Goal: Communication & Community: Ask a question

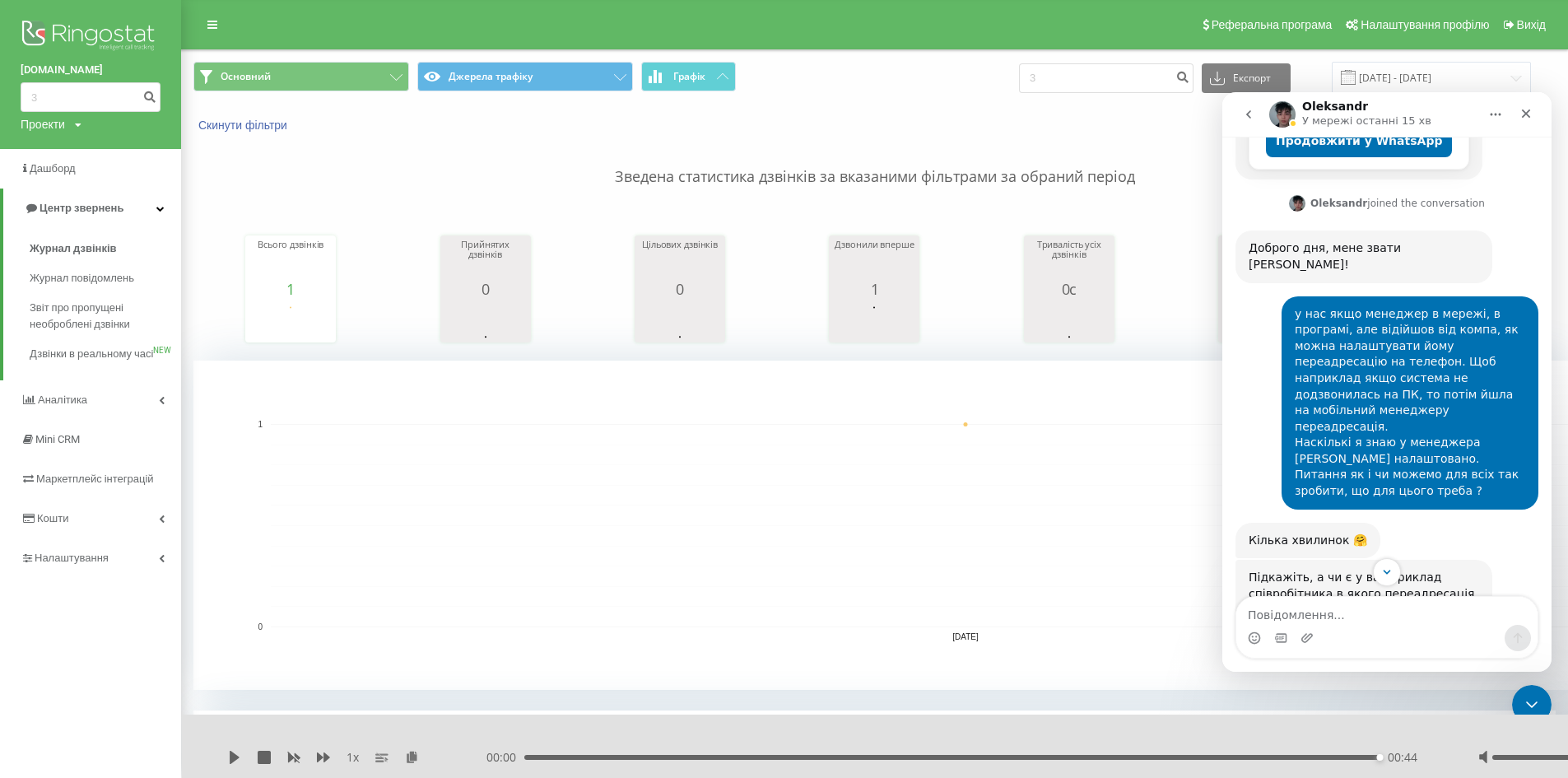
scroll to position [383, 0]
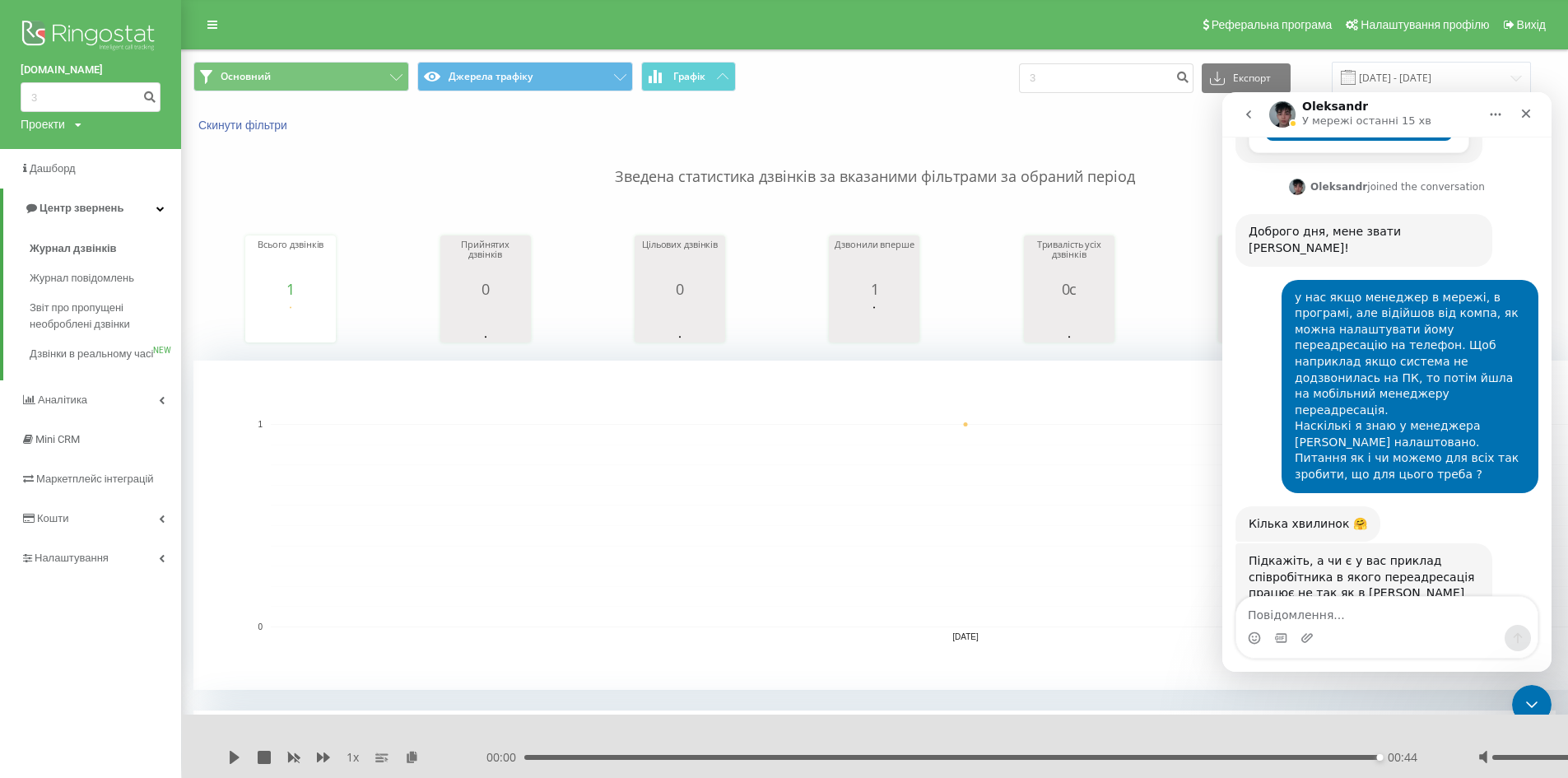
drag, startPoint x: 1387, startPoint y: 545, endPoint x: 1246, endPoint y: 480, distance: 155.3
click at [1246, 543] on div "Підкажіть, а чи є у вас приклад співробітника в якого переадресація працює не т…" at bounding box center [1364, 593] width 257 height 100
copy div "Підкажіть, а чи є у вас приклад співробітника в якого переадресація працює не т…"
click at [1371, 610] on textarea "Повідомлення..." at bounding box center [1386, 610] width 301 height 28
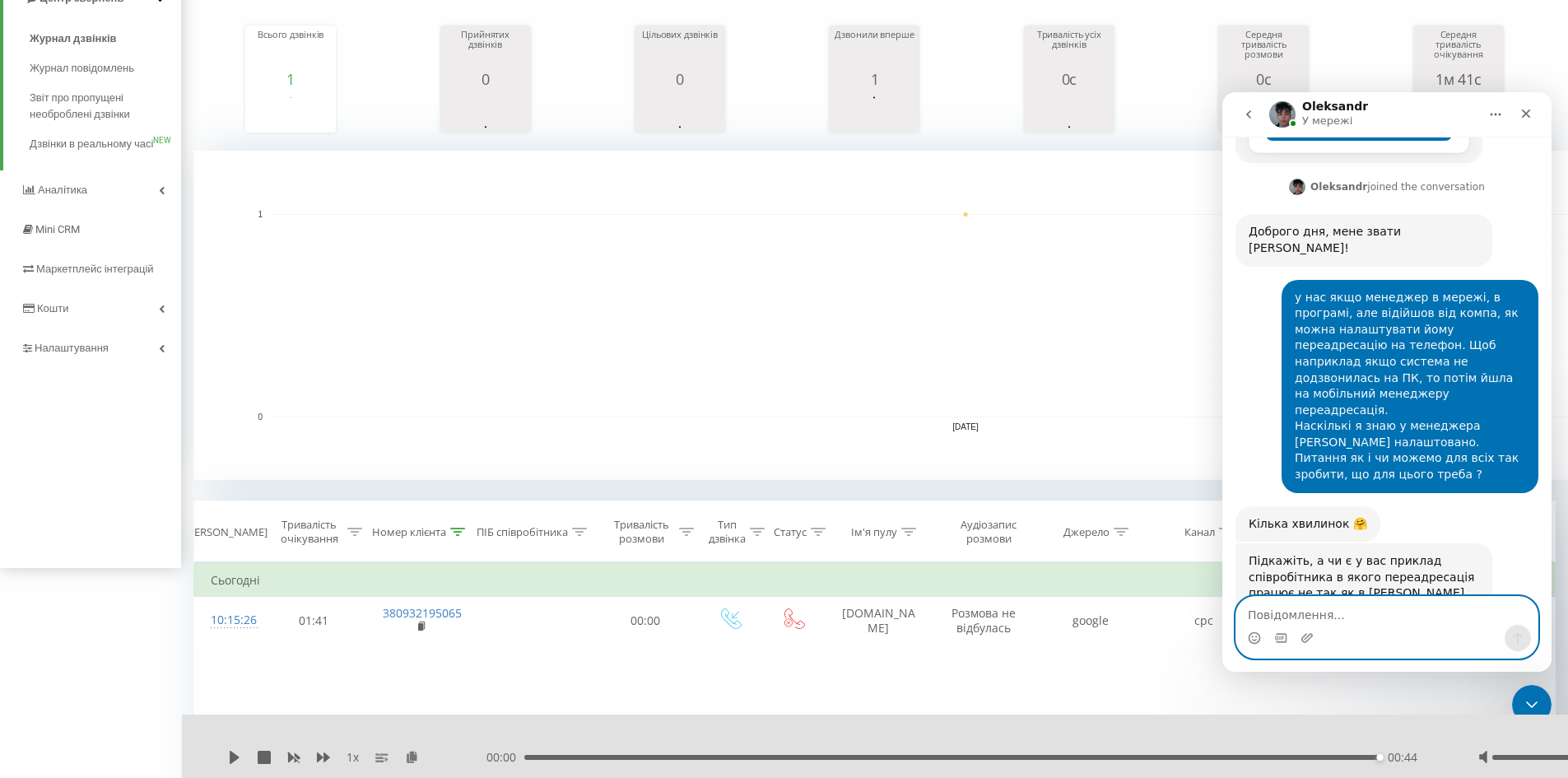
scroll to position [0, 0]
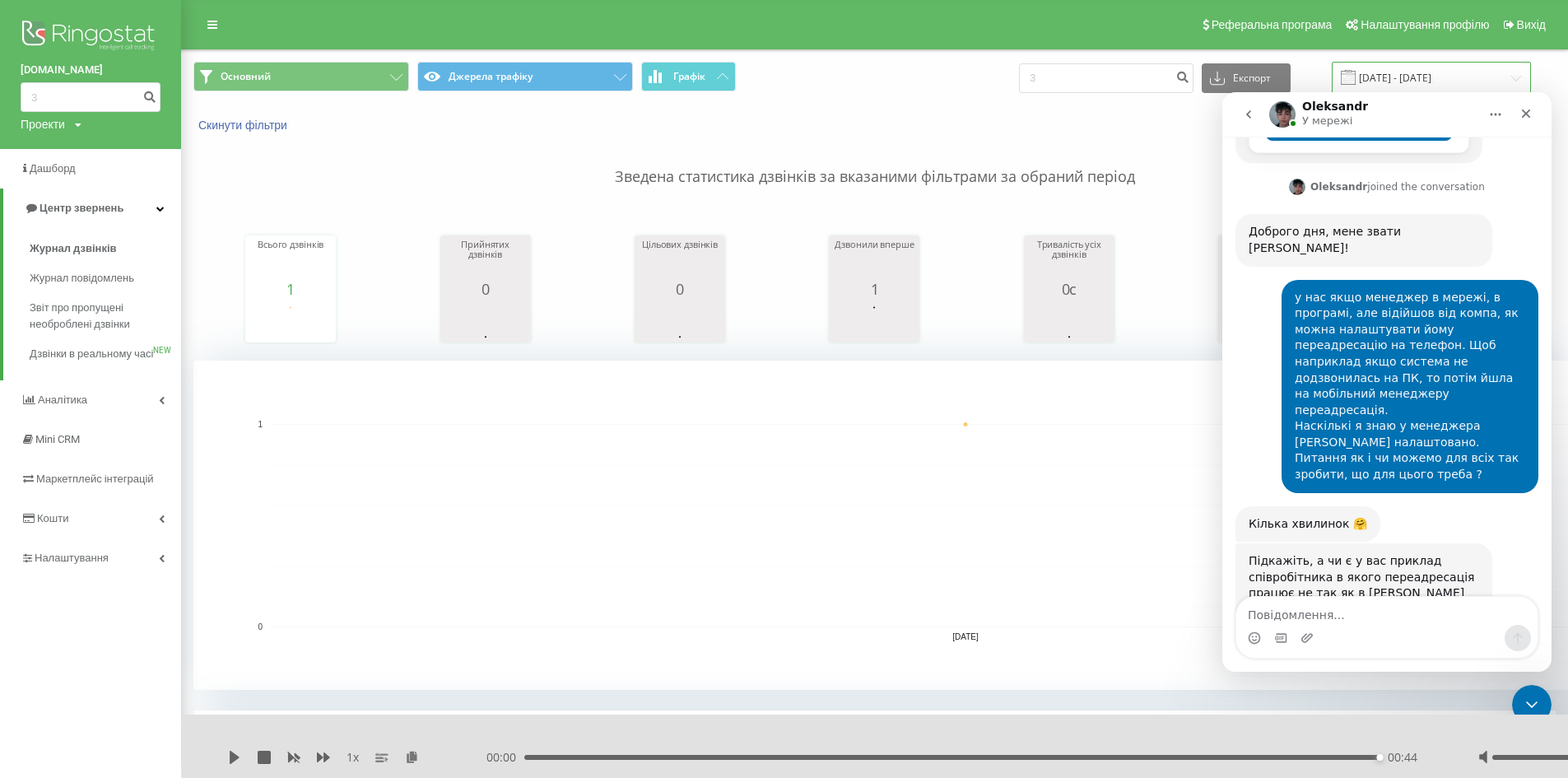
click at [1403, 79] on input "20.08.2025 - 20.08.2025" at bounding box center [1431, 78] width 199 height 33
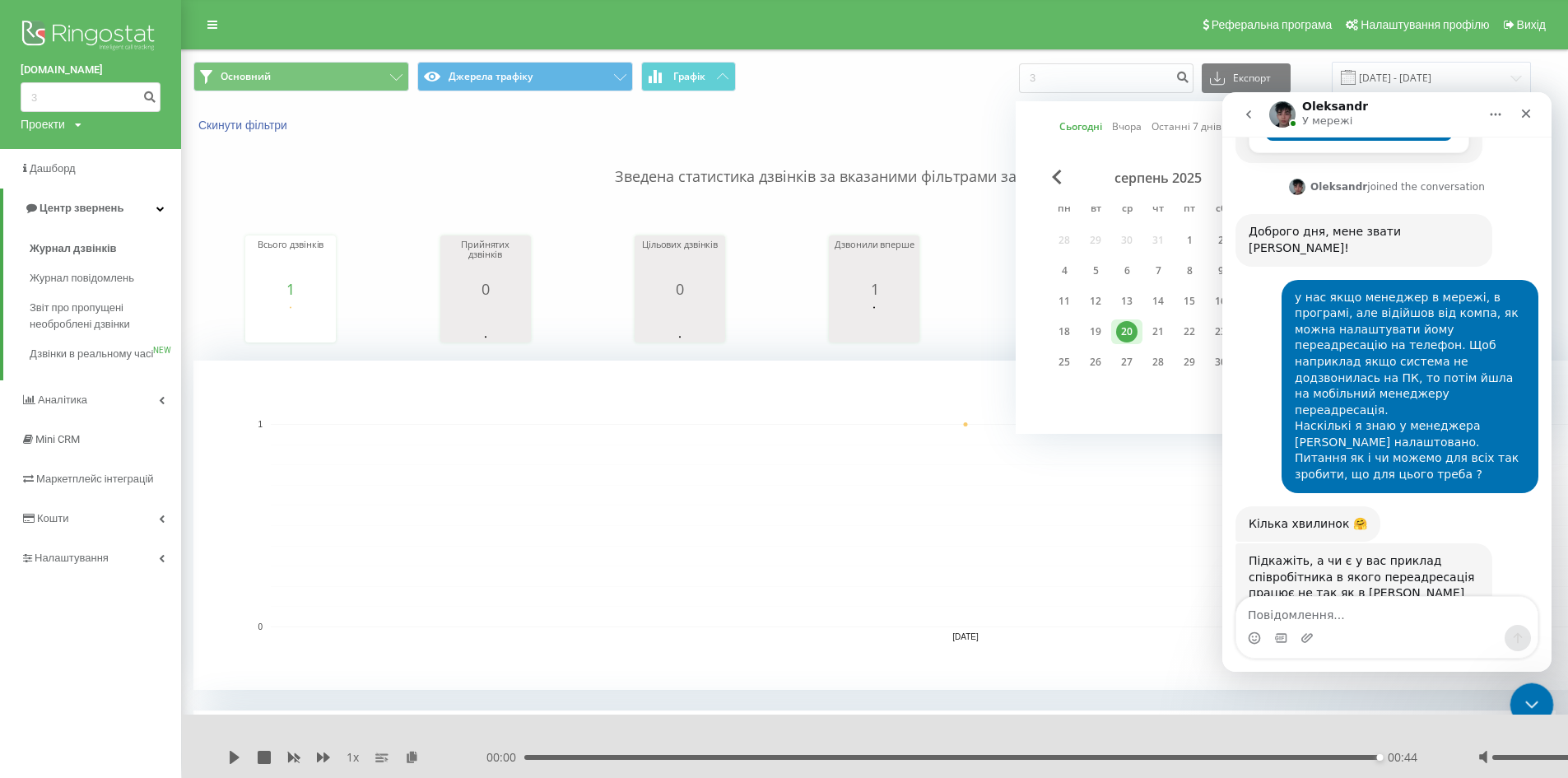
click at [1530, 682] on div "Закрыть службу сообщений Intercom" at bounding box center [1529, 702] width 40 height 40
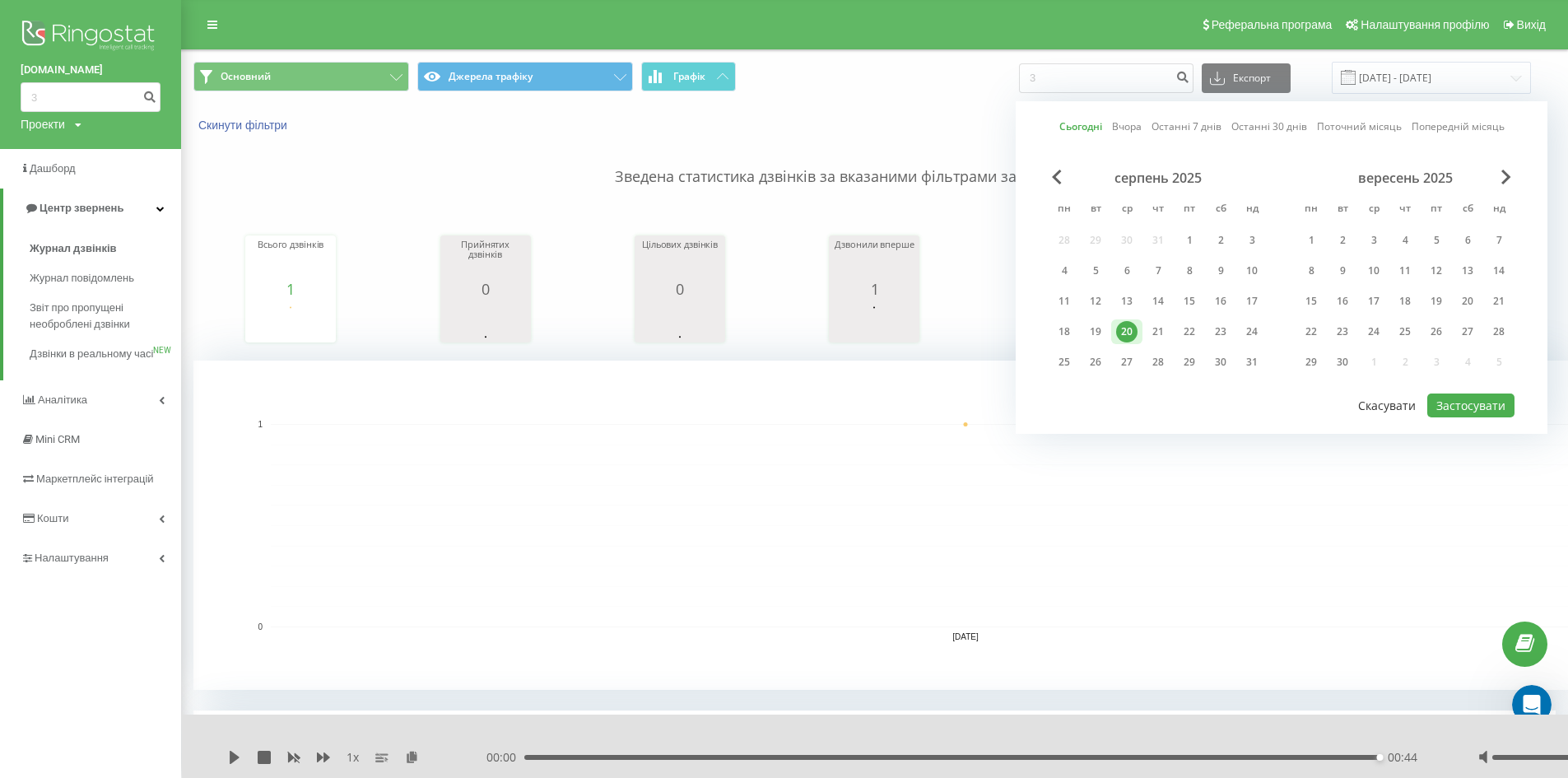
scroll to position [383, 0]
click at [1446, 408] on button "Застосувати" at bounding box center [1470, 405] width 88 height 23
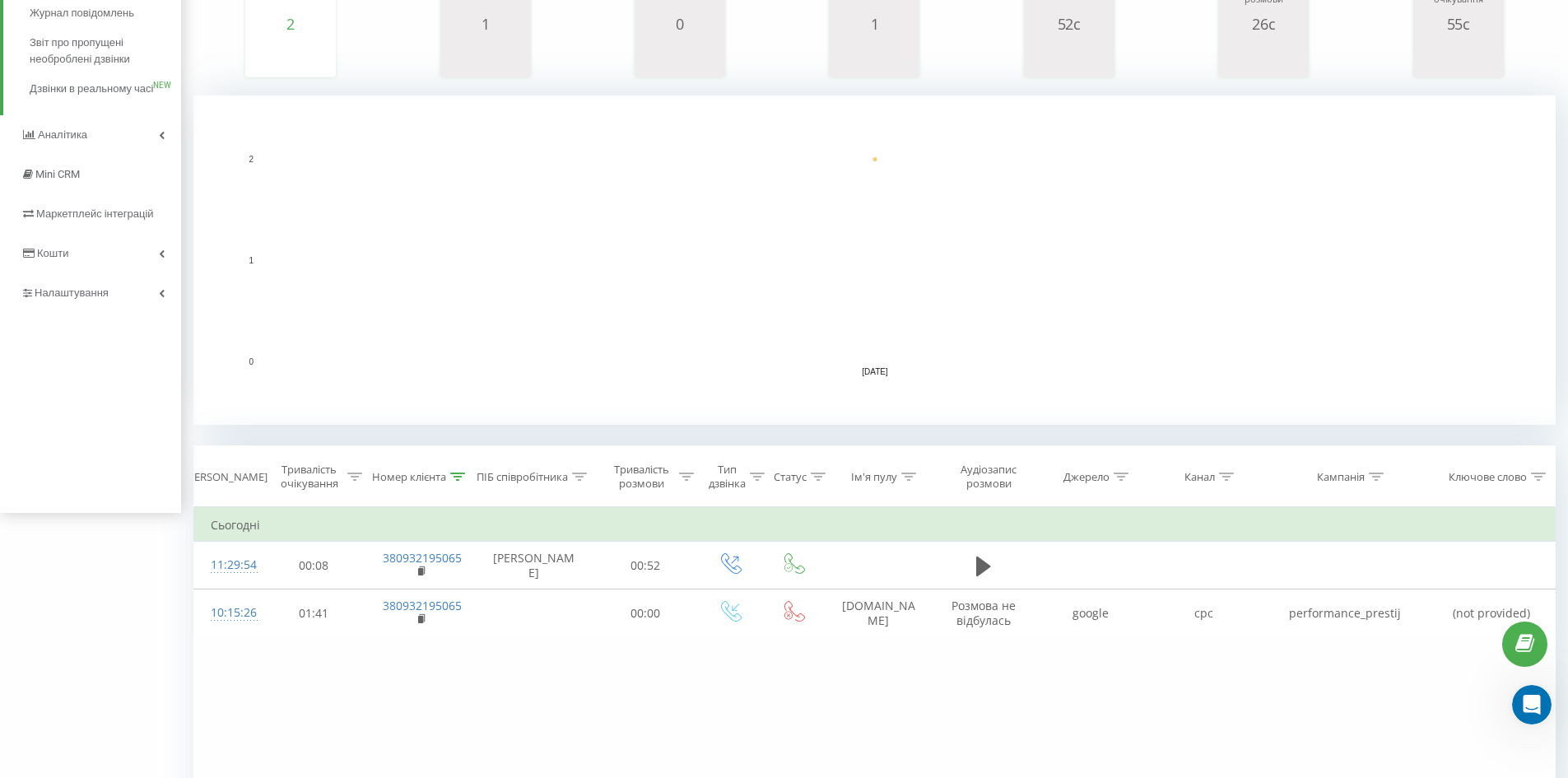
scroll to position [411, 0]
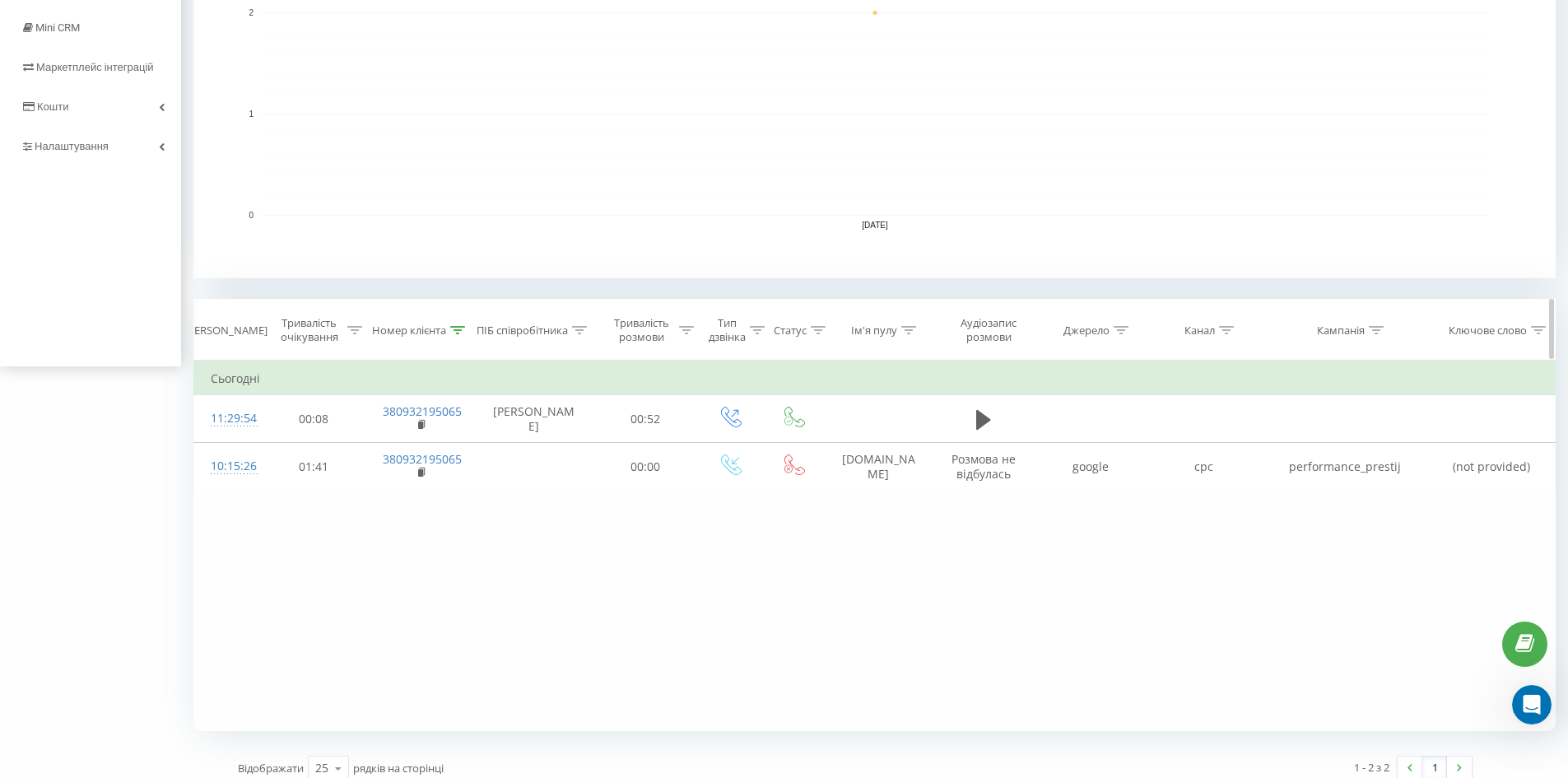
click at [464, 327] on icon at bounding box center [457, 330] width 14 height 8
click at [392, 473] on button "Скасувати" at bounding box center [382, 481] width 70 height 21
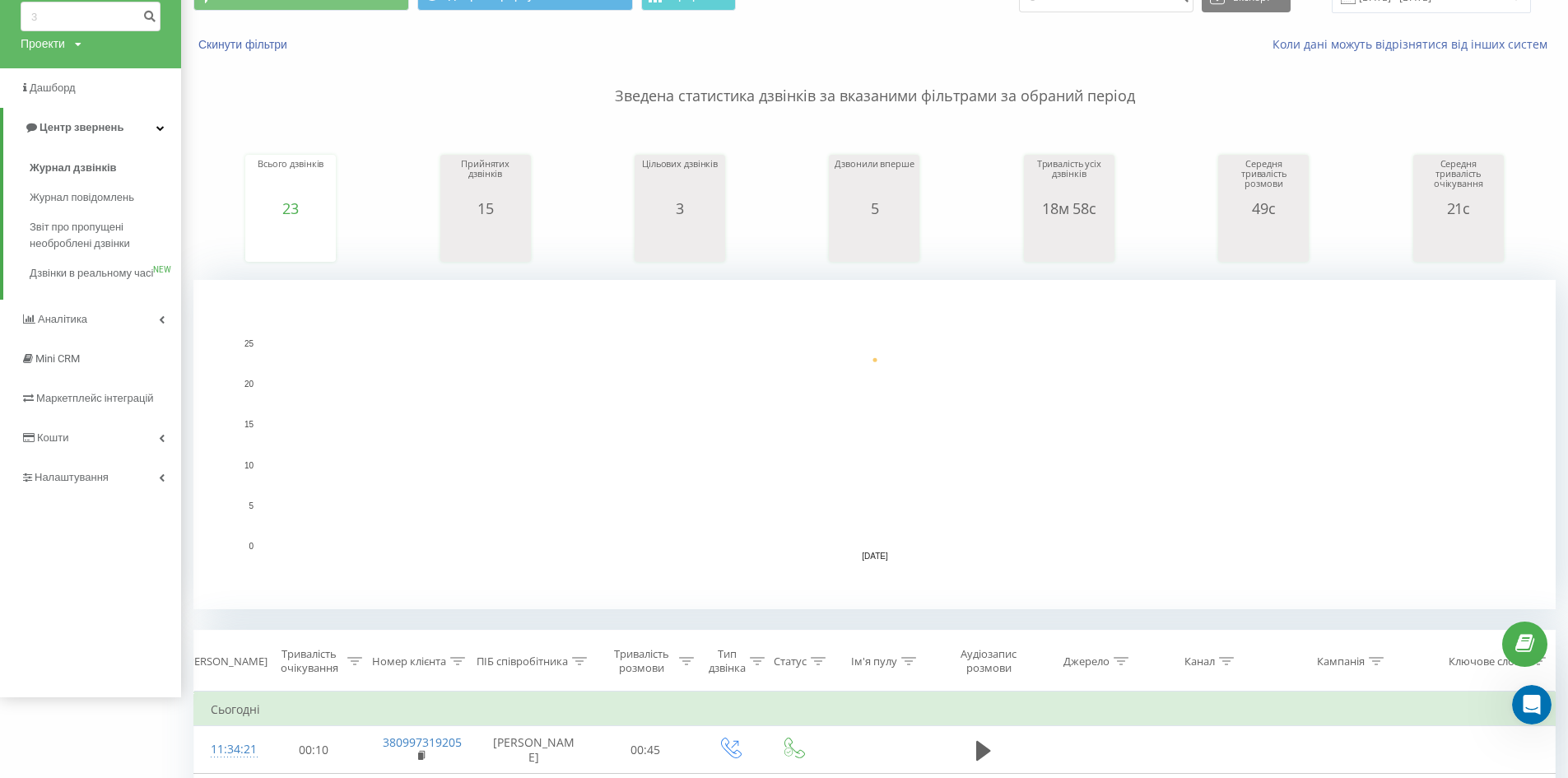
scroll to position [492, 0]
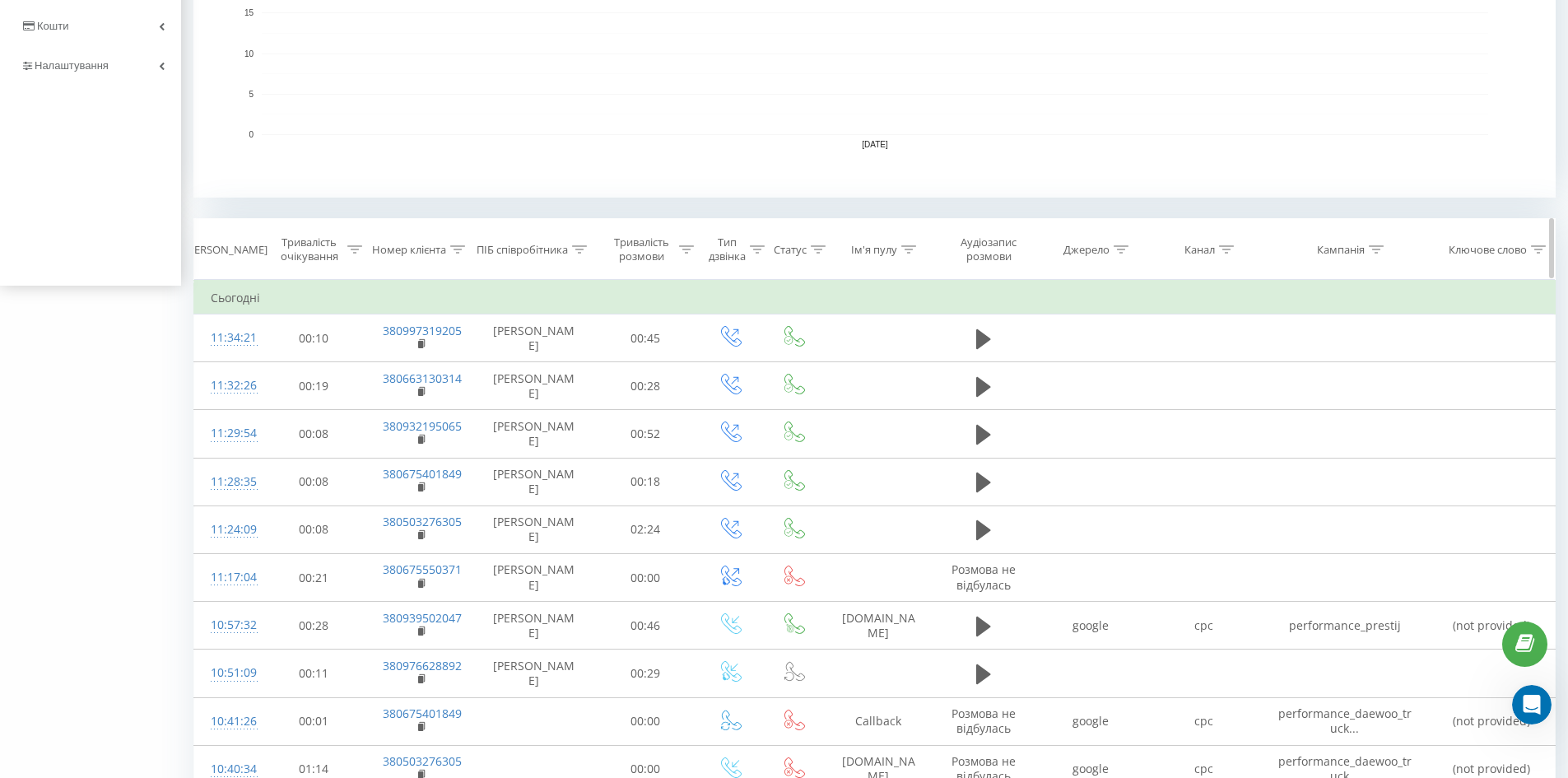
click at [1235, 251] on div "Канал" at bounding box center [1204, 249] width 114 height 14
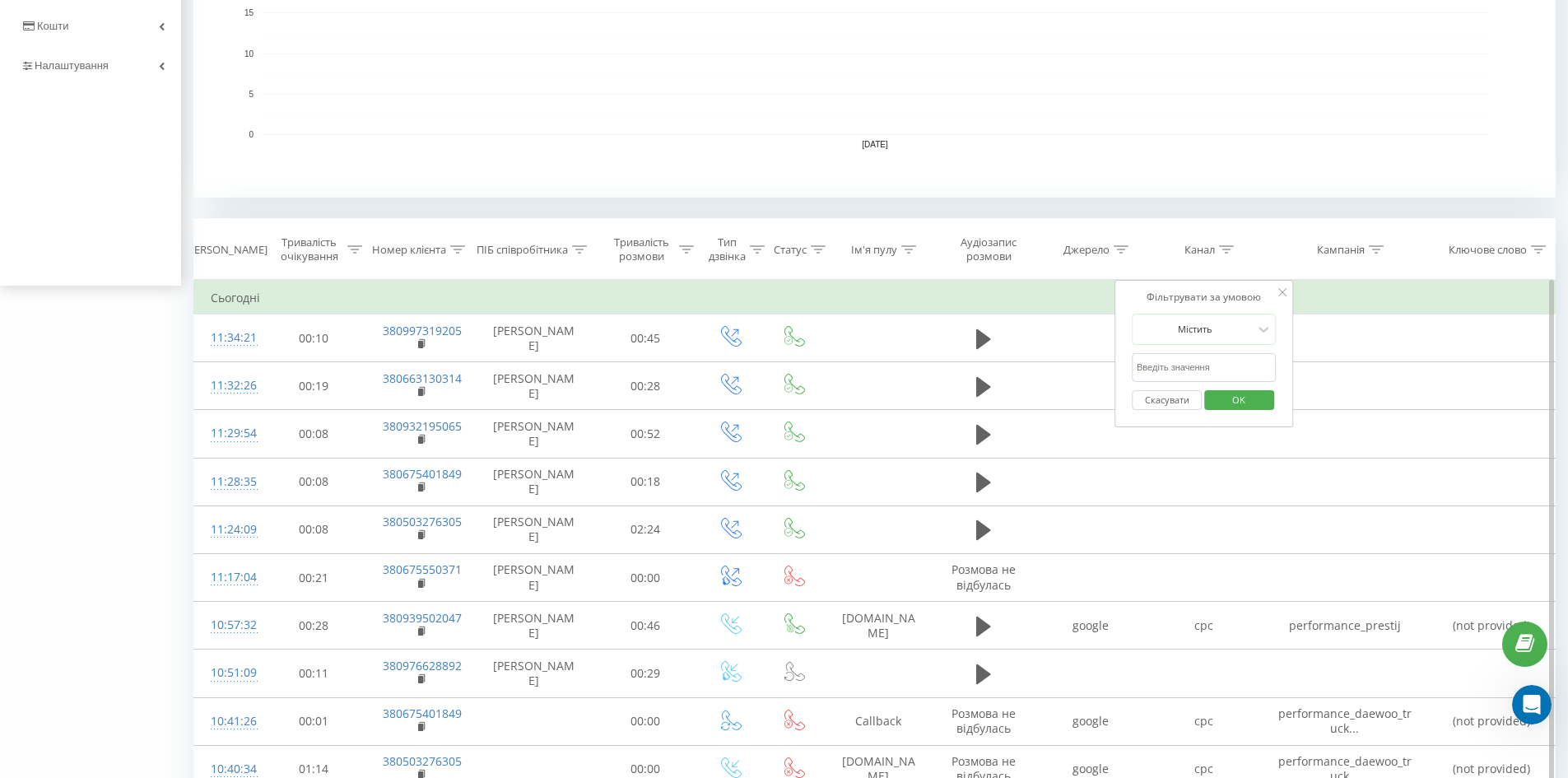
click at [1223, 363] on input "text" at bounding box center [1204, 368] width 145 height 29
type input "cpc"
click at [1235, 401] on span "OK" at bounding box center [1238, 399] width 46 height 25
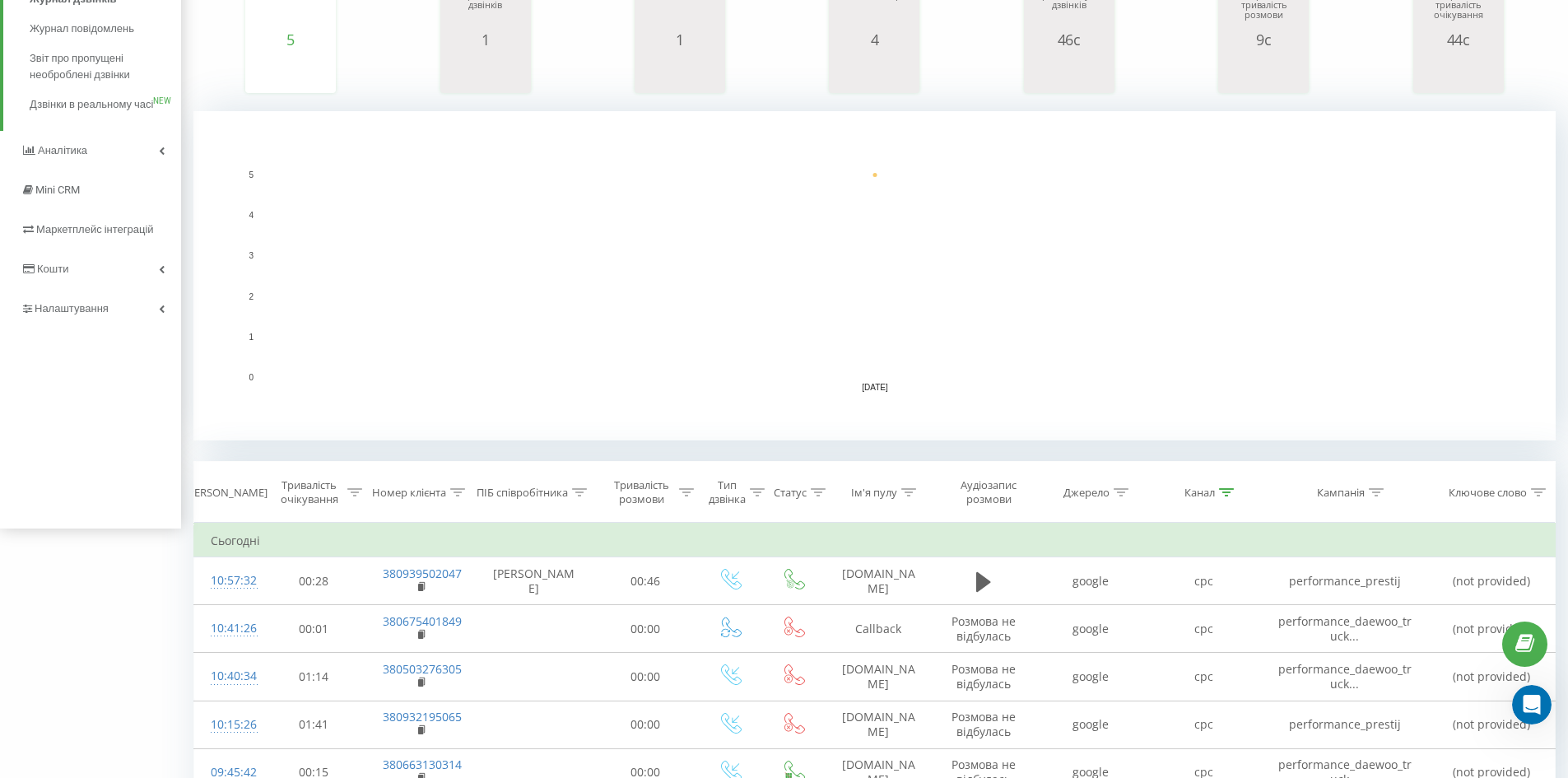
scroll to position [426, 0]
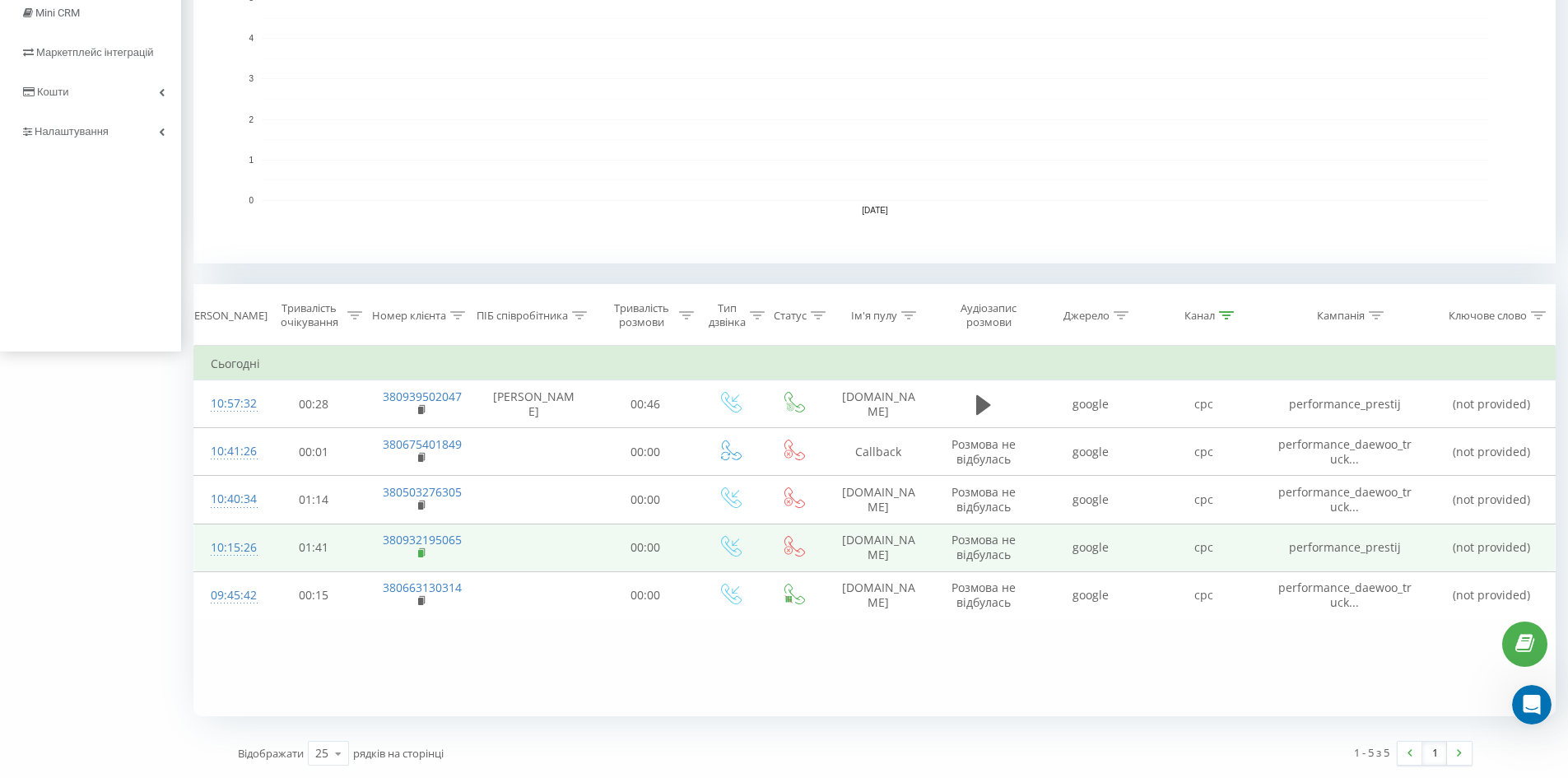
click at [419, 553] on rect at bounding box center [420, 553] width 5 height 7
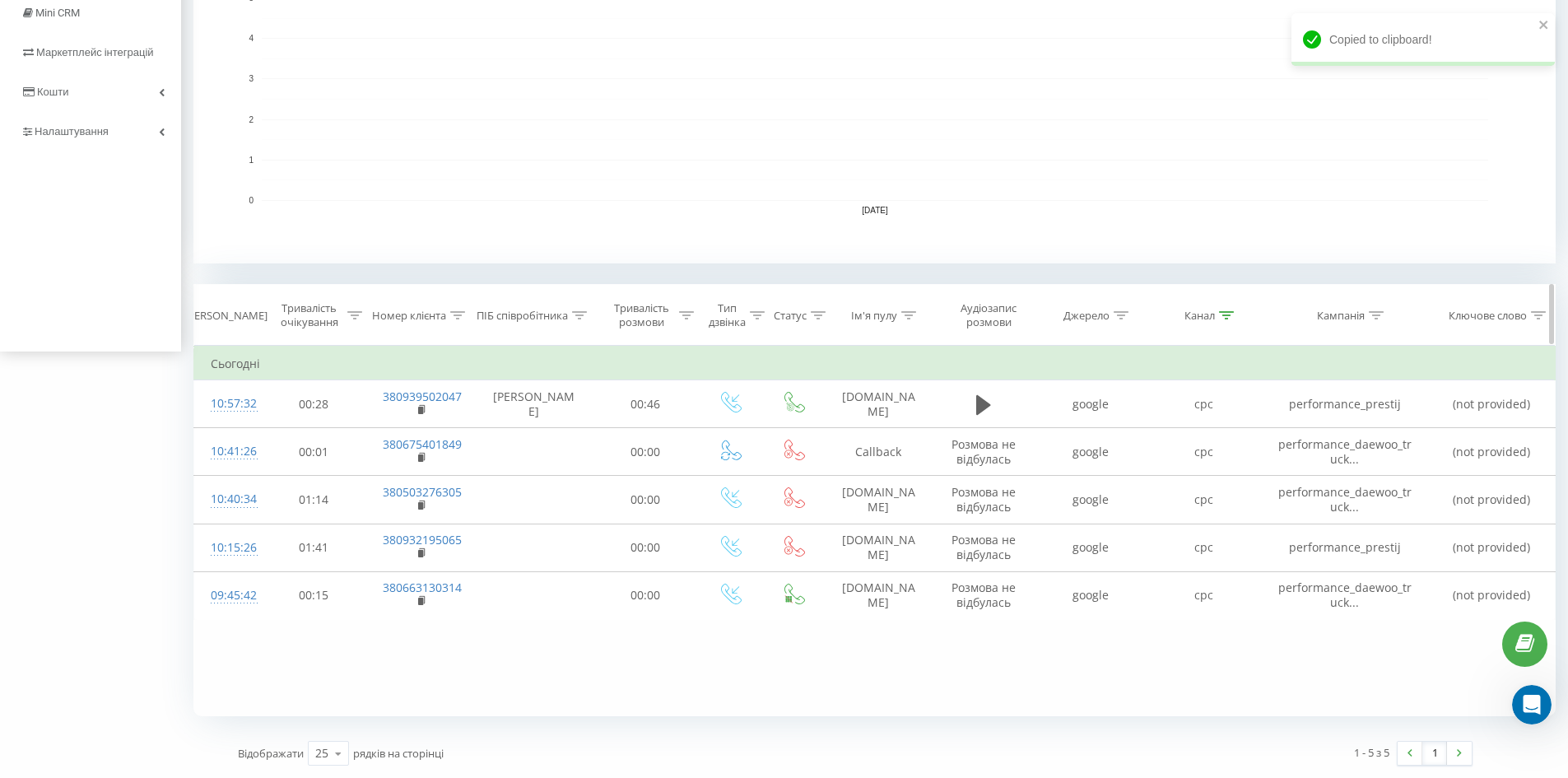
click at [454, 323] on th "Номер клієнта" at bounding box center [420, 314] width 109 height 61
click at [459, 309] on div at bounding box center [457, 315] width 14 height 14
click at [425, 431] on input "380932195065" at bounding box center [420, 434] width 145 height 29
paste input "380932195065"
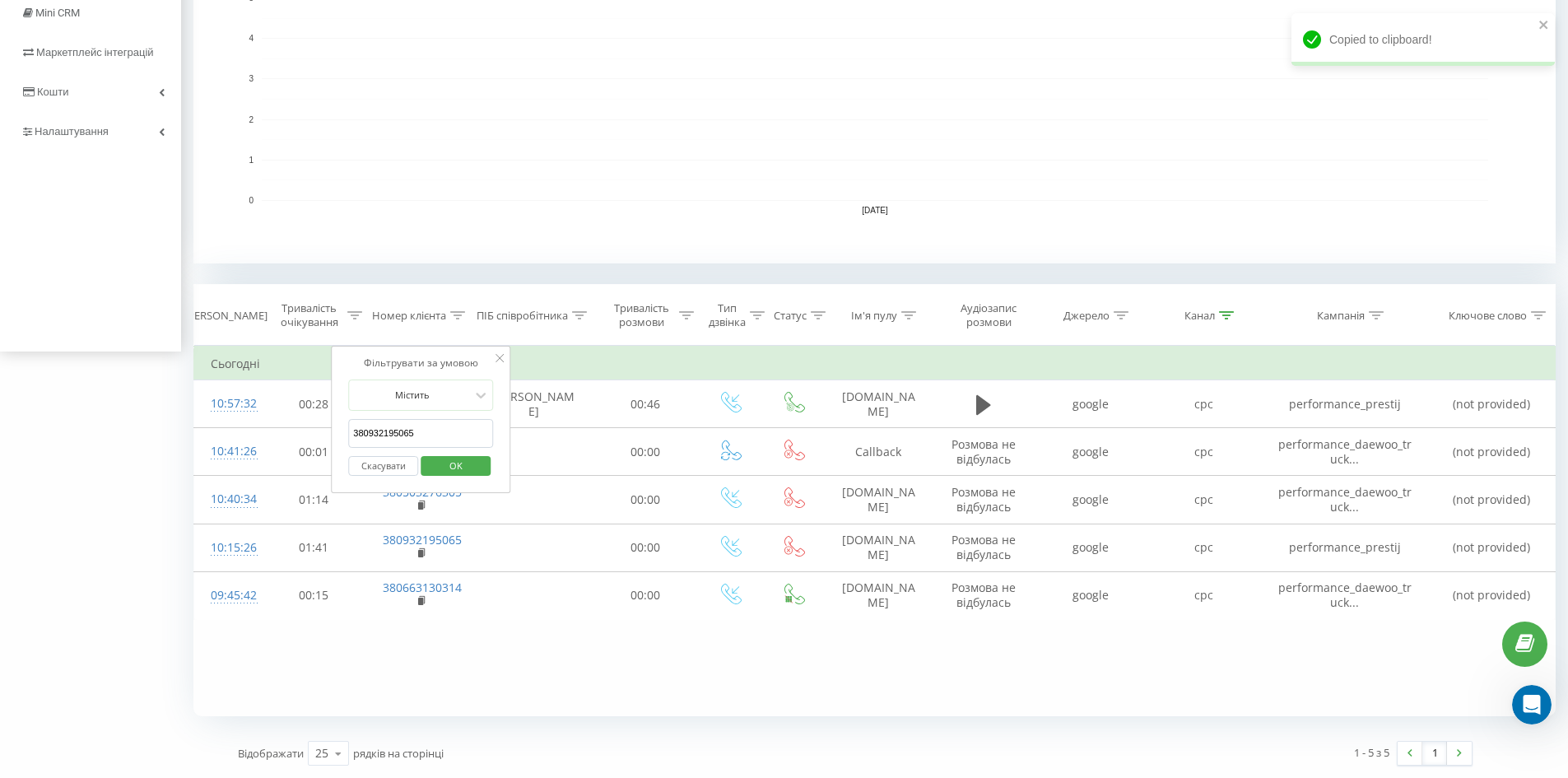
type input "380932195065"
click at [447, 456] on span "OK" at bounding box center [455, 465] width 46 height 25
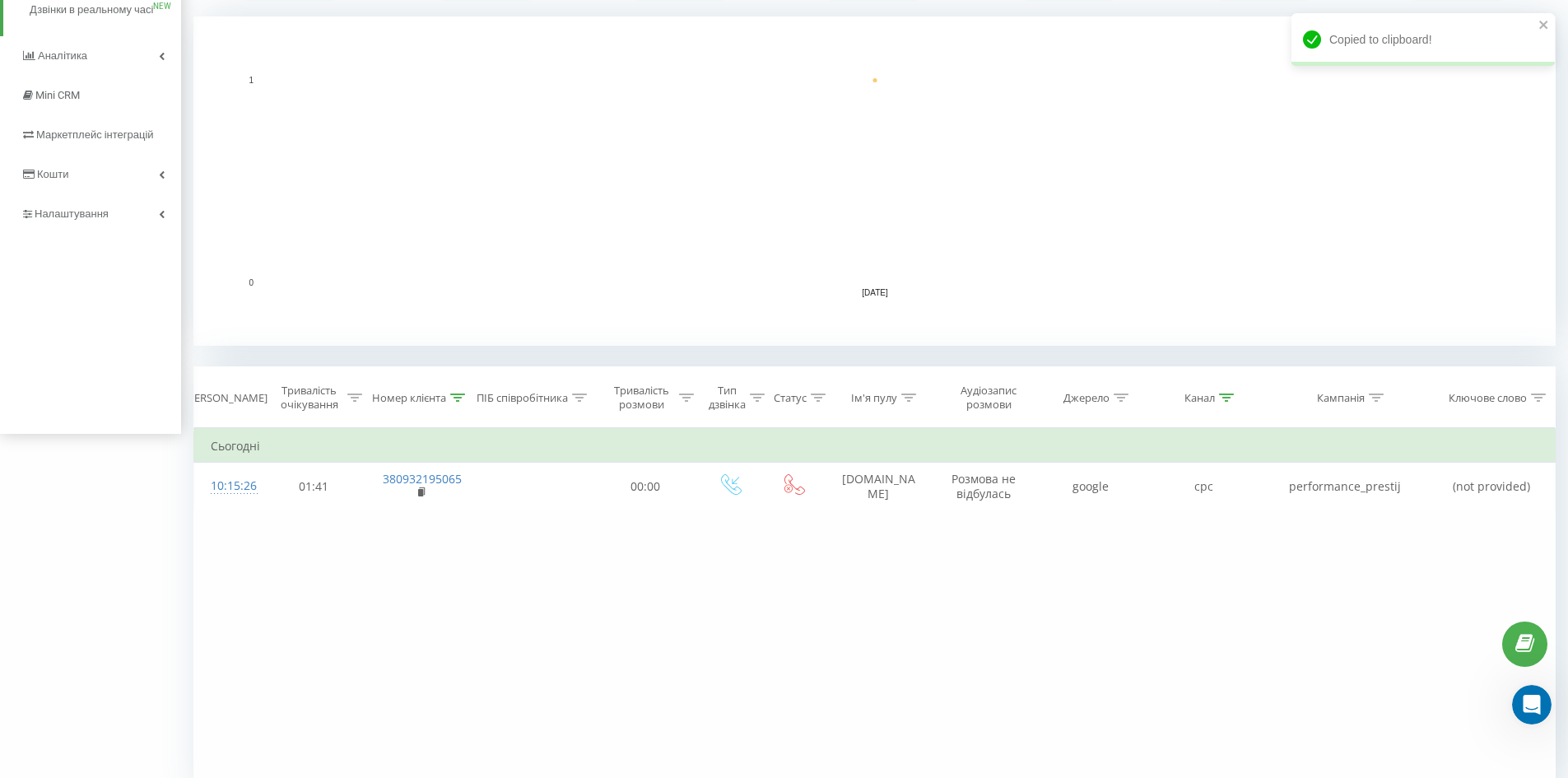
scroll to position [410, 0]
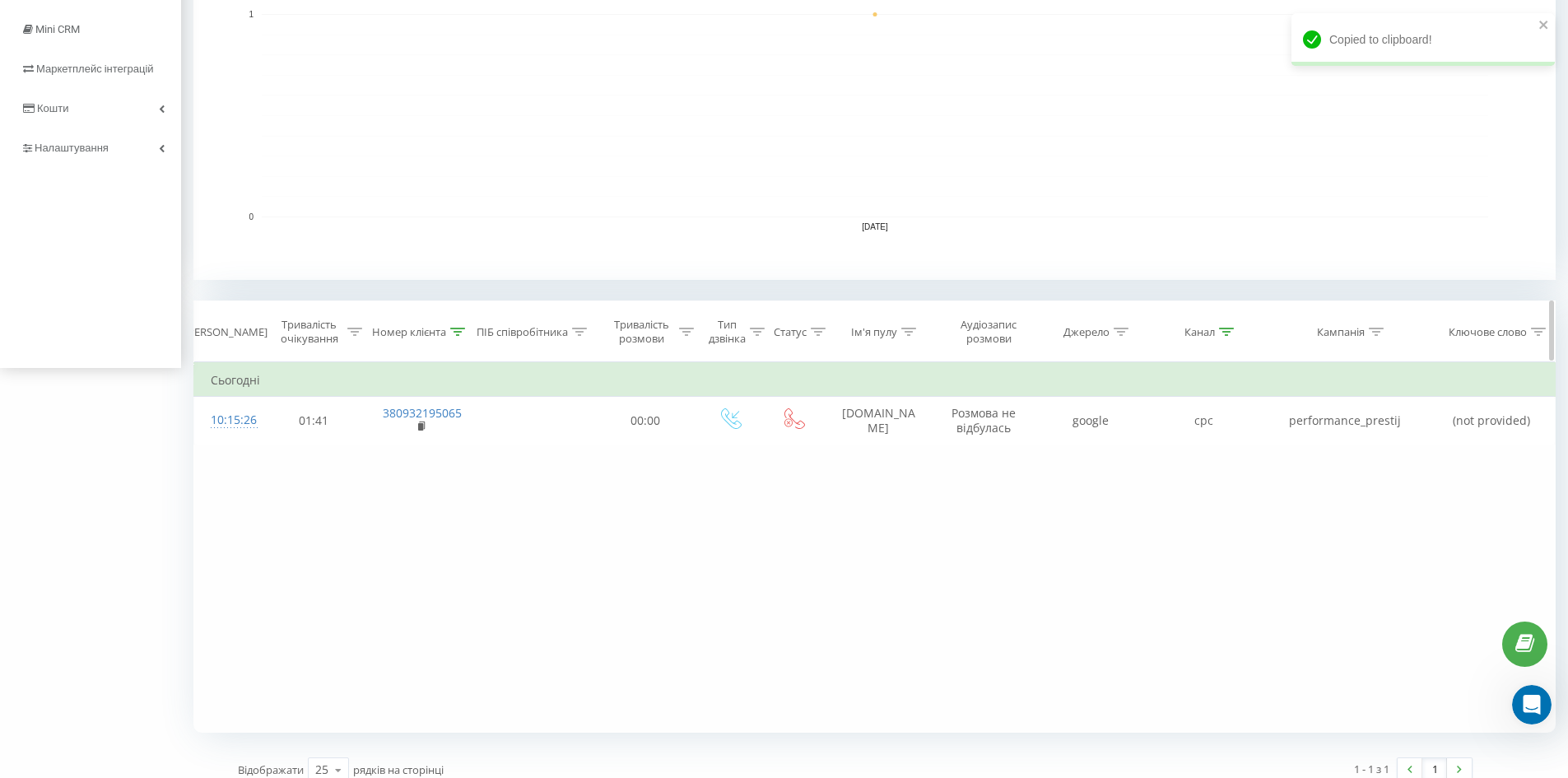
click at [1227, 328] on icon at bounding box center [1227, 331] width 14 height 8
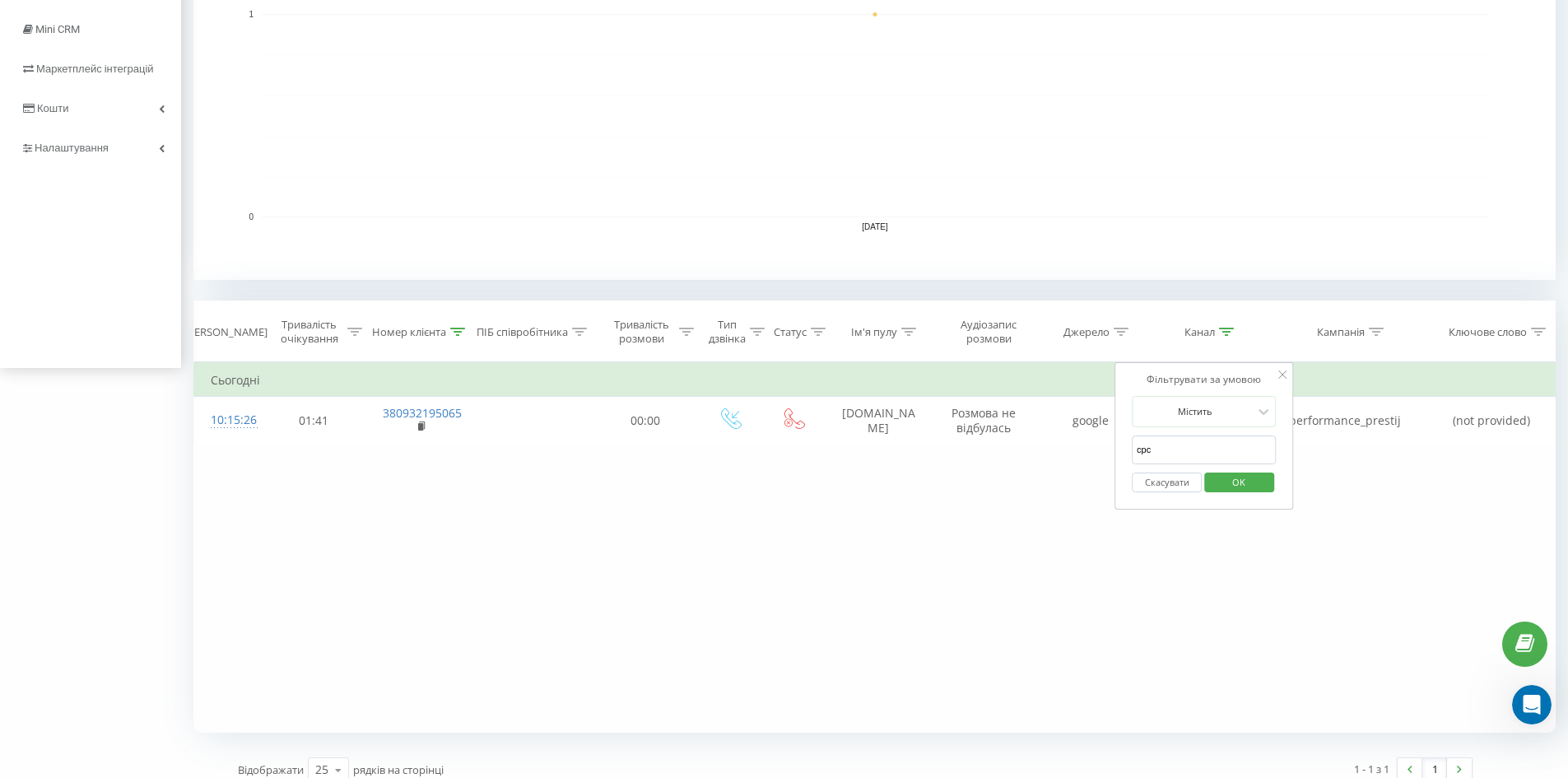
click at [1172, 486] on button "Скасувати" at bounding box center [1166, 483] width 70 height 21
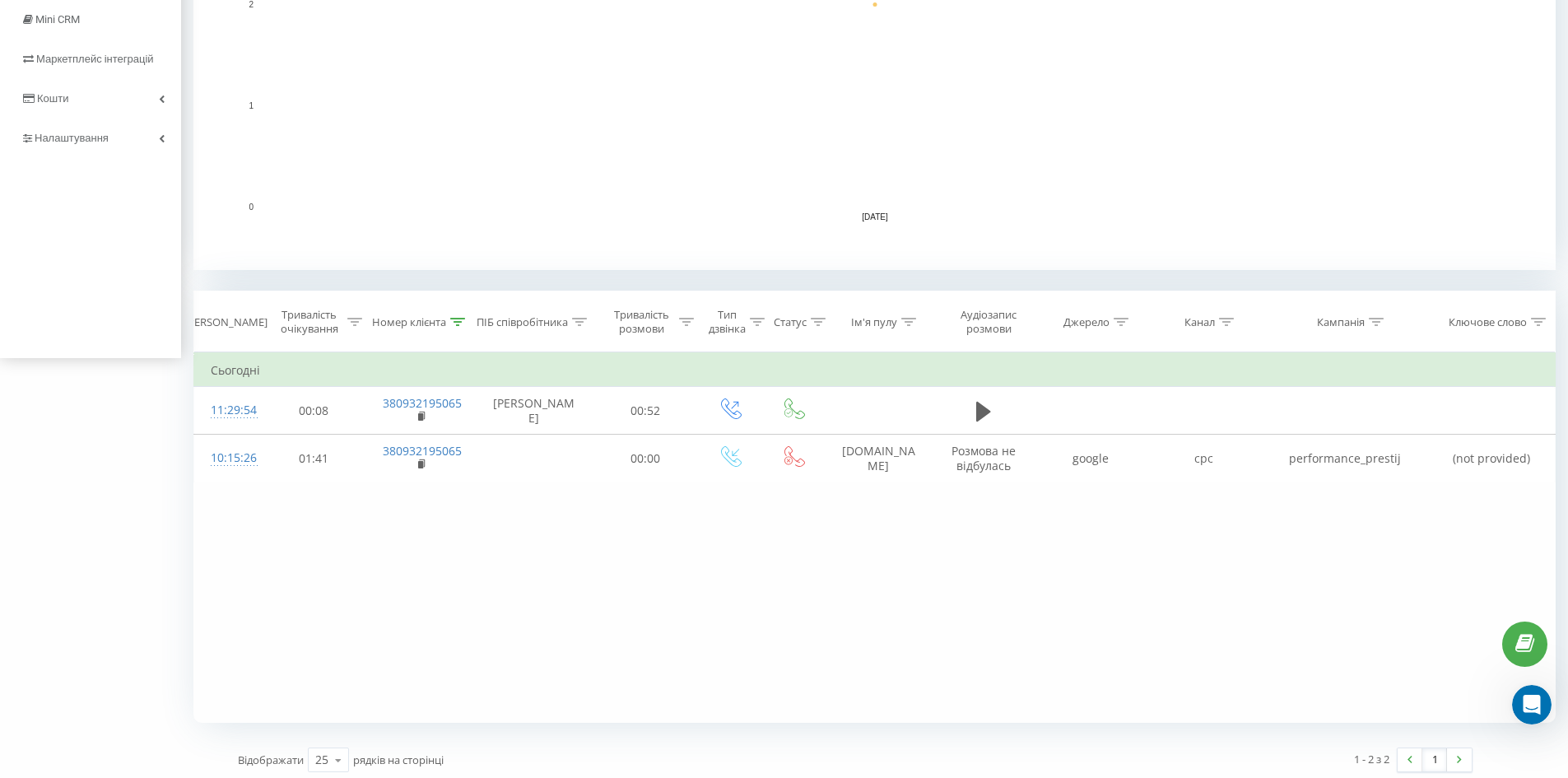
scroll to position [426, 0]
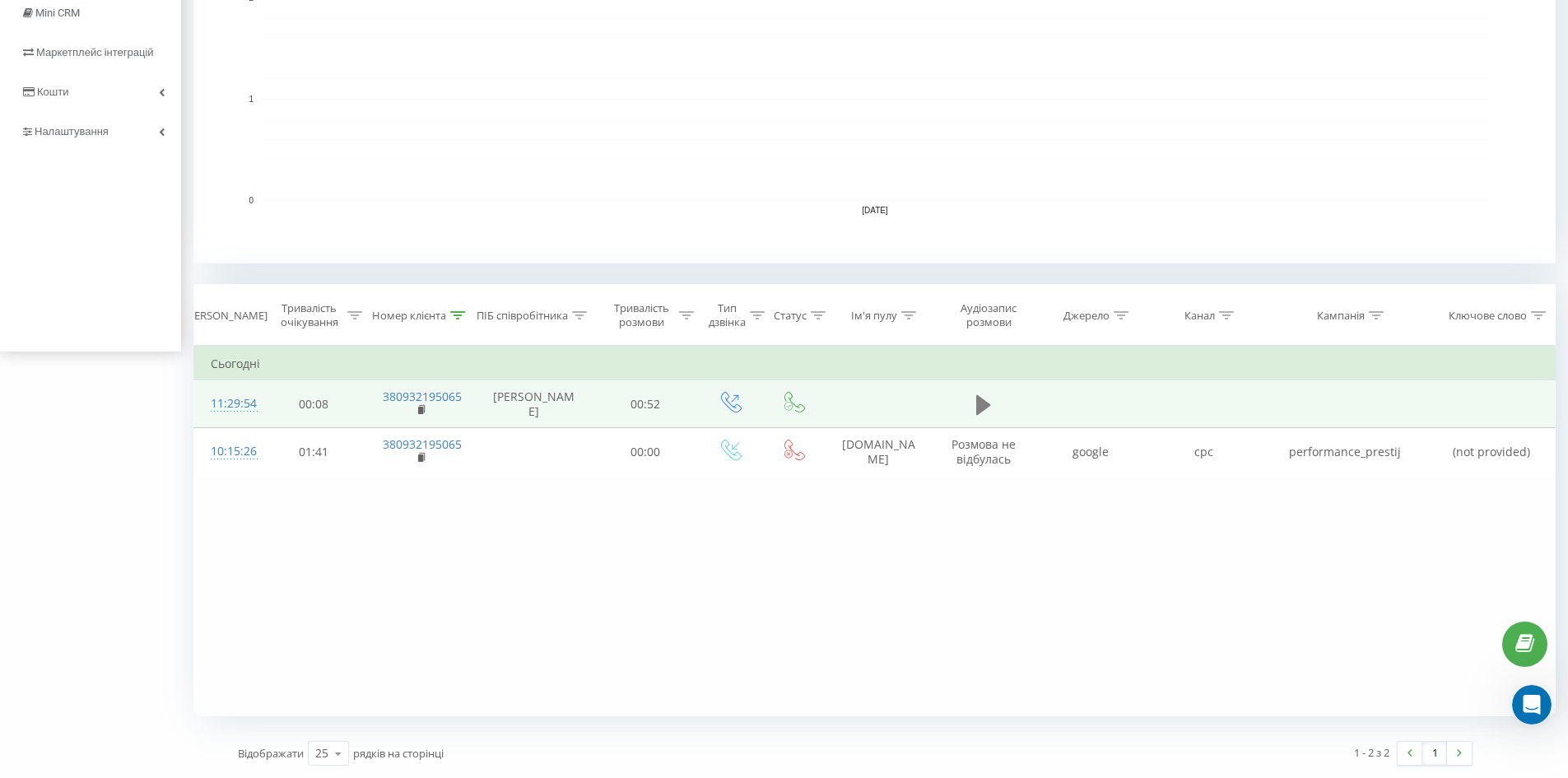
click at [987, 408] on icon at bounding box center [983, 404] width 14 height 23
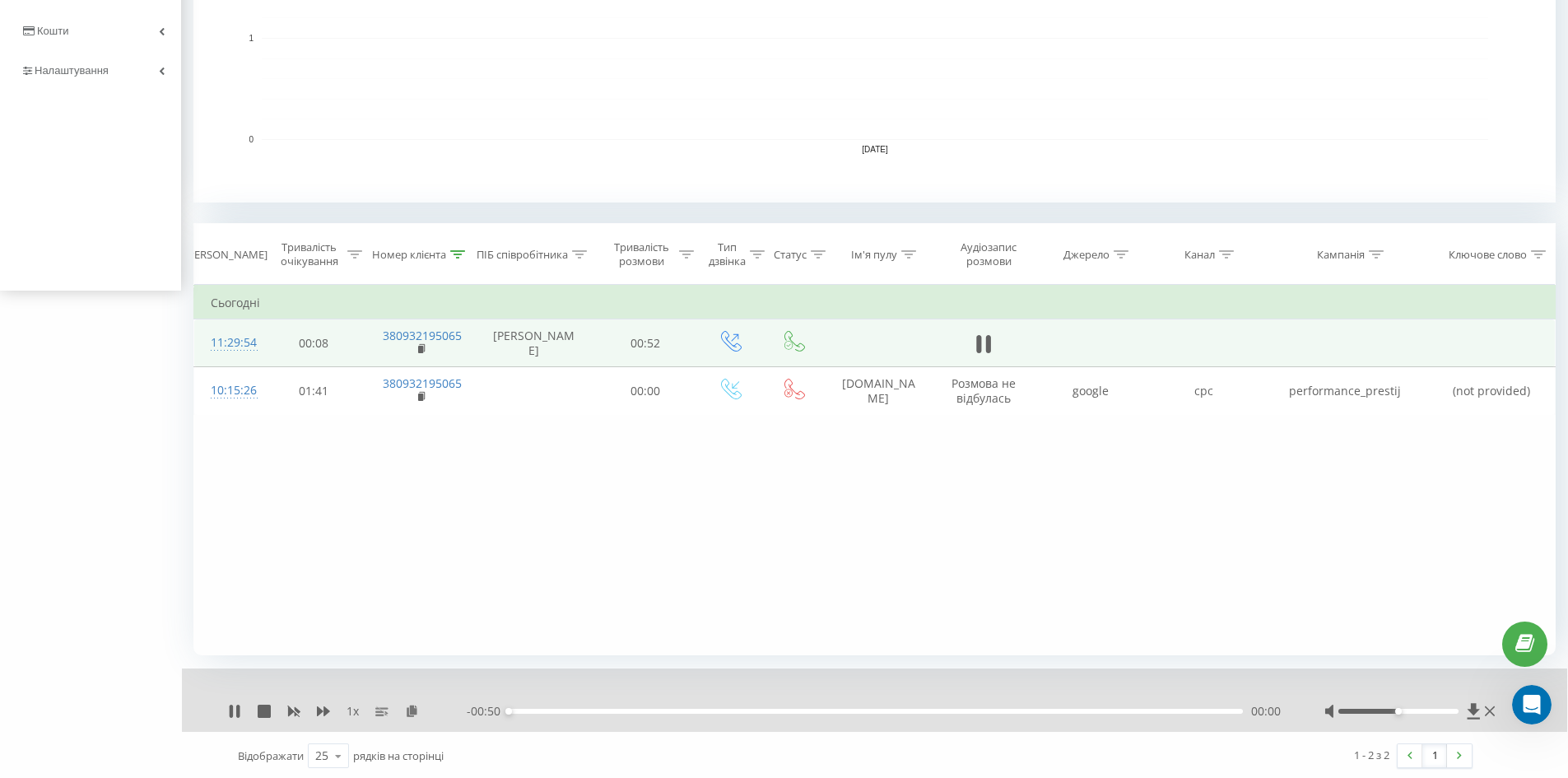
scroll to position [490, 0]
click at [568, 708] on div "00:00" at bounding box center [876, 708] width 734 height 5
drag, startPoint x: 1402, startPoint y: 704, endPoint x: 1410, endPoint y: 707, distance: 8.5
click at [1411, 706] on div at bounding box center [1411, 708] width 174 height 16
drag, startPoint x: 1401, startPoint y: 707, endPoint x: 1460, endPoint y: 708, distance: 59.0
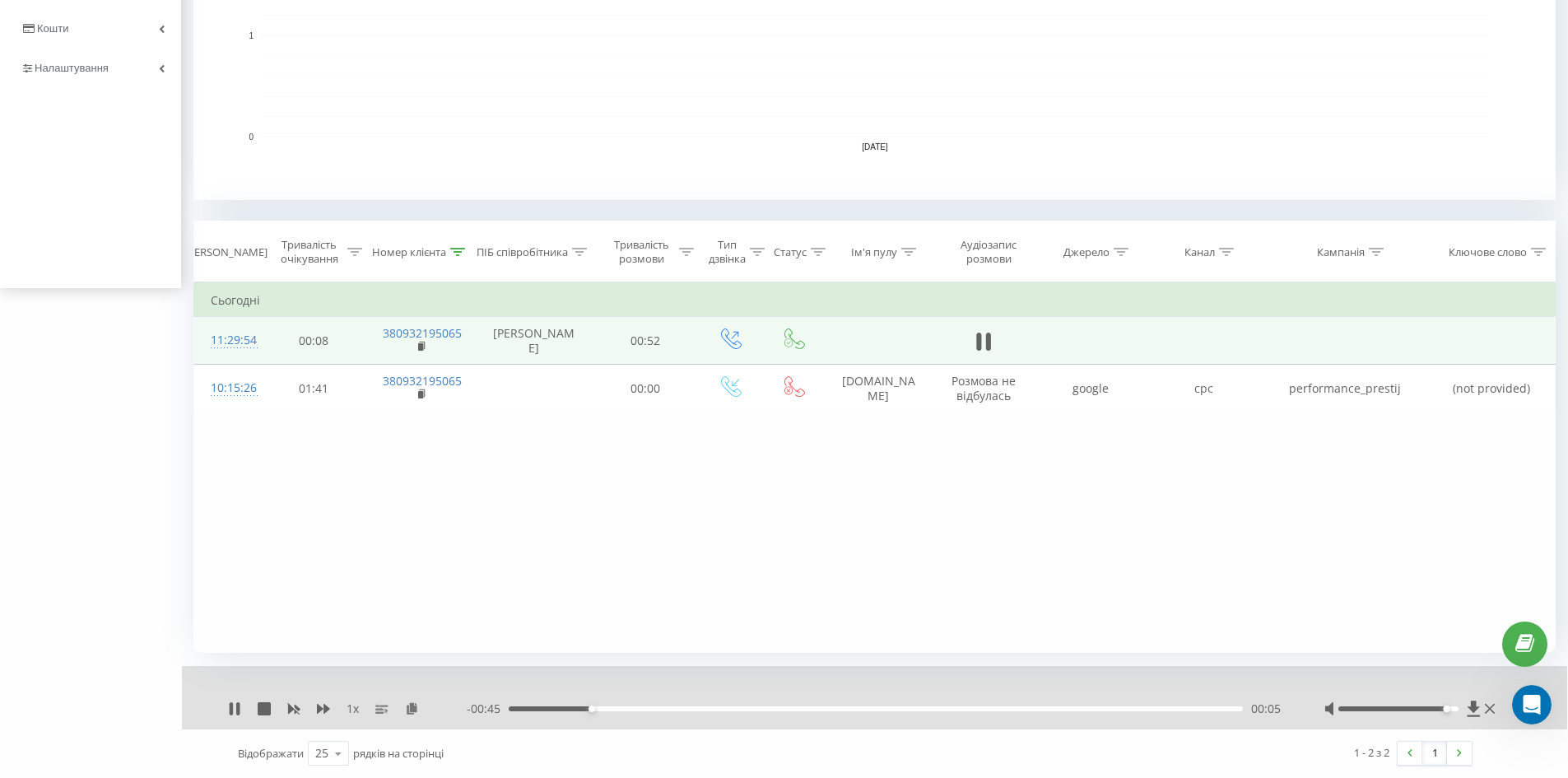
click at [1450, 708] on div "Accessibility label" at bounding box center [1445, 708] width 6 height 6
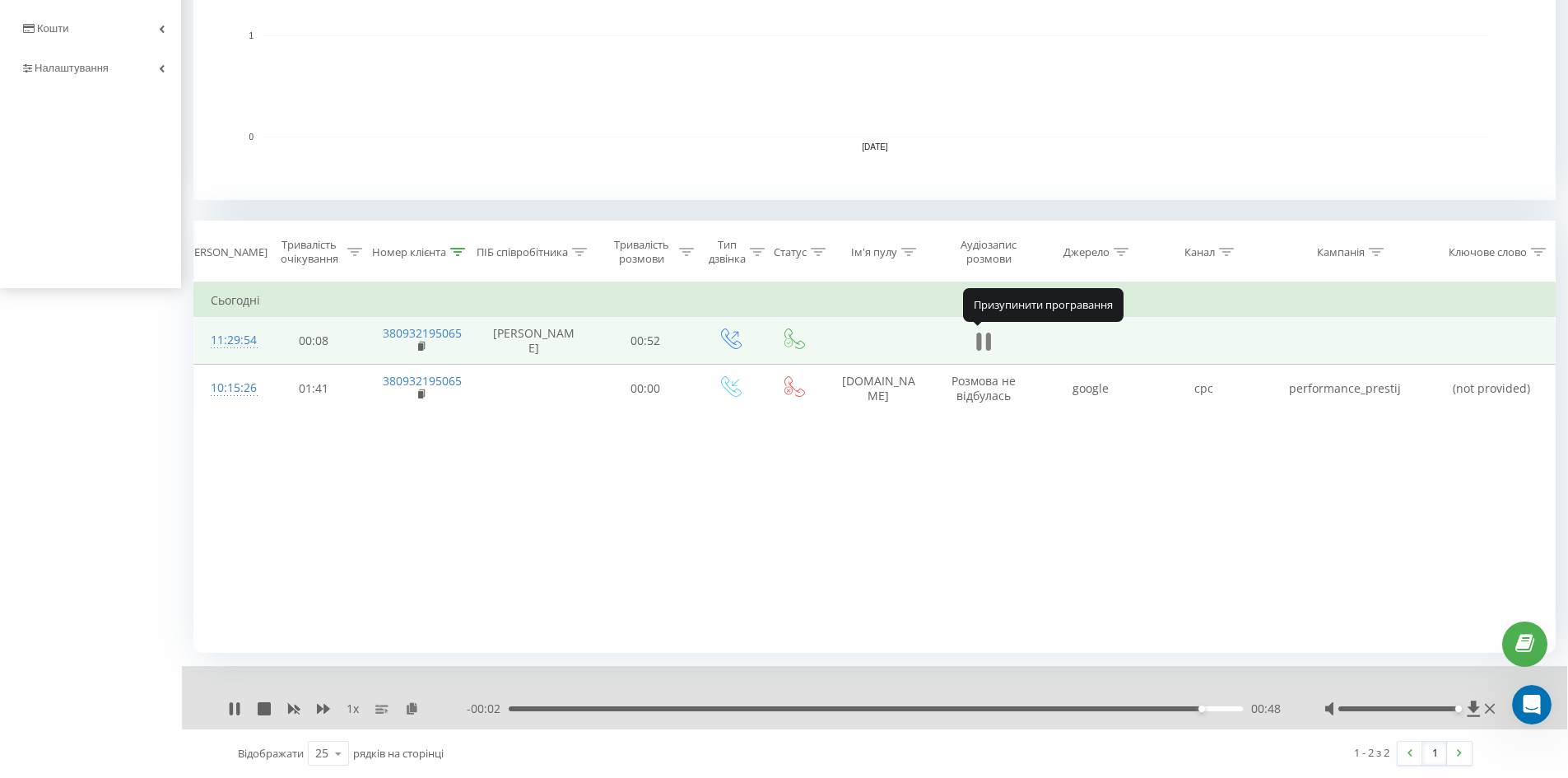
click at [981, 345] on icon at bounding box center [983, 341] width 14 height 23
click at [1520, 697] on icon "Открыть службу сообщений Intercom" at bounding box center [1529, 702] width 27 height 27
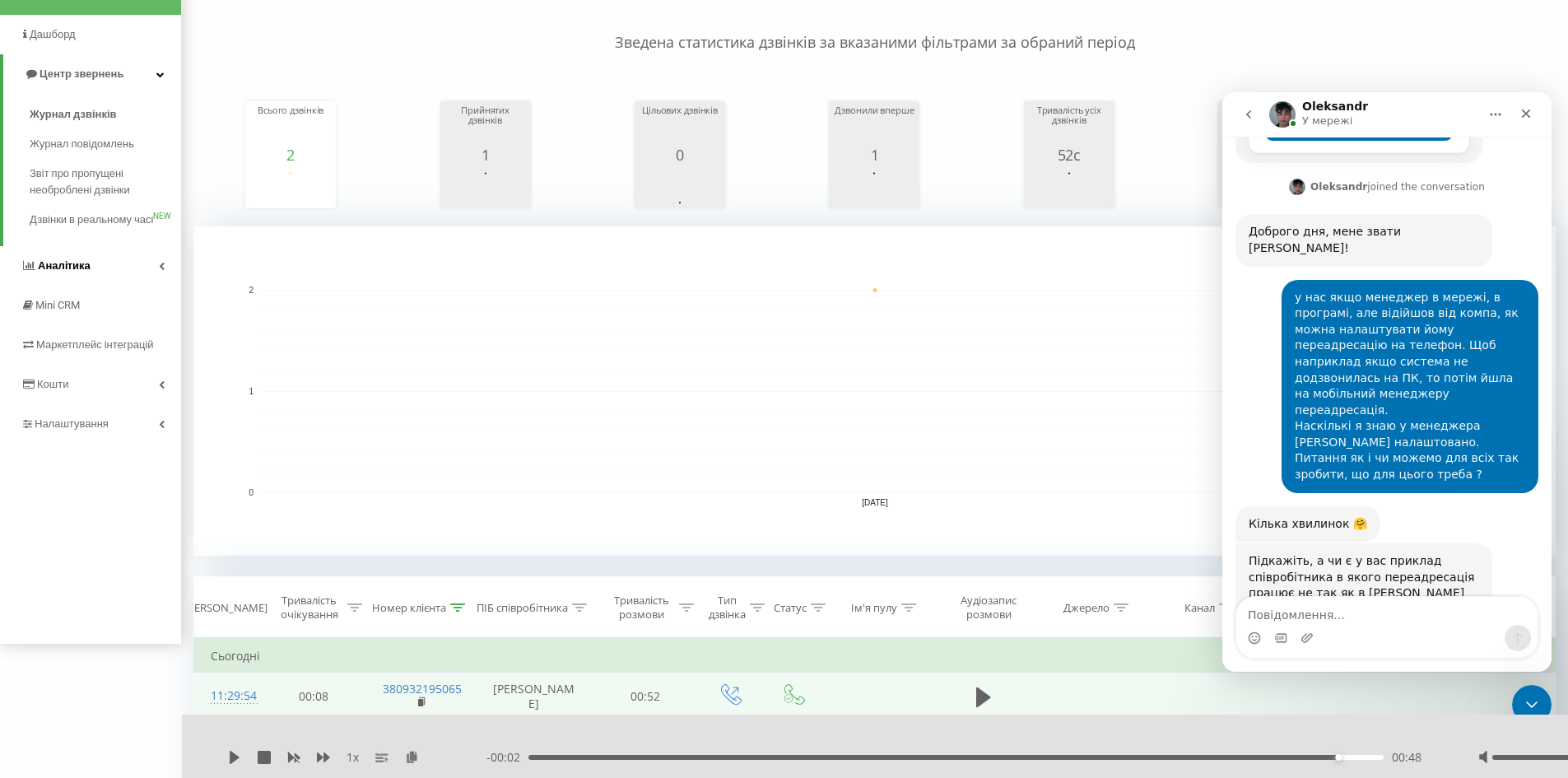
scroll to position [0, 0]
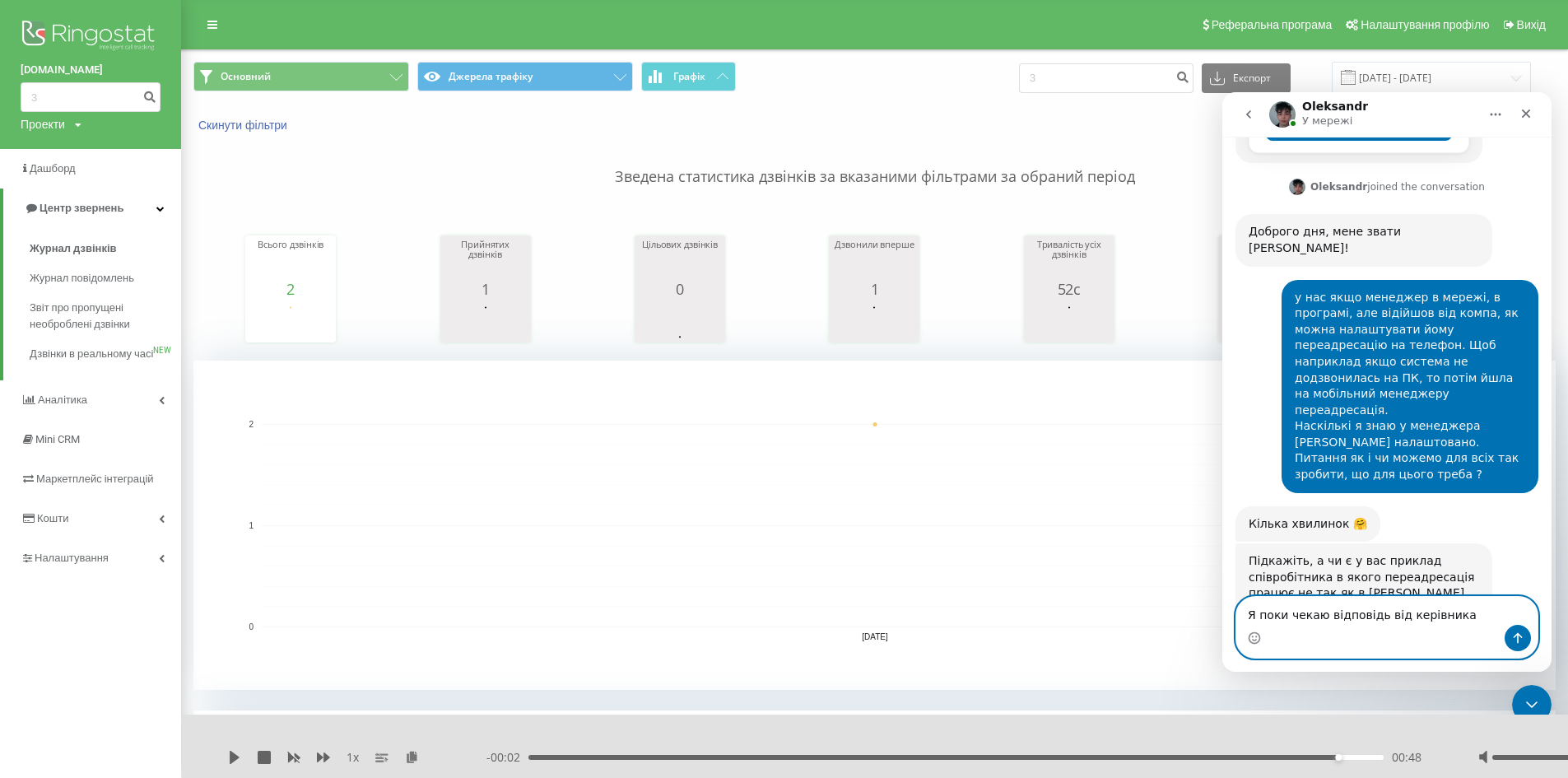
drag, startPoint x: 1467, startPoint y: 614, endPoint x: 1396, endPoint y: 615, distance: 71.0
click at [1396, 615] on textarea "Я поки чекаю відповідь від керівника" at bounding box center [1386, 610] width 301 height 28
click at [1453, 610] on textarea "Я поки чекаю відповідь від керівника" at bounding box center [1386, 610] width 301 height 28
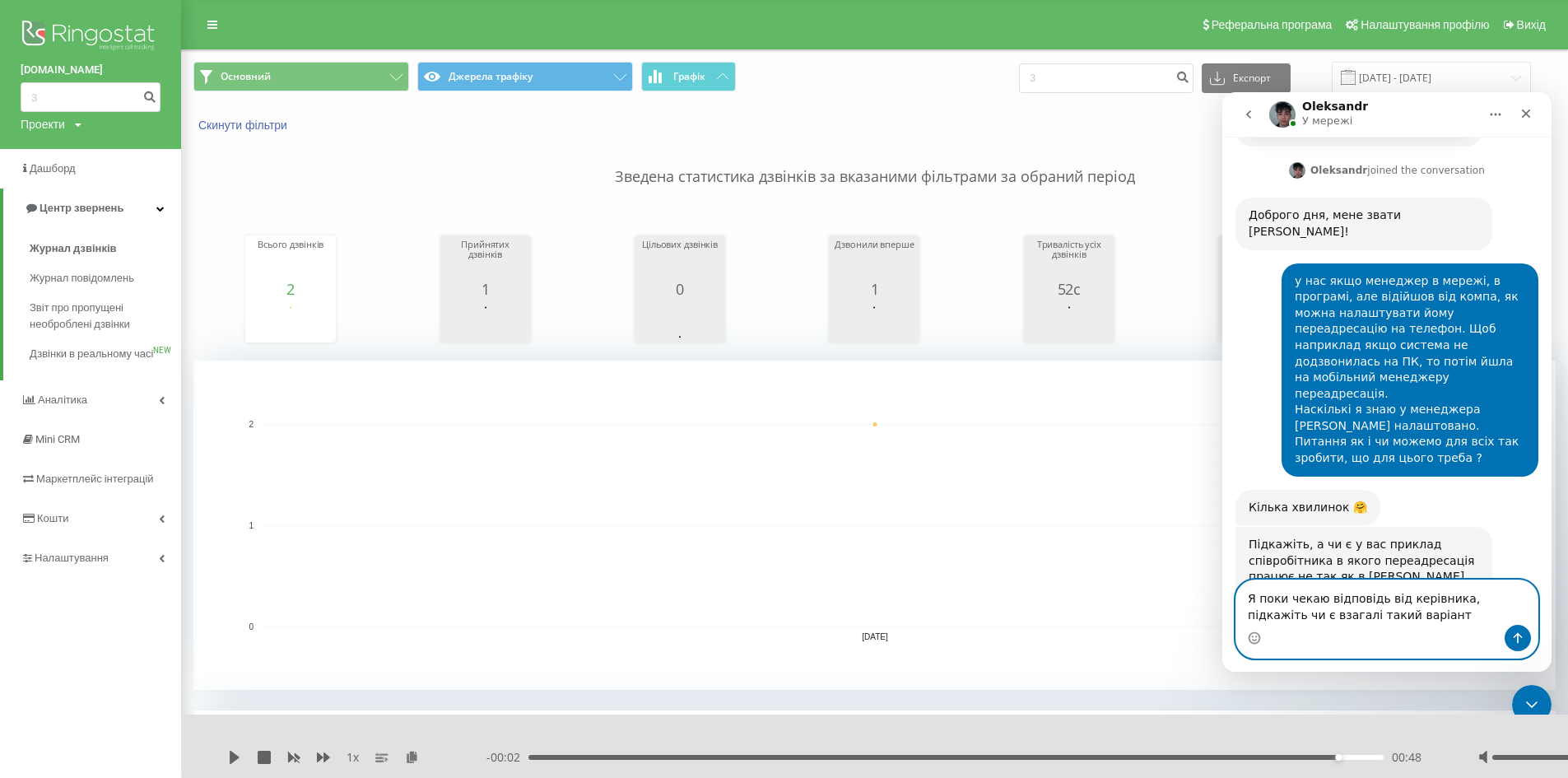
type textarea "Я поки чекаю відповідь від керівника, підкажіть чи є взагалі такий варіант ?"
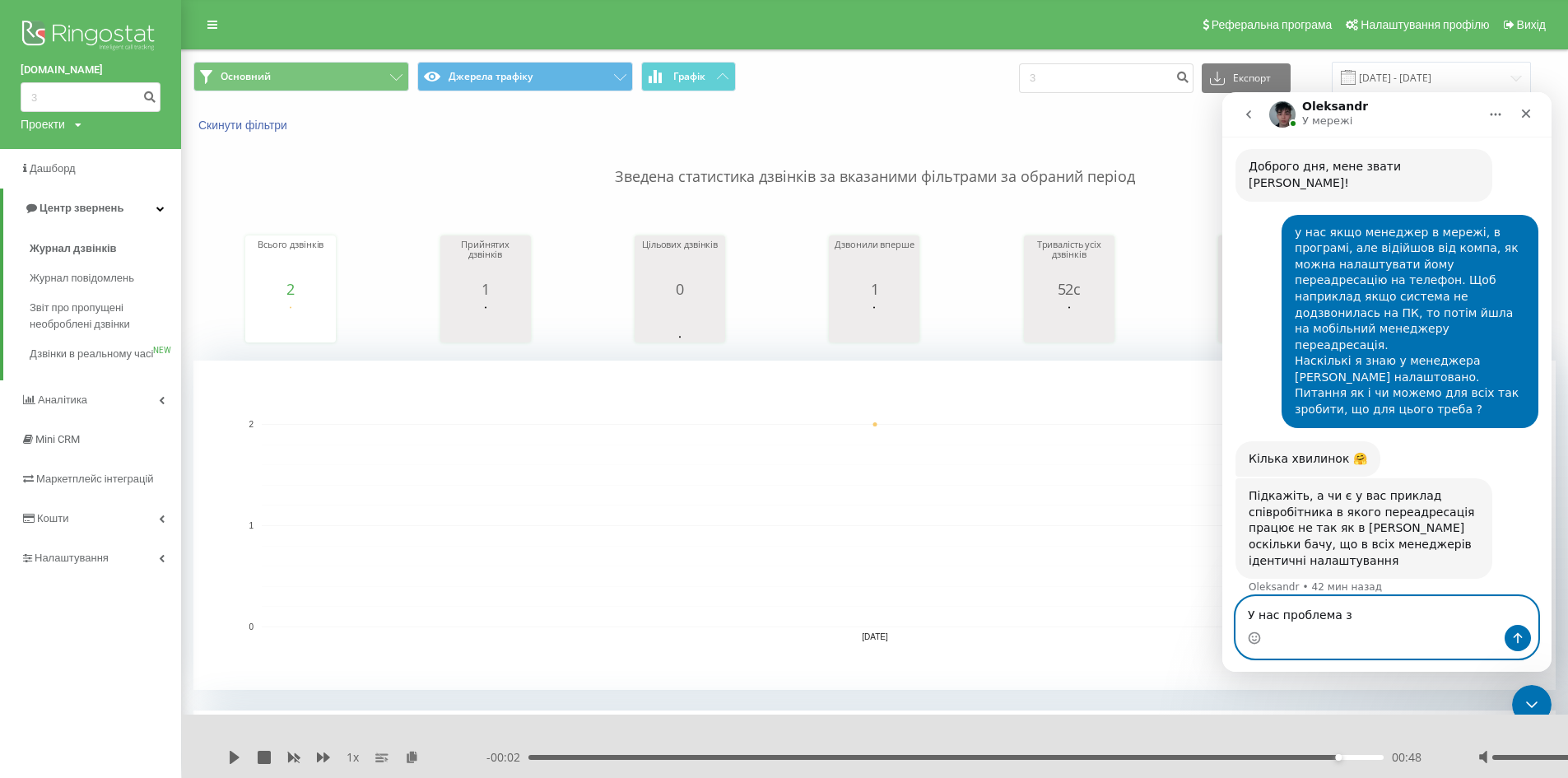
scroll to position [511, 0]
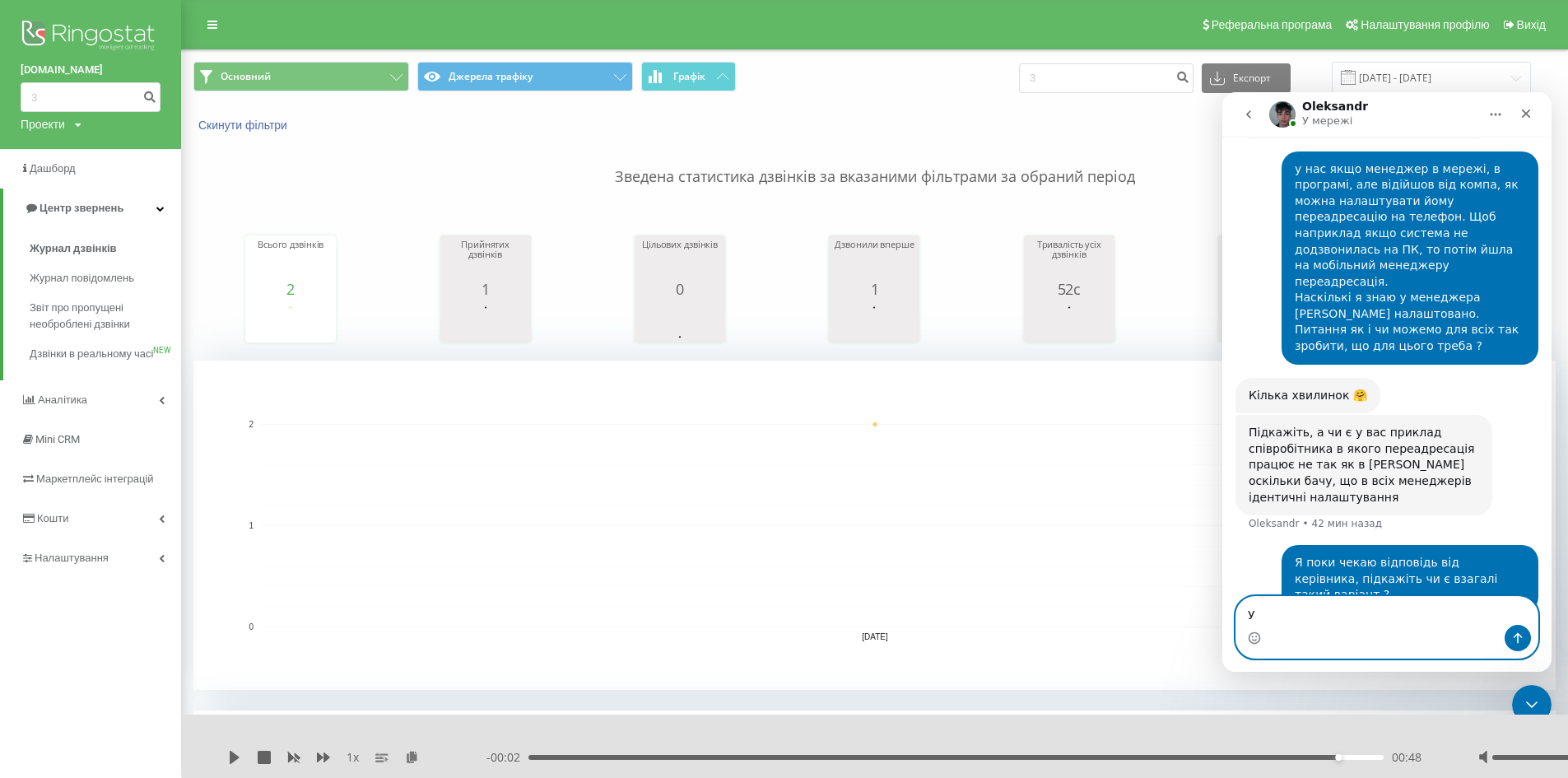
type textarea "У"
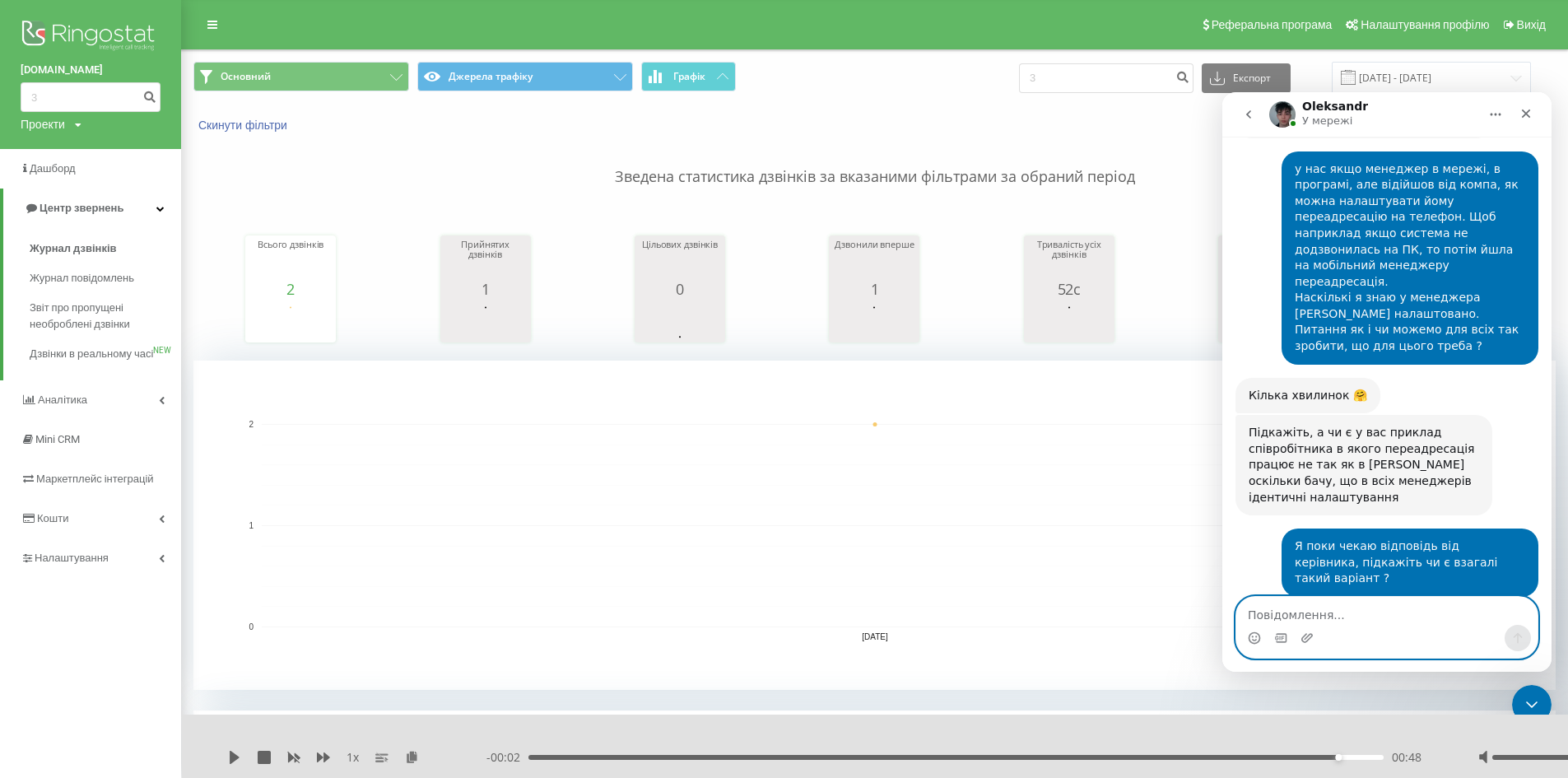
scroll to position [595, 0]
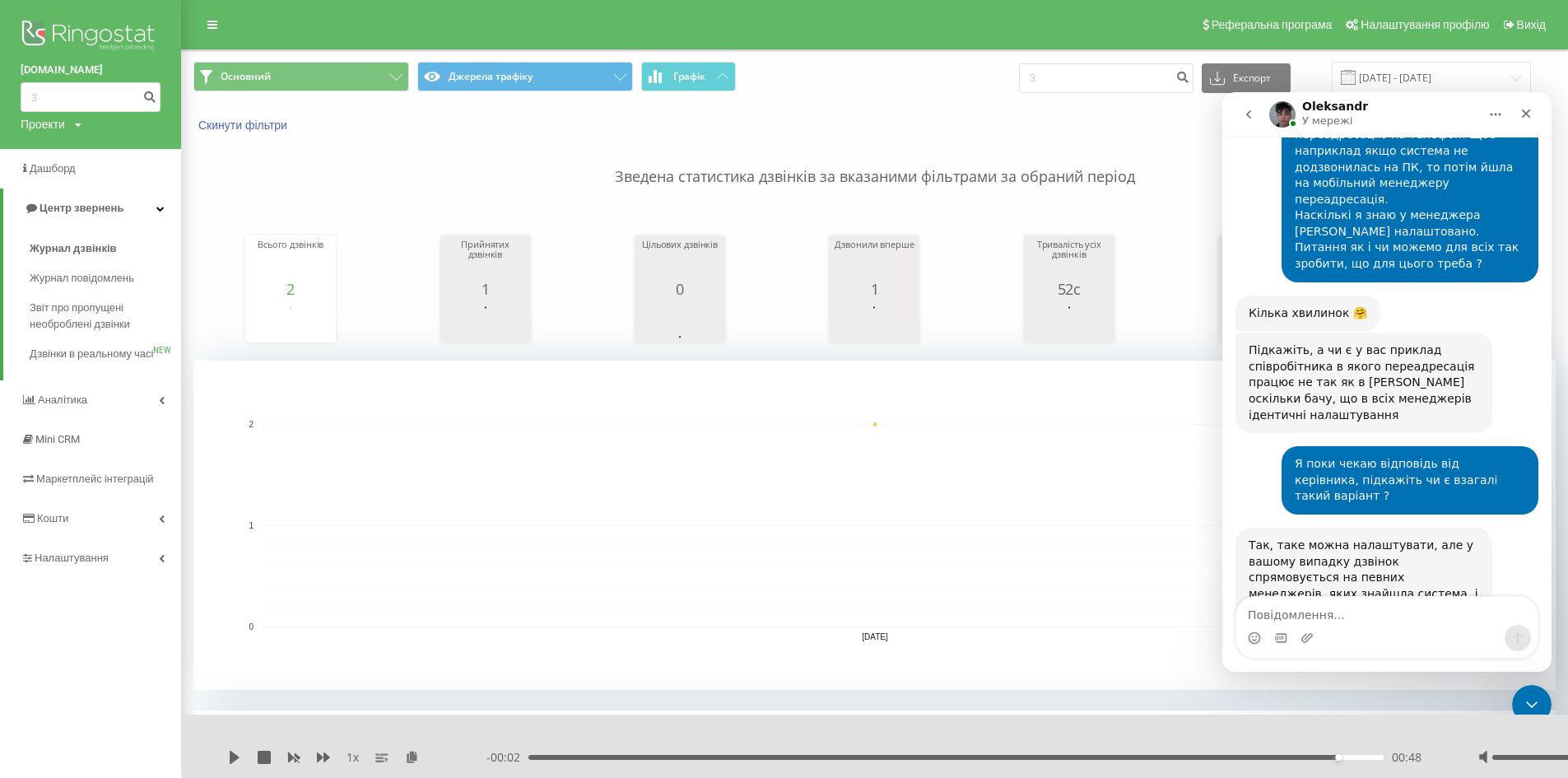
drag, startPoint x: 1340, startPoint y: 548, endPoint x: 1245, endPoint y: 447, distance: 138.7
click at [1245, 528] on div "Так, таке можна налаштувати, але у вашому випадку дзвінок спрямовується на певн…" at bounding box center [1364, 602] width 257 height 149
copy div "Так, таке можна налаштувати, але у вашому випадку дзвінок спрямовується на певн…"
click at [1490, 528] on div "Так, таке можна налаштувати, але у вашому випадку дзвінок спрямовується на певн…" at bounding box center [1364, 602] width 257 height 149
click at [99, 567] on span "Налаштування" at bounding box center [67, 558] width 92 height 16
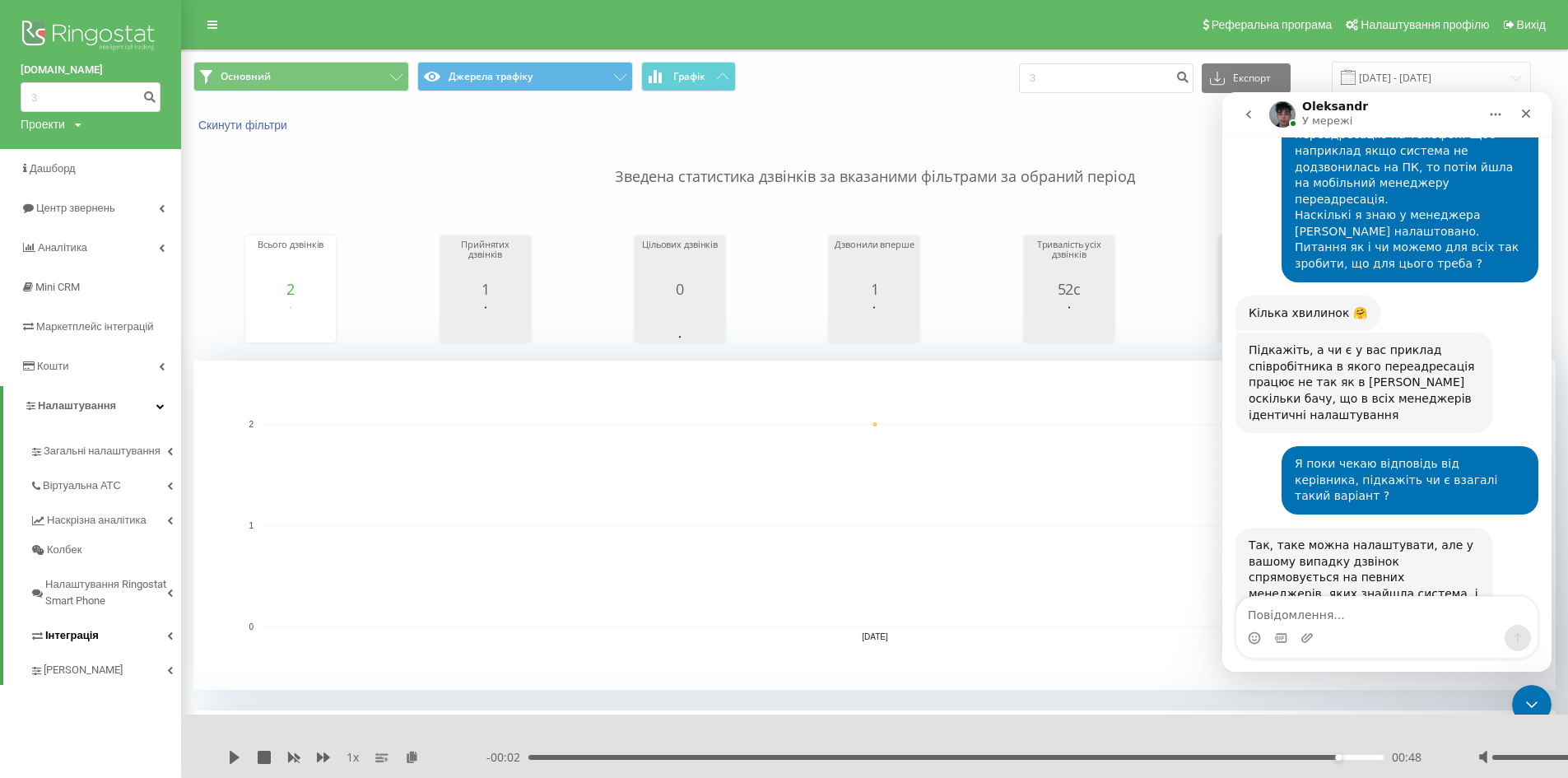
click at [95, 631] on span "Інтеграція" at bounding box center [71, 635] width 53 height 16
click at [97, 722] on span "[PERSON_NAME]" at bounding box center [84, 728] width 81 height 16
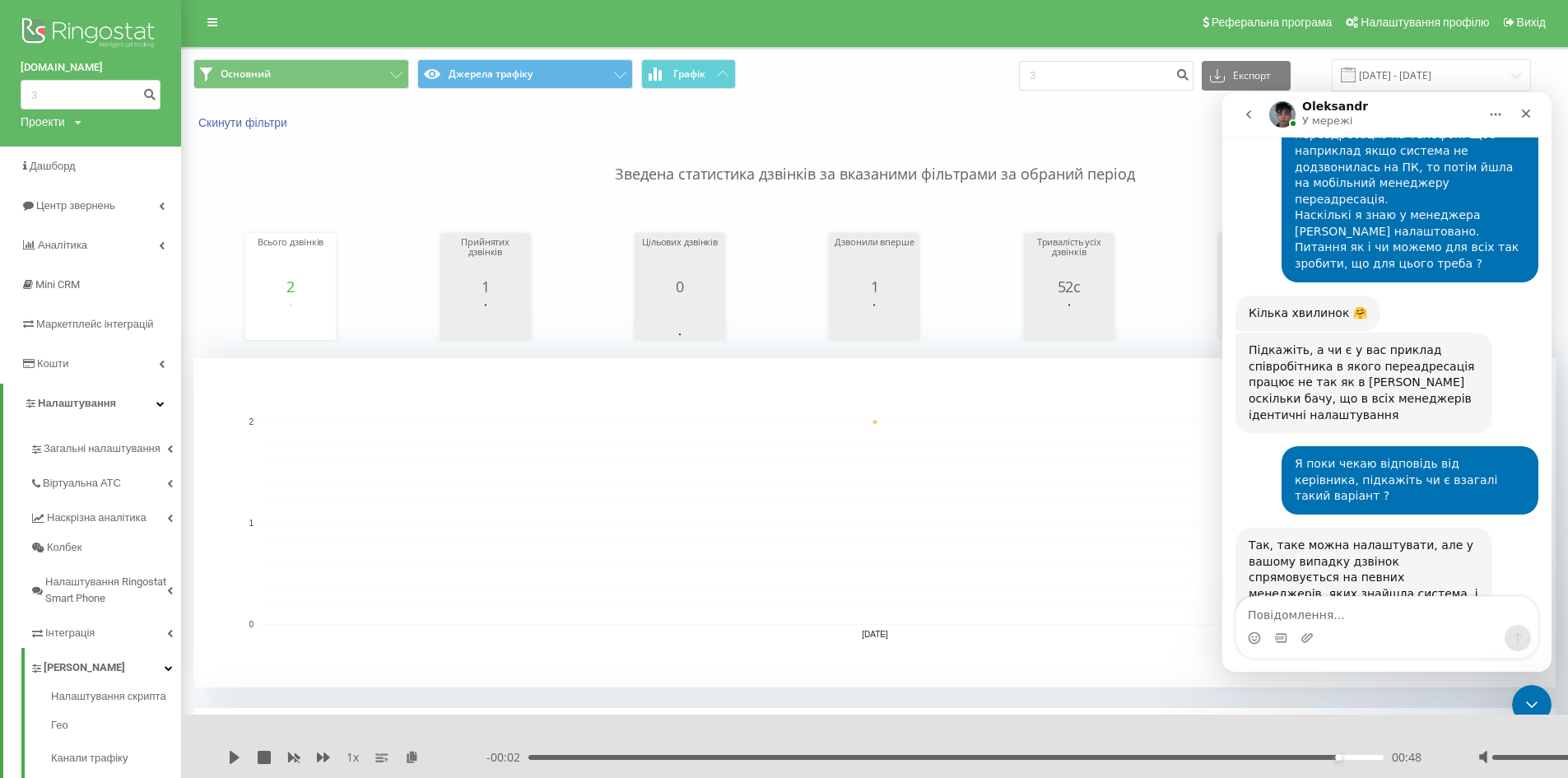
scroll to position [0, 0]
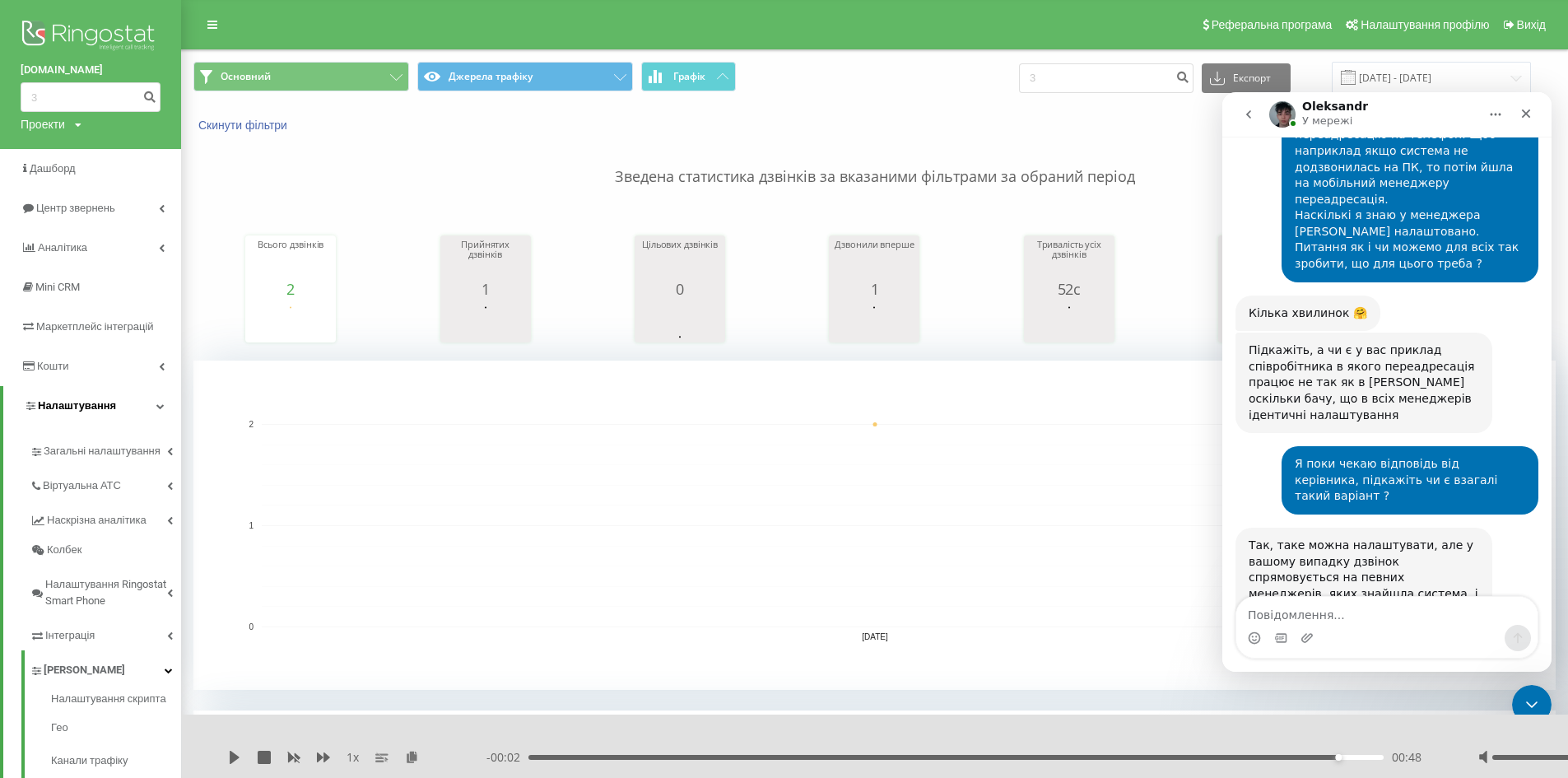
click at [125, 405] on link "Налаштування" at bounding box center [92, 406] width 178 height 40
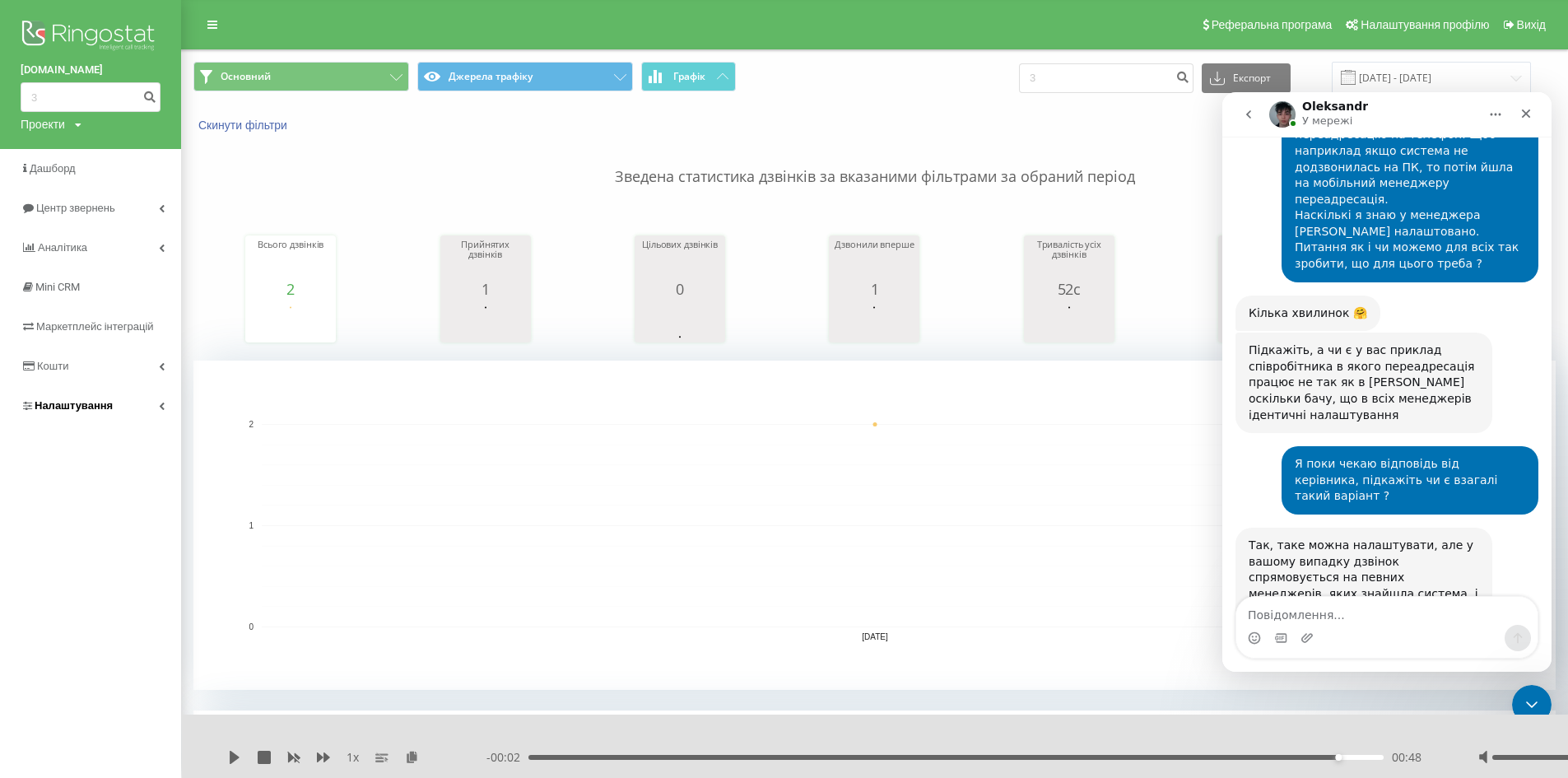
click at [125, 405] on link "Налаштування" at bounding box center [90, 406] width 181 height 40
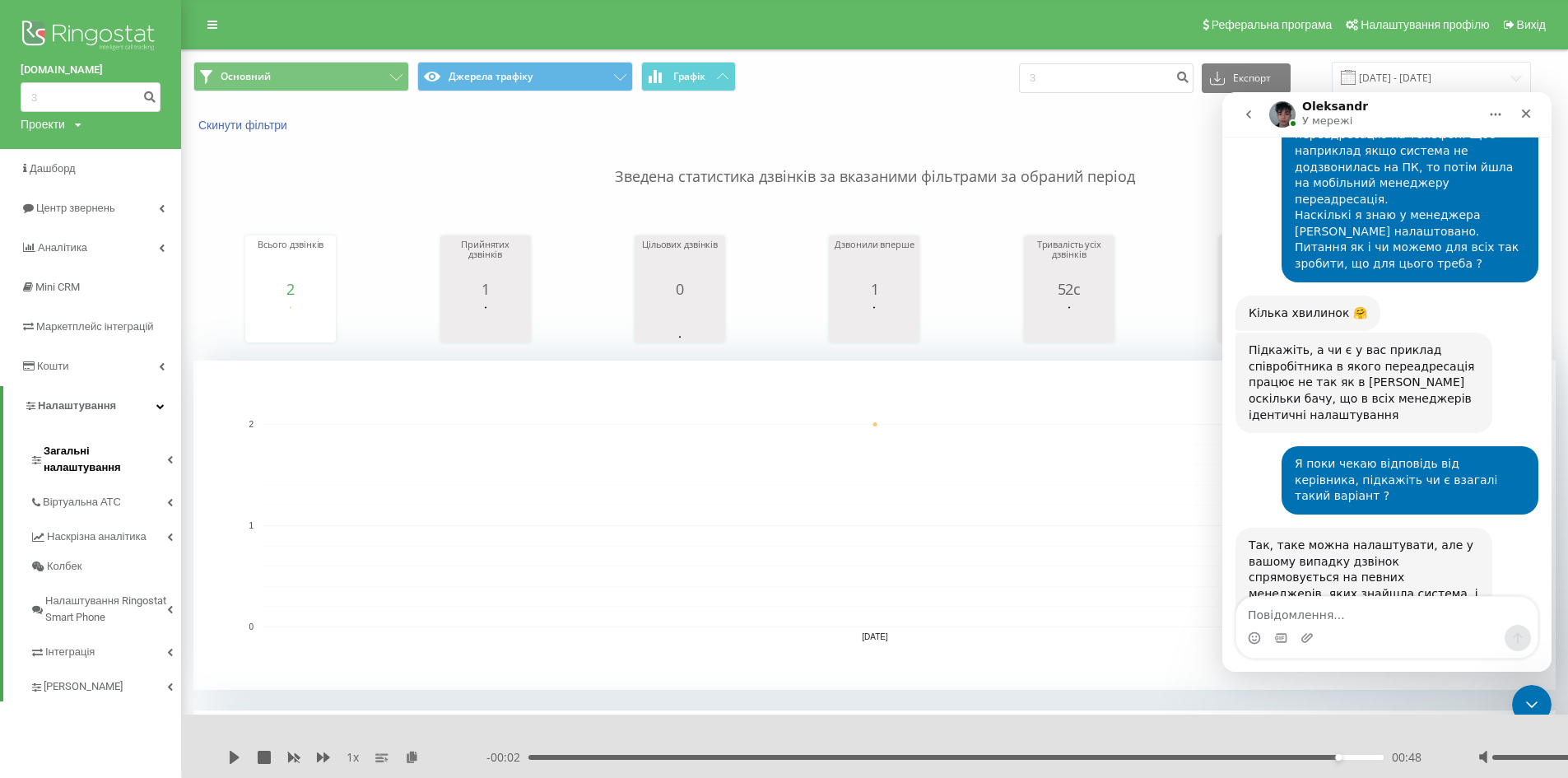
click at [110, 464] on link "Загальні налаштування" at bounding box center [106, 456] width 152 height 51
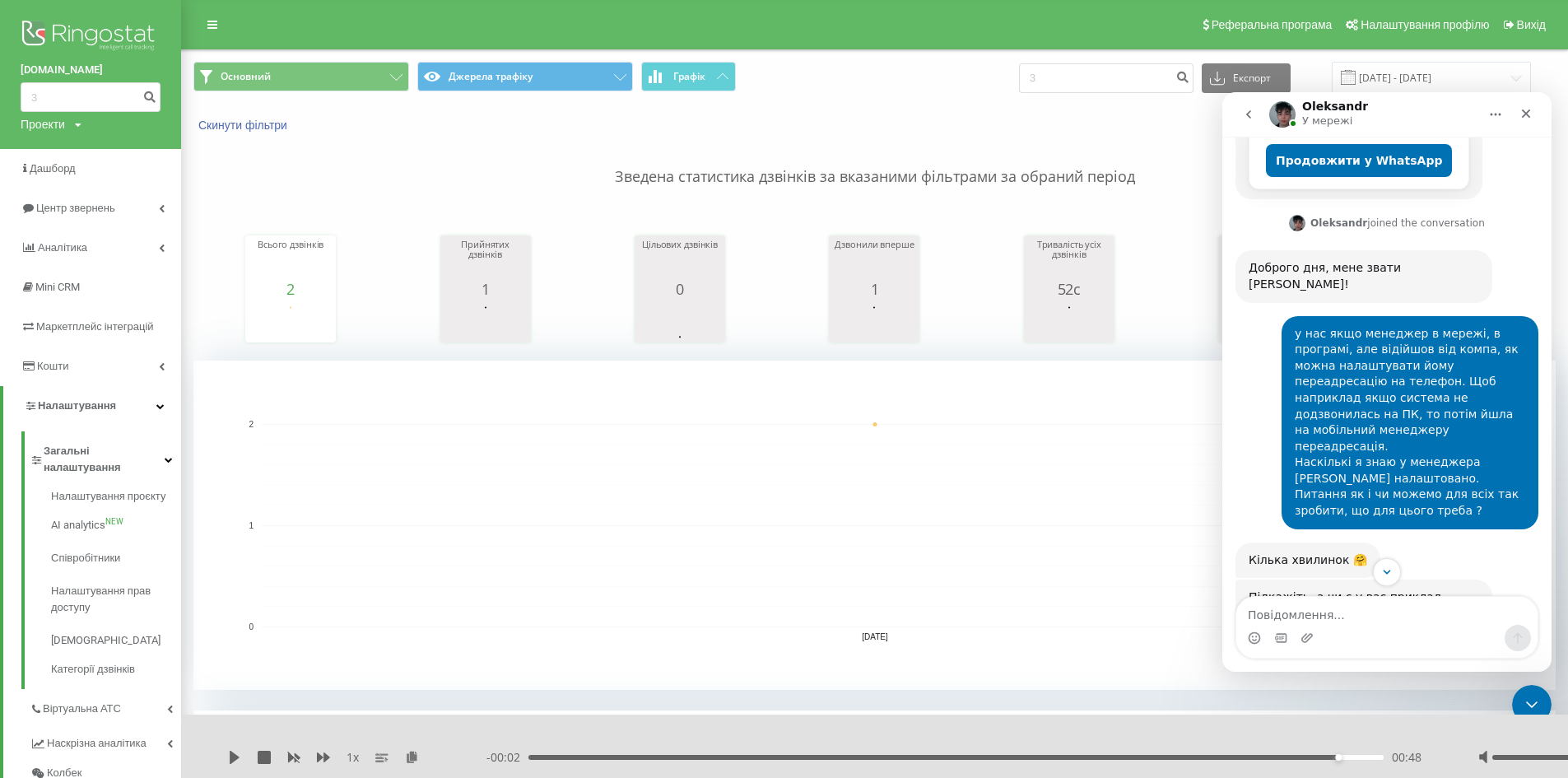
scroll to position [595, 0]
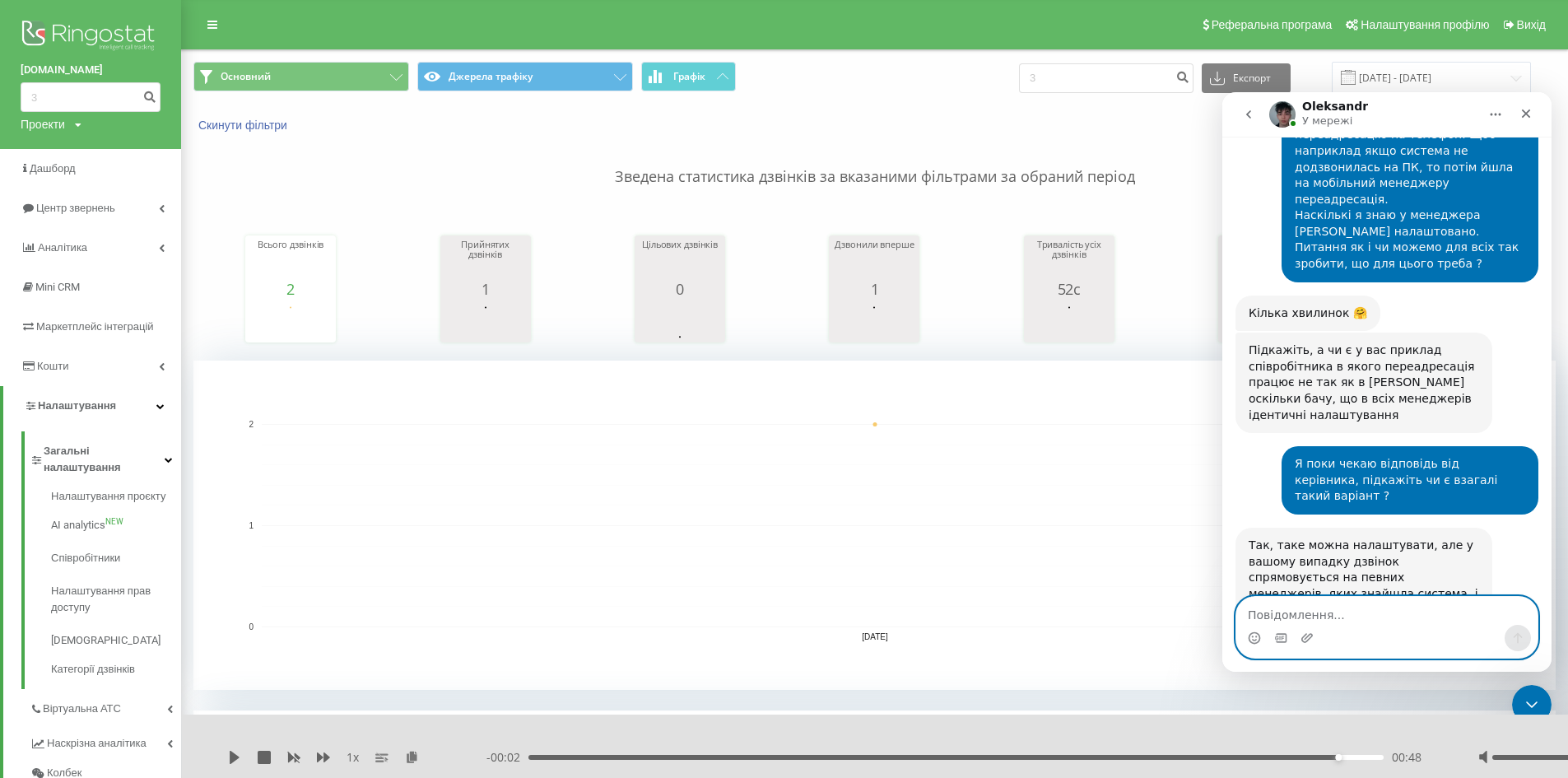
click at [1388, 606] on textarea "Повідомлення..." at bounding box center [1386, 610] width 301 height 28
type textarea "а мобільні номера у всіх вказані в рінго в системі ?"
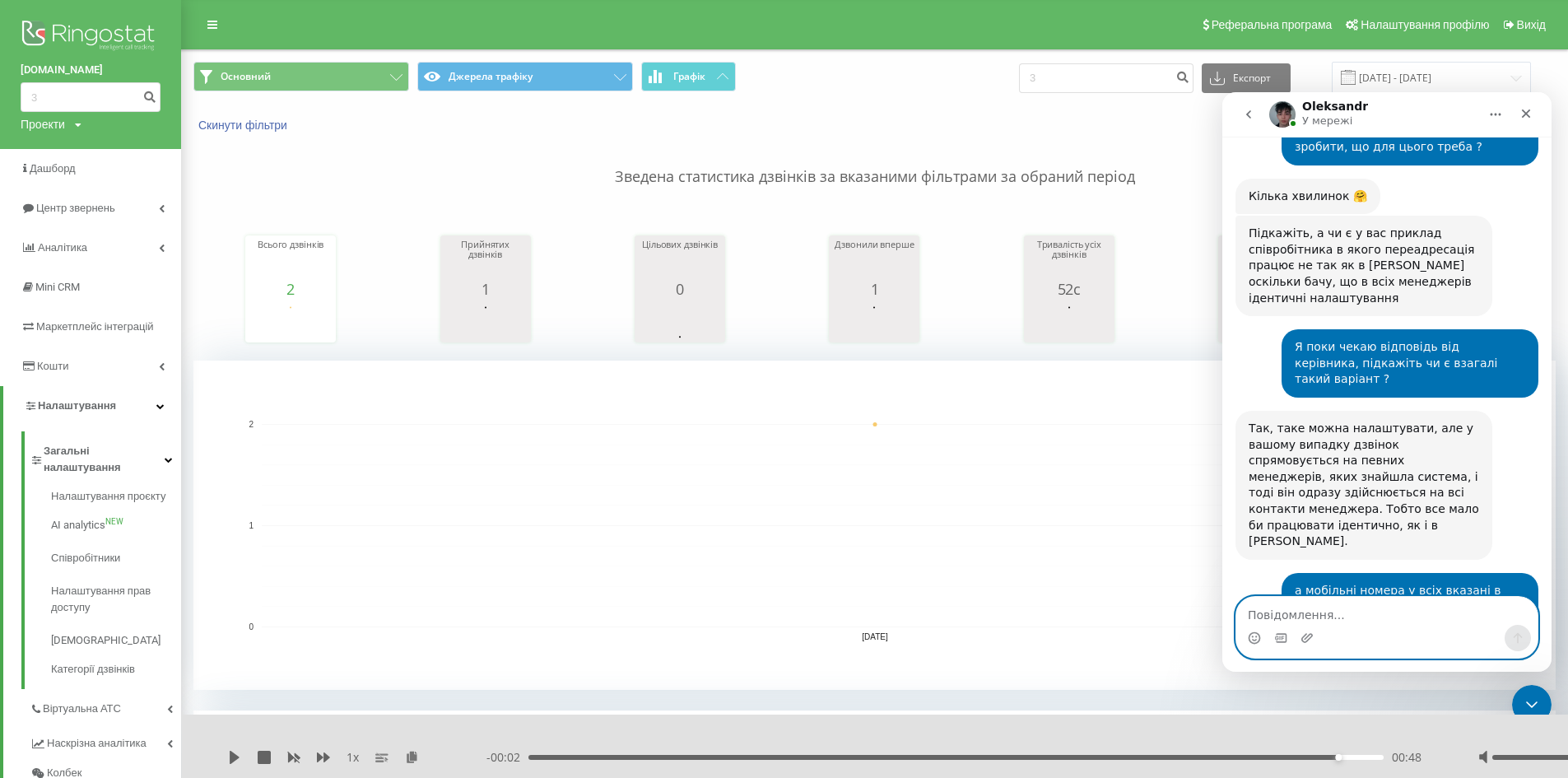
scroll to position [708, 0]
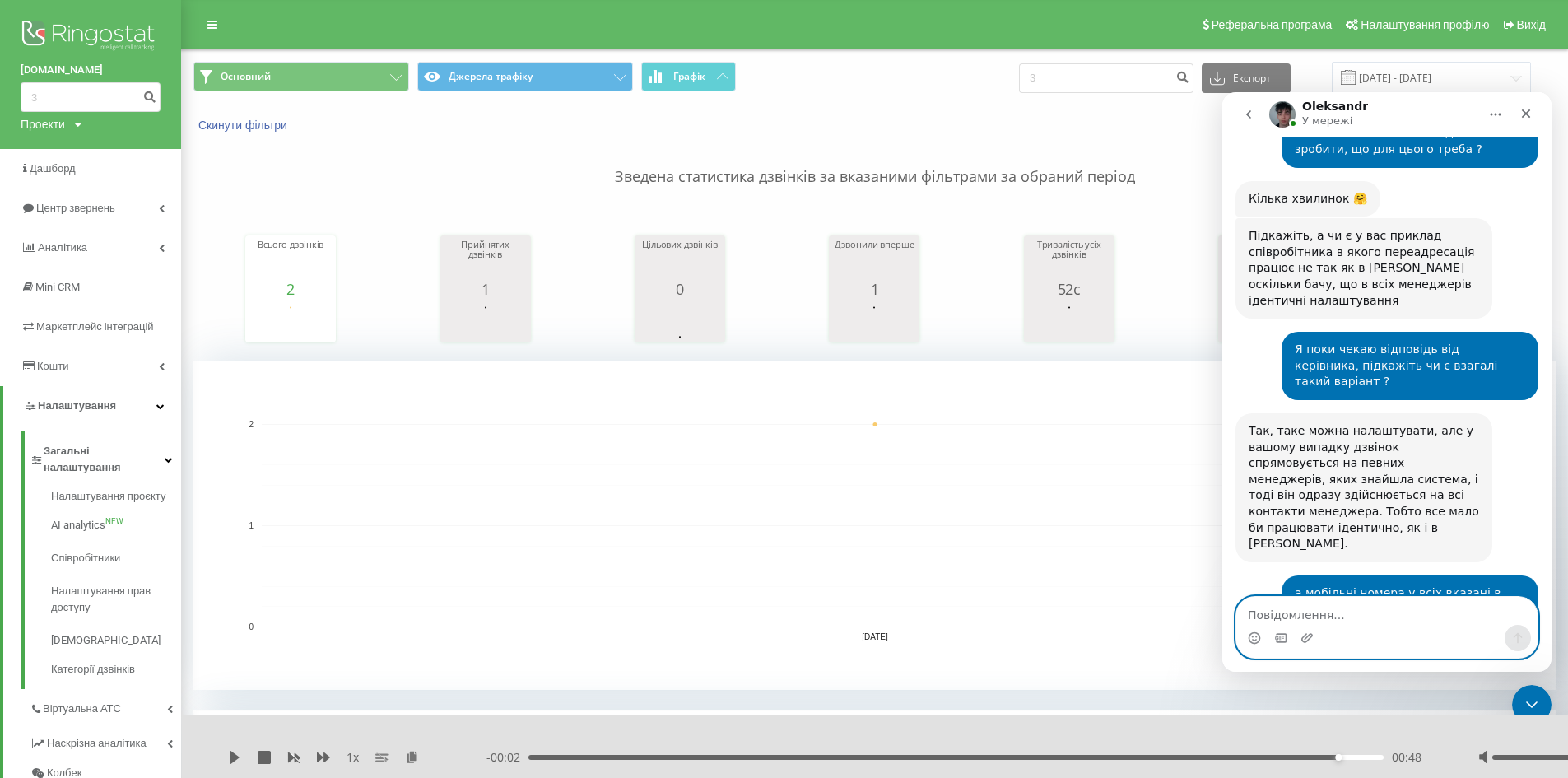
paste textarea "тоді питання чи встановлений додаток на телефоні? чи це не впливає?"
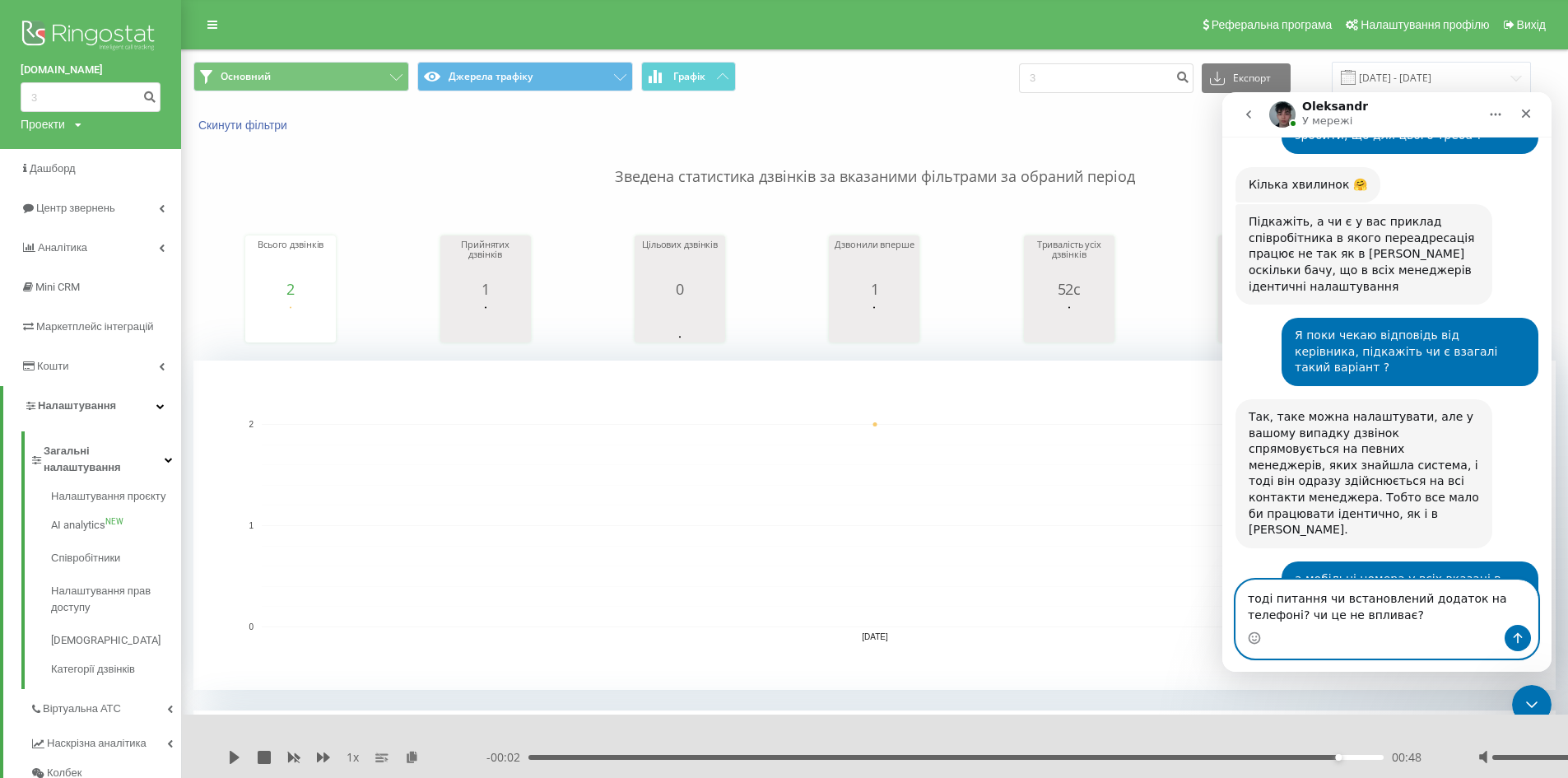
scroll to position [725, 0]
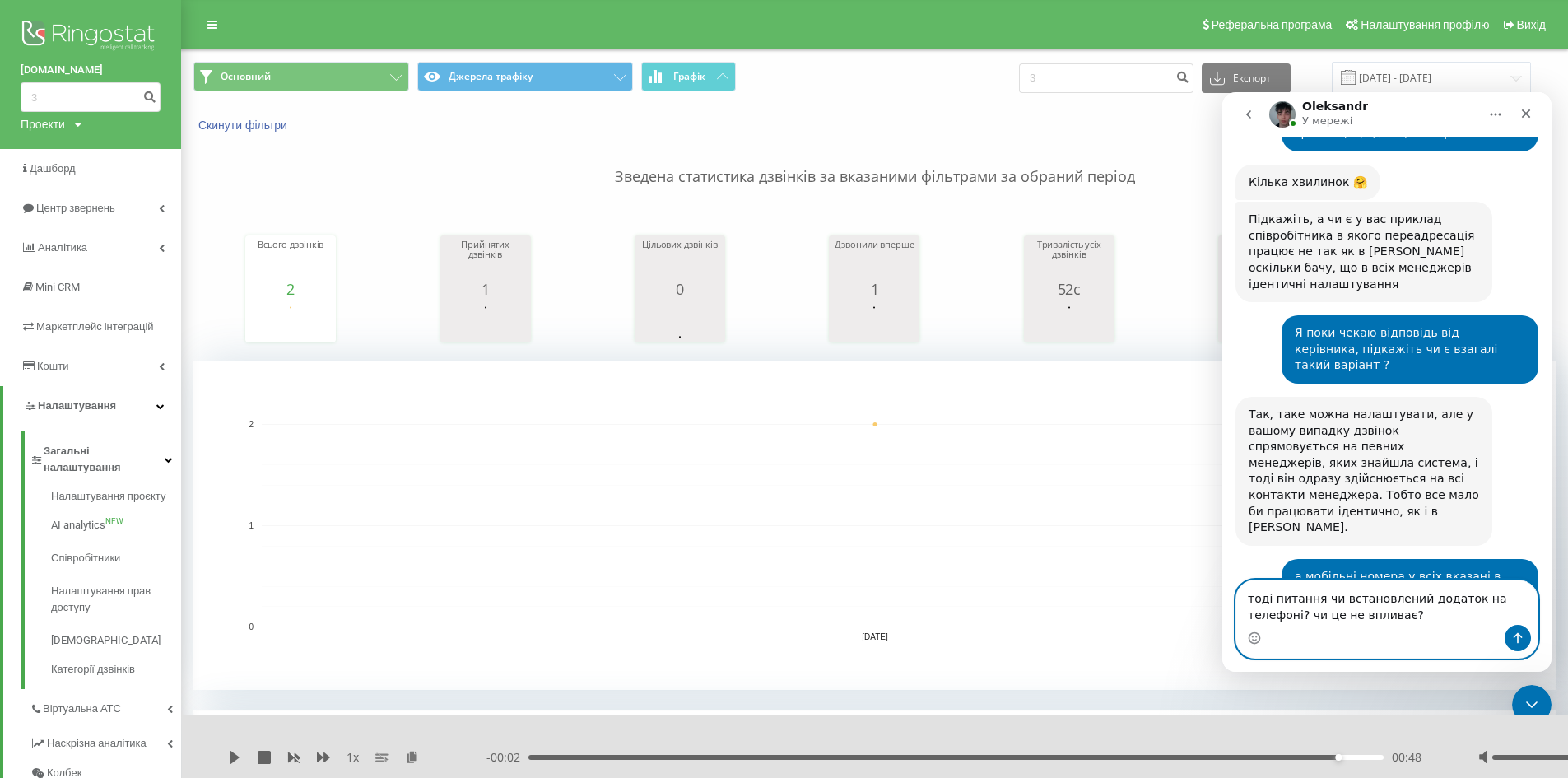
drag, startPoint x: 1410, startPoint y: 599, endPoint x: 1235, endPoint y: 599, distance: 175.0
click at [1235, 599] on div "тоді питання чи встановлений додаток на телефоні? чи це не впливає? тоді питанн…" at bounding box center [1386, 618] width 329 height 79
drag, startPoint x: 1357, startPoint y: 614, endPoint x: 1249, endPoint y: 614, distance: 108.0
click at [1249, 614] on textarea "а в них має бути встановлений додаток на телефон додаток на телефоні? чи це не …" at bounding box center [1386, 594] width 301 height 61
type textarea "а в них має бути встановлений додаток на телефон ? чи це не впливає?"
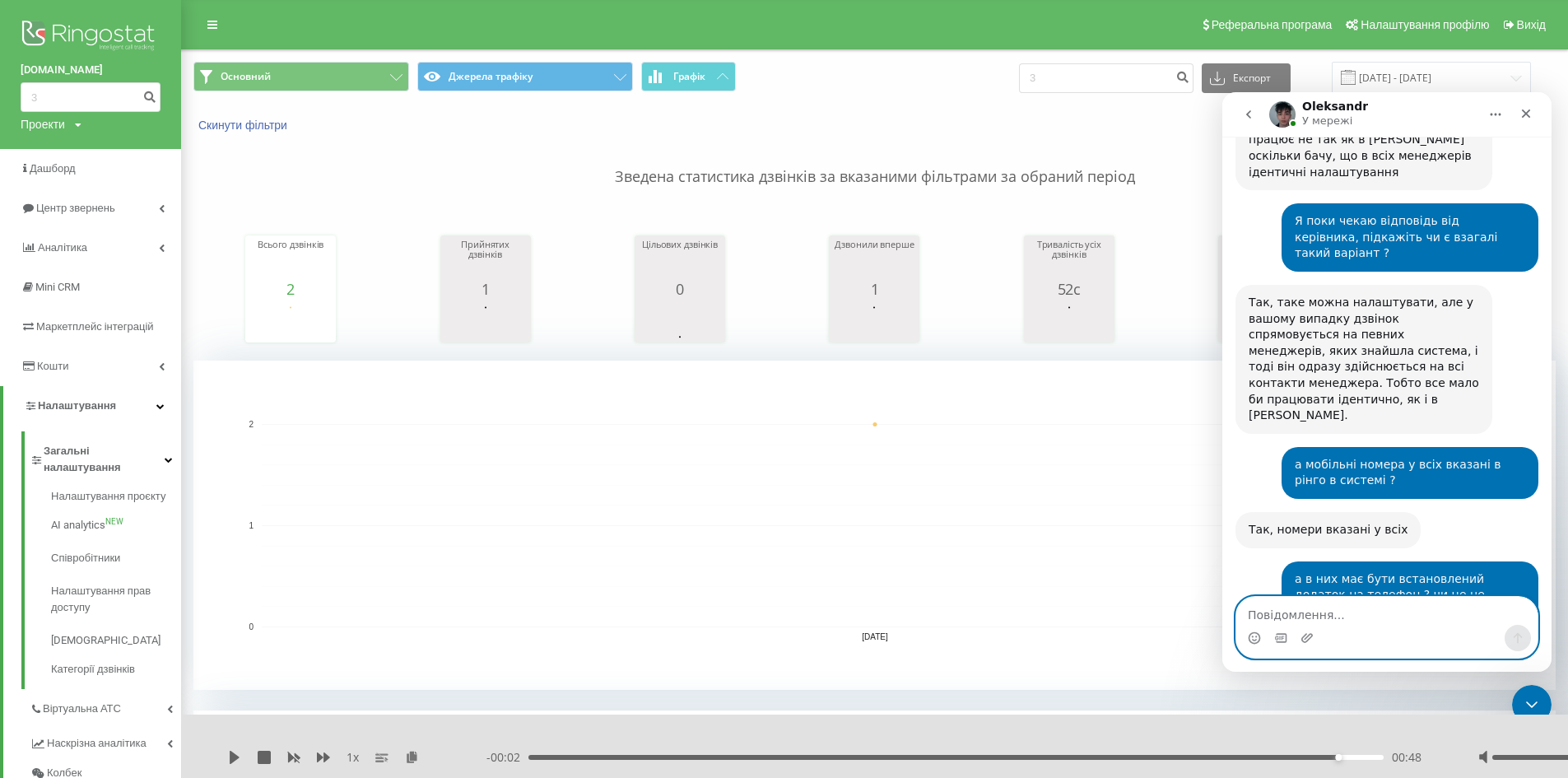
scroll to position [855, 0]
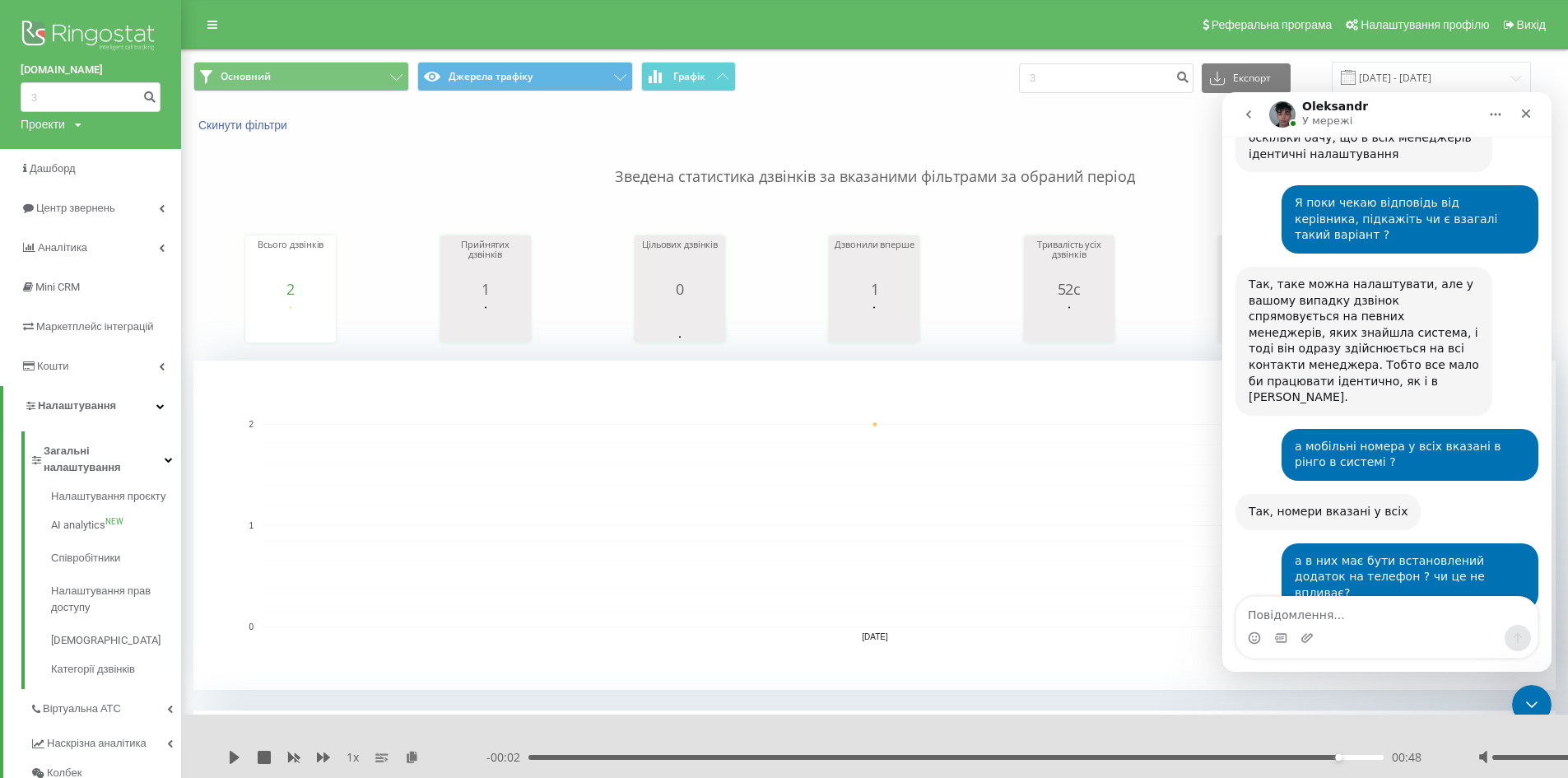
drag, startPoint x: 1337, startPoint y: 541, endPoint x: 1250, endPoint y: 504, distance: 94.5
click at [1250, 633] on div "Оскільки вказані саме мобільні номери, то в них мають бути телефони із сімками …" at bounding box center [1364, 665] width 230 height 64
copy div "Оскільки вказані саме мобільні номери, то в них мають бути телефони із сімками …"
click at [1371, 614] on textarea "Повідомлення..." at bounding box center [1386, 610] width 301 height 28
type textarea "І ще питання паралельно"
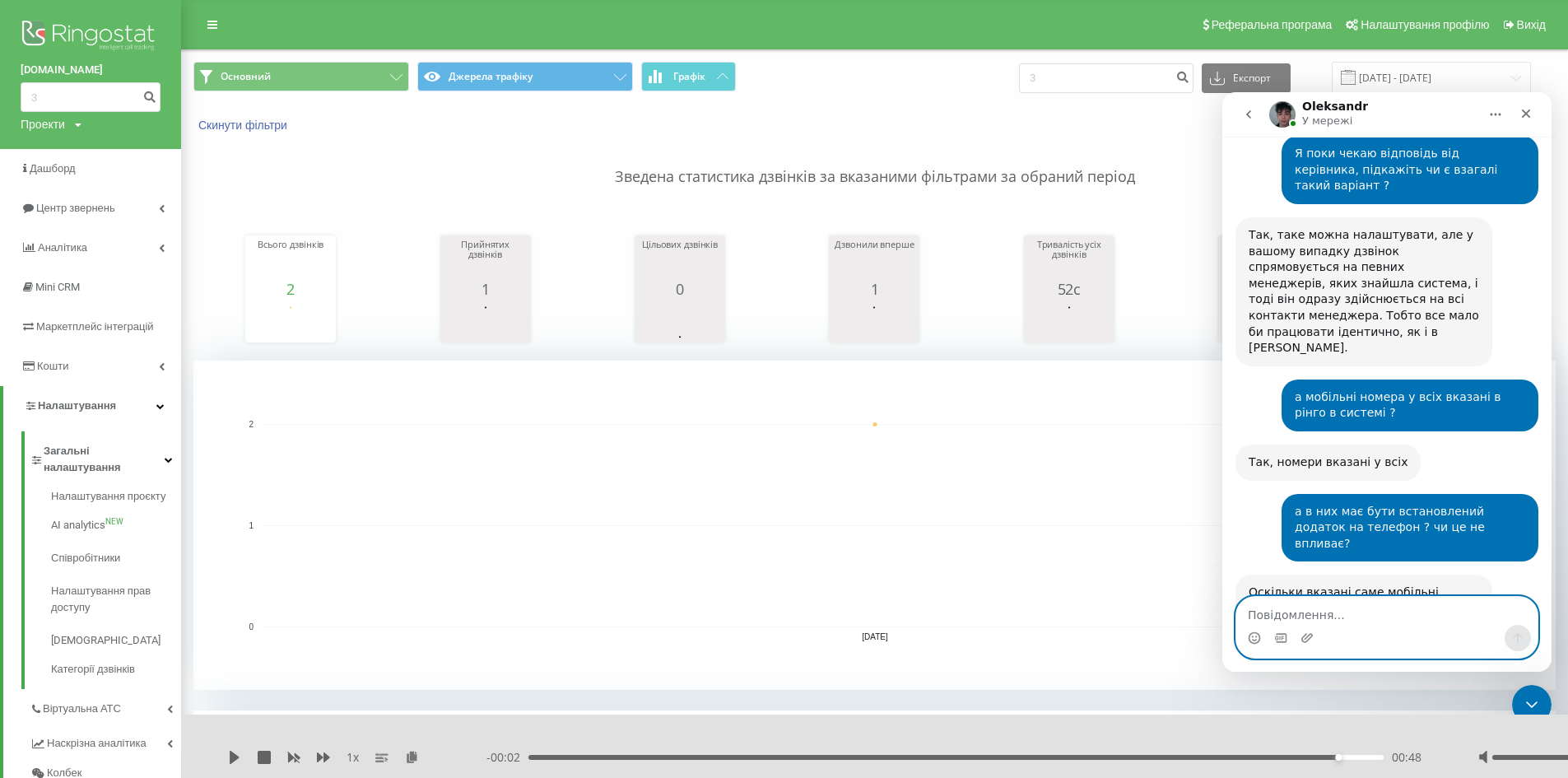
paste textarea "Повідомлення..."
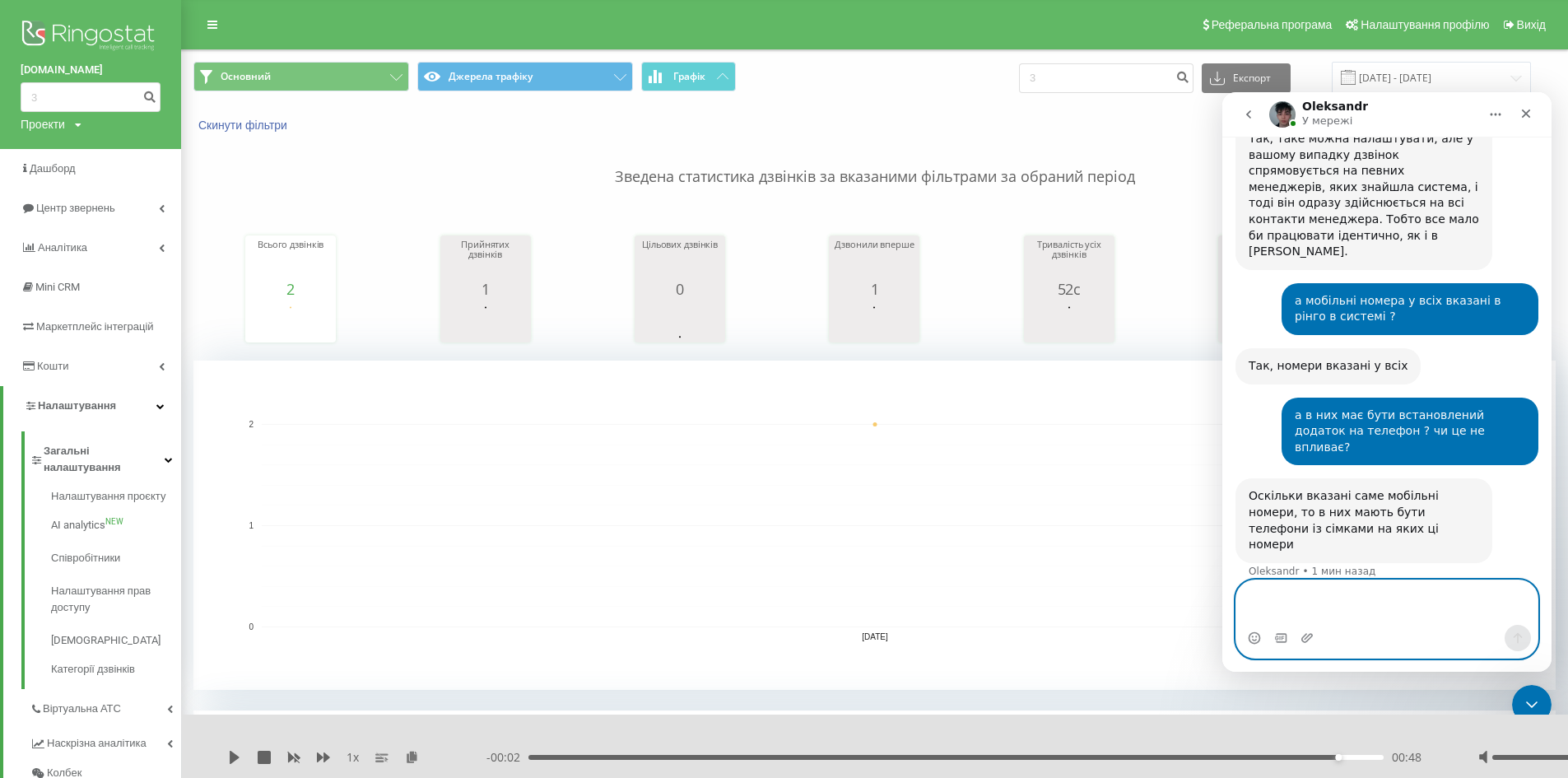
scroll to position [1017, 0]
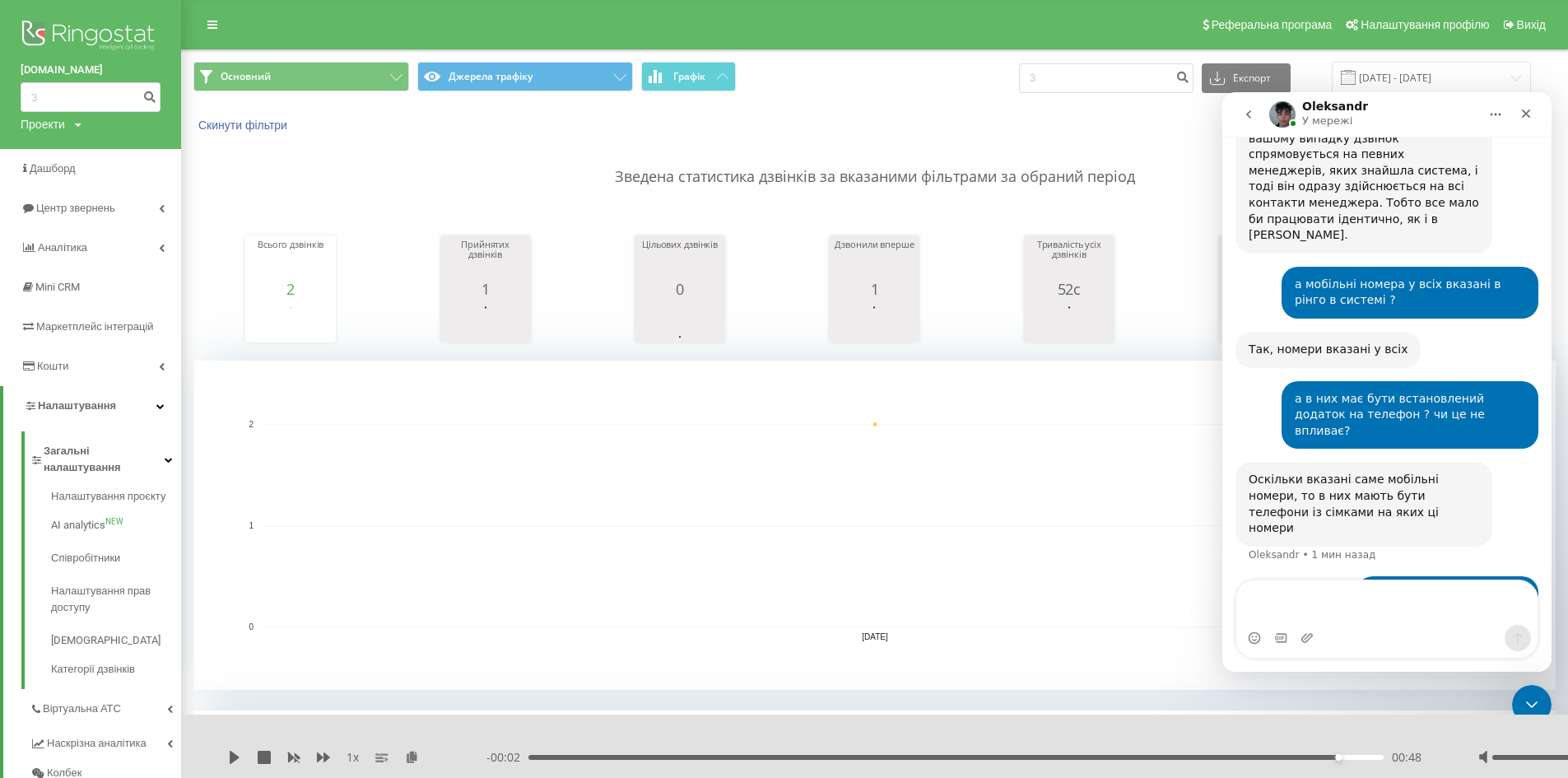
click at [1405, 623] on img "Krystyna говорит…" at bounding box center [1414, 661] width 221 height 76
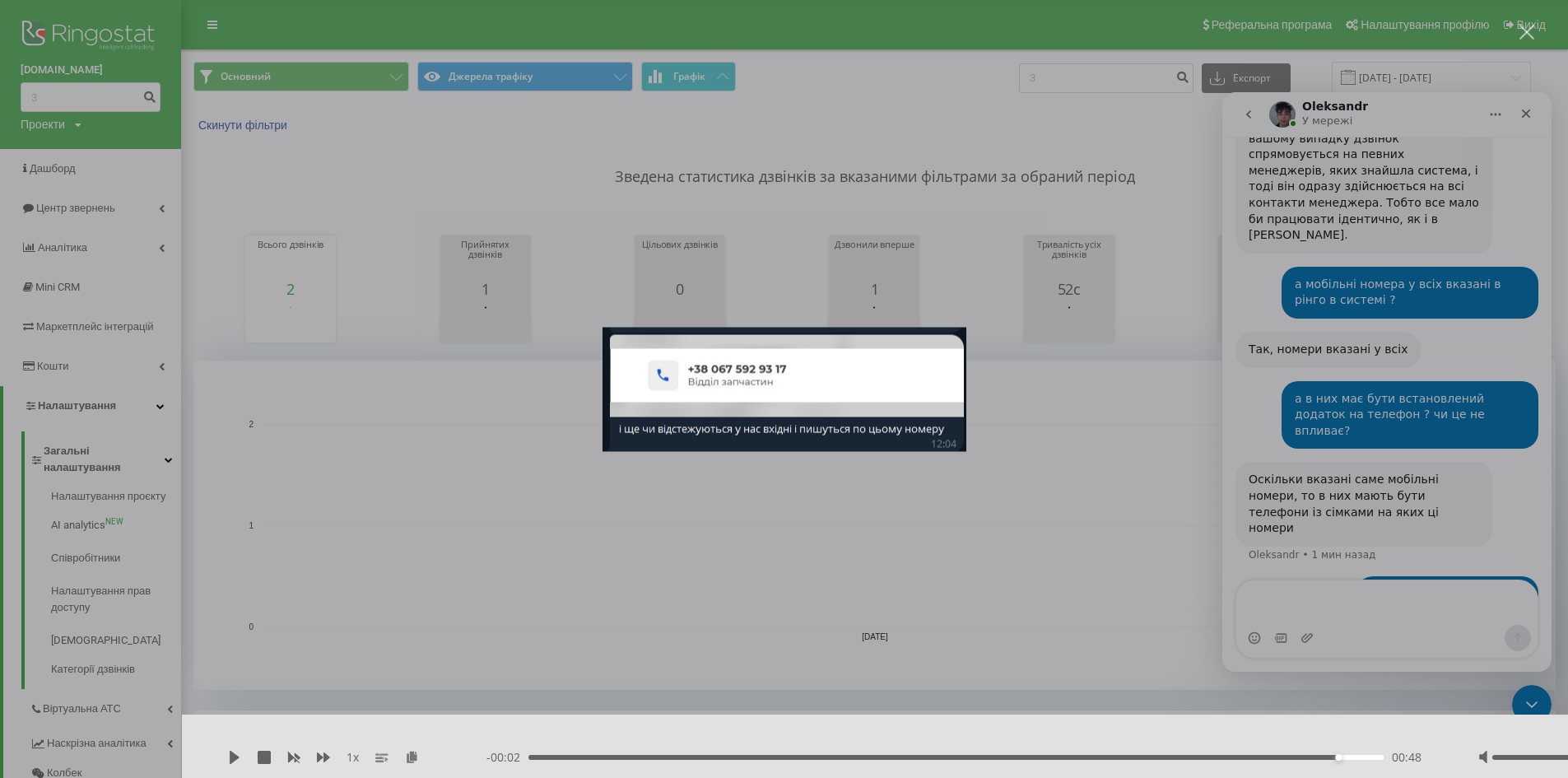
click at [1405, 539] on div "Мессенджер Intercom" at bounding box center [784, 389] width 1568 height 778
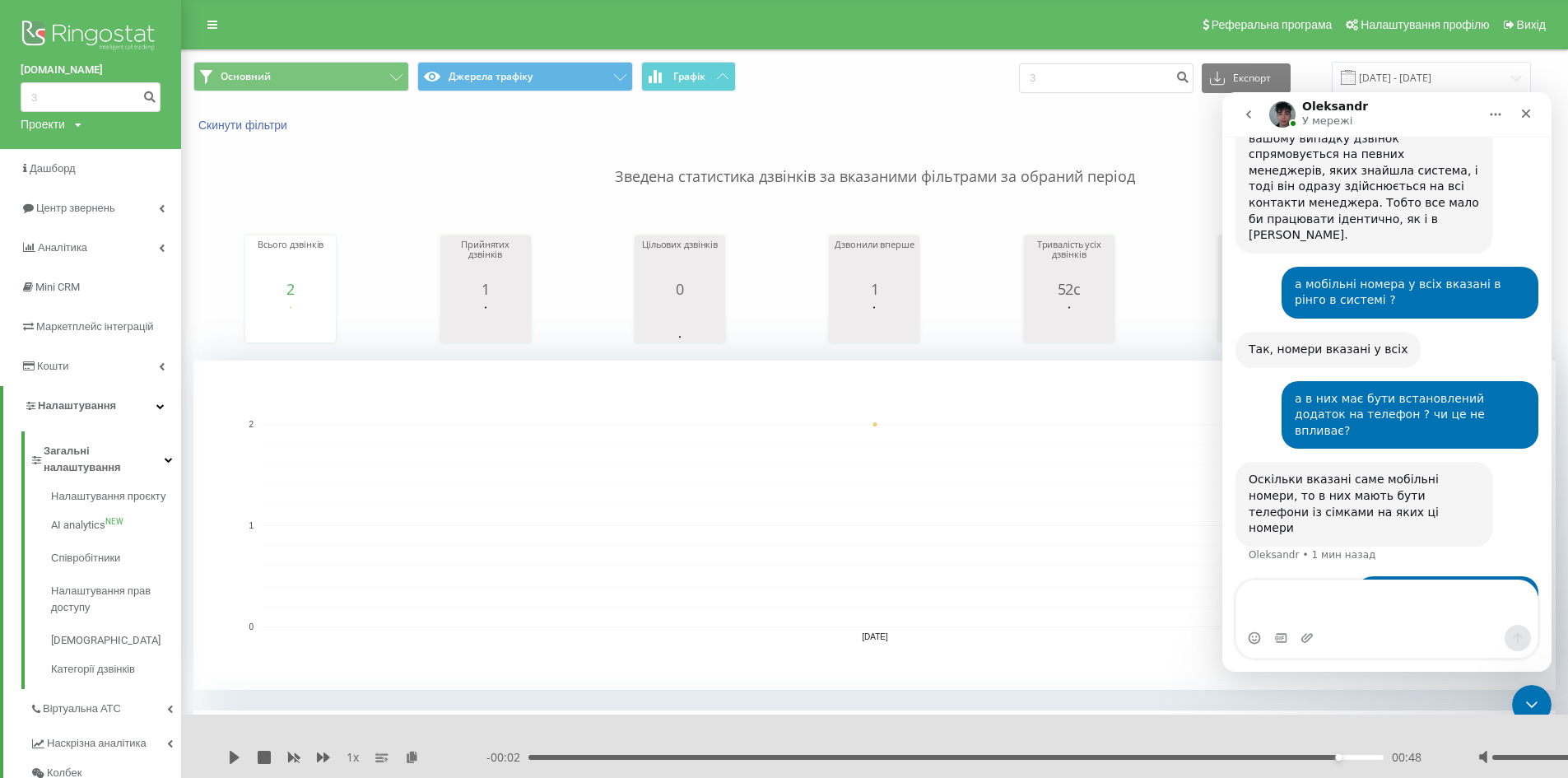
click at [1272, 613] on div "Krystyna • Только что" at bounding box center [1386, 670] width 303 height 115
click at [1380, 623] on img "Krystyna говорит…" at bounding box center [1414, 661] width 221 height 76
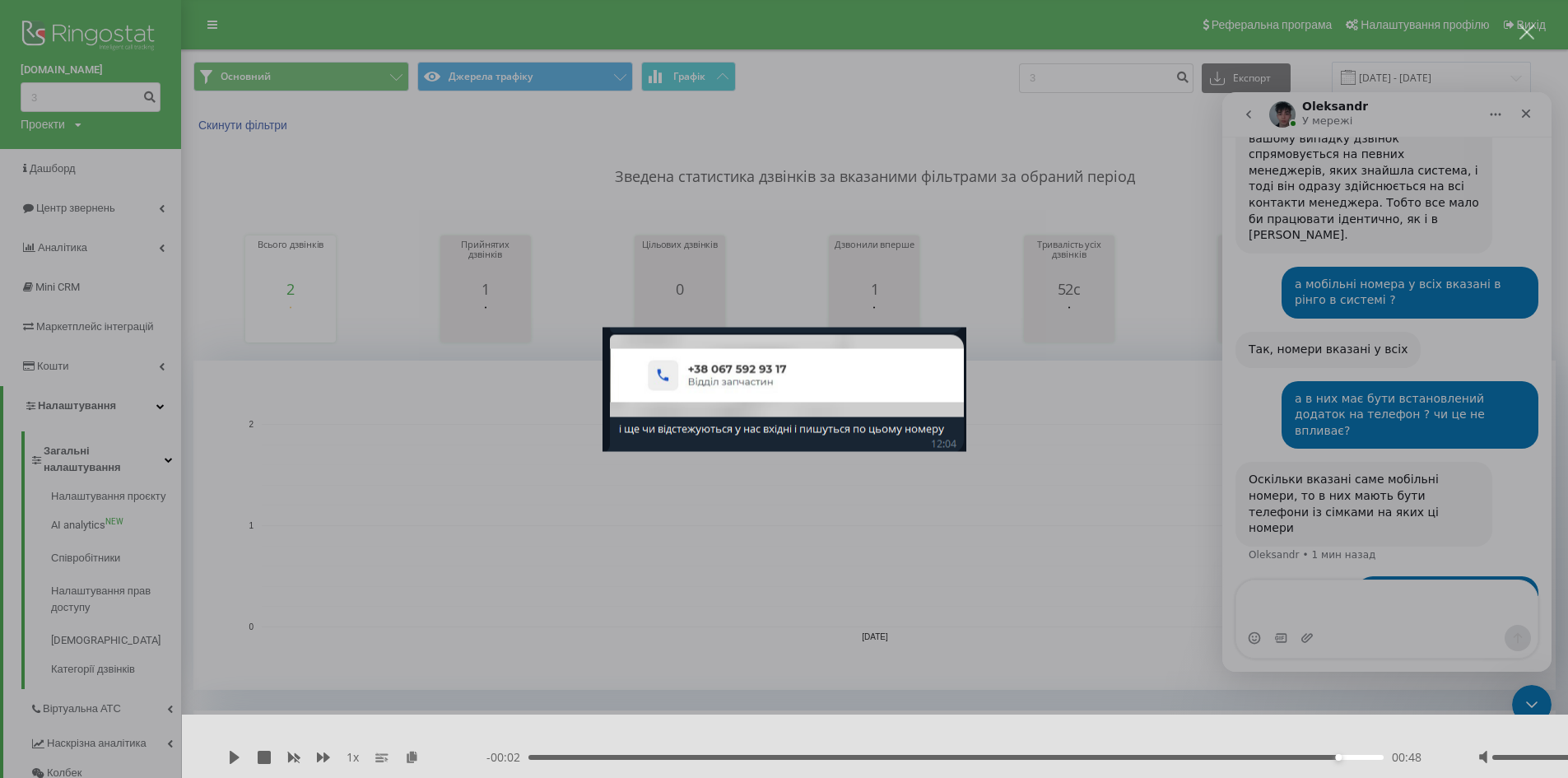
click at [1380, 503] on div "Мессенджер Intercom" at bounding box center [784, 389] width 1568 height 778
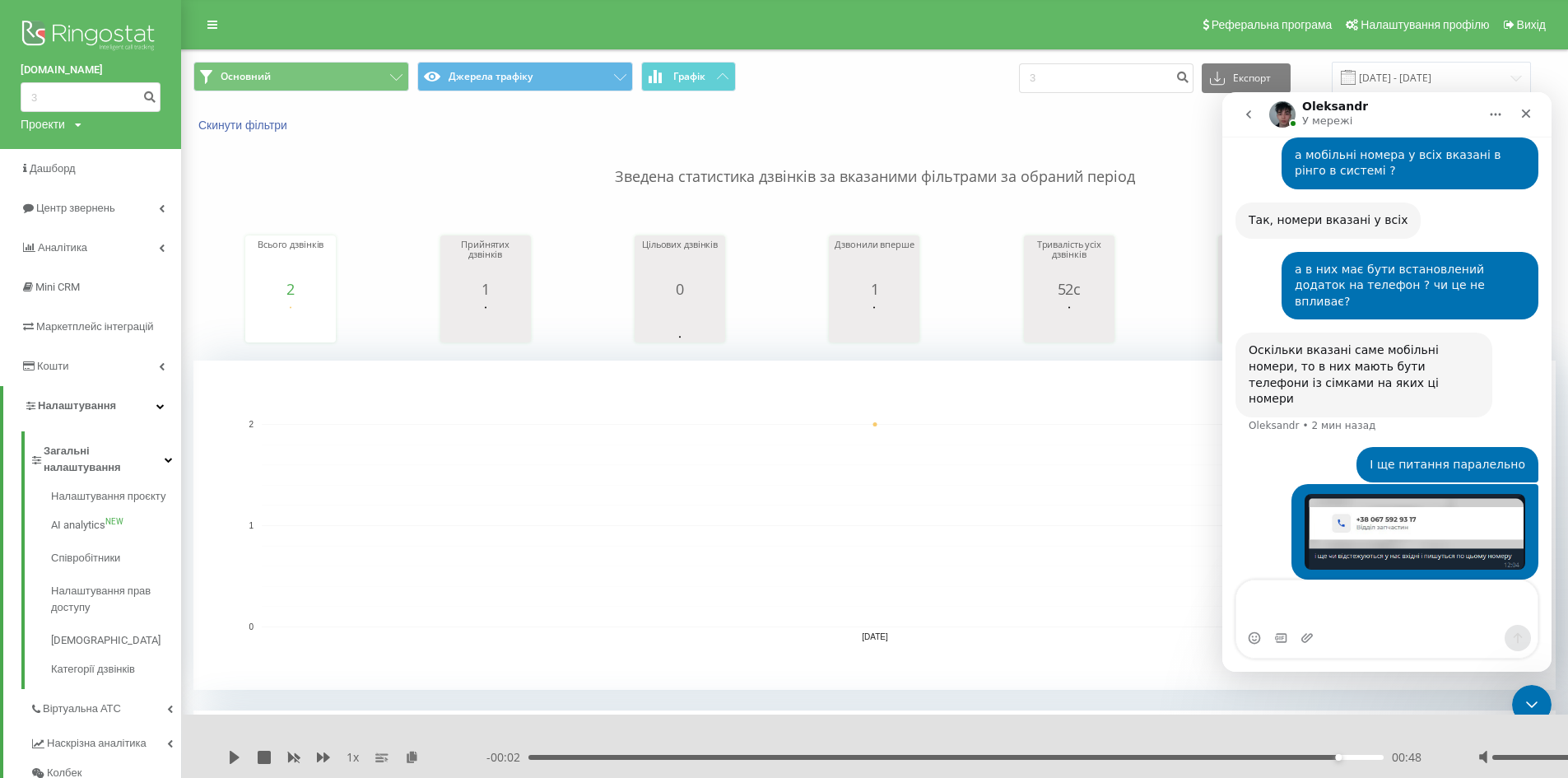
scroll to position [1152, 0]
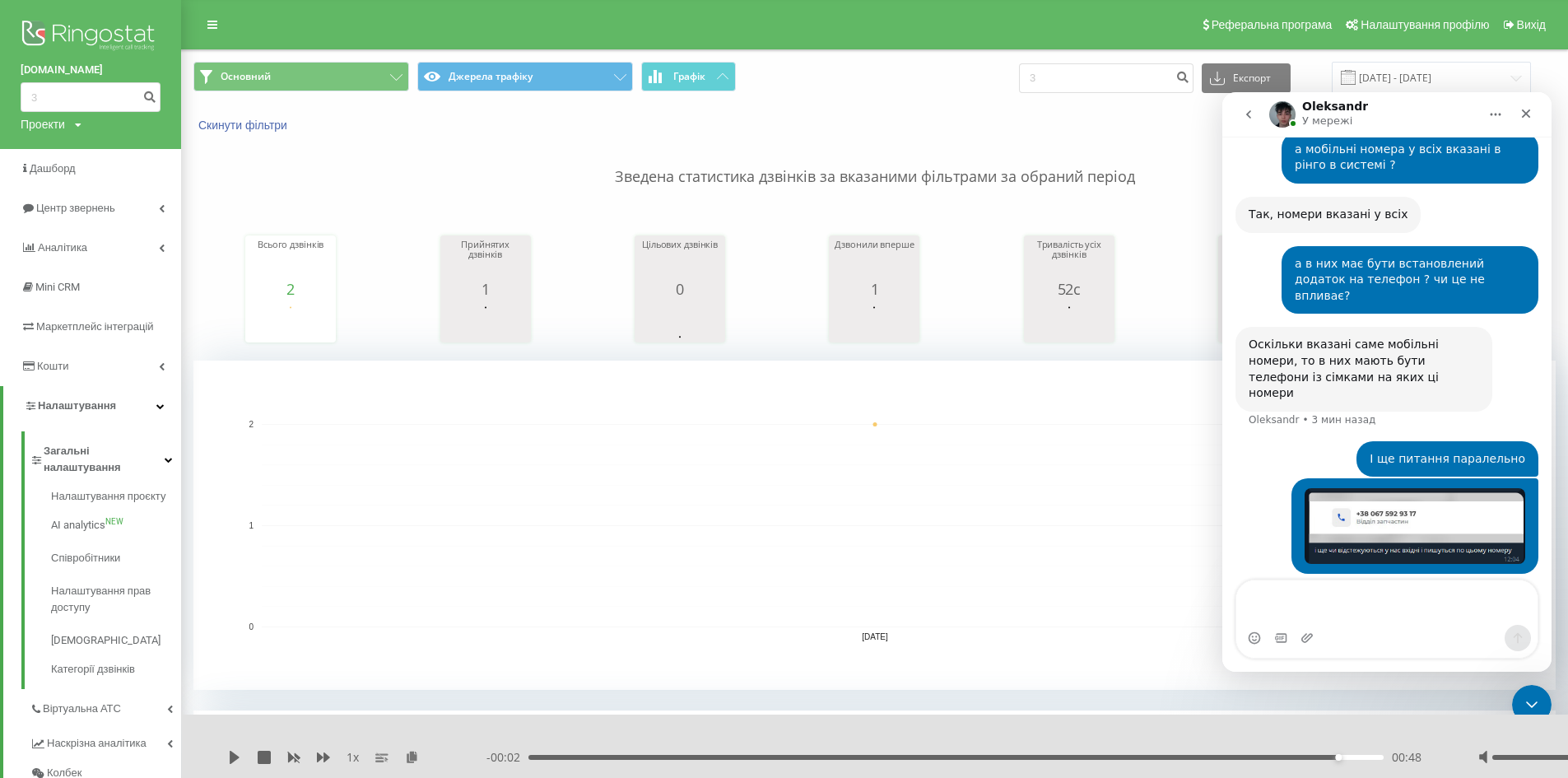
drag, startPoint x: 1357, startPoint y: 528, endPoint x: 1243, endPoint y: 492, distance: 119.5
click at [1243, 623] on div "Ні, підкажіть чи налаштували переадресацію на цьому номері на наш системний ном…" at bounding box center [1364, 658] width 257 height 69
copy div "Ні, підкажіть чи налаштували переадресацію на цьому номері на наш системний ном…"
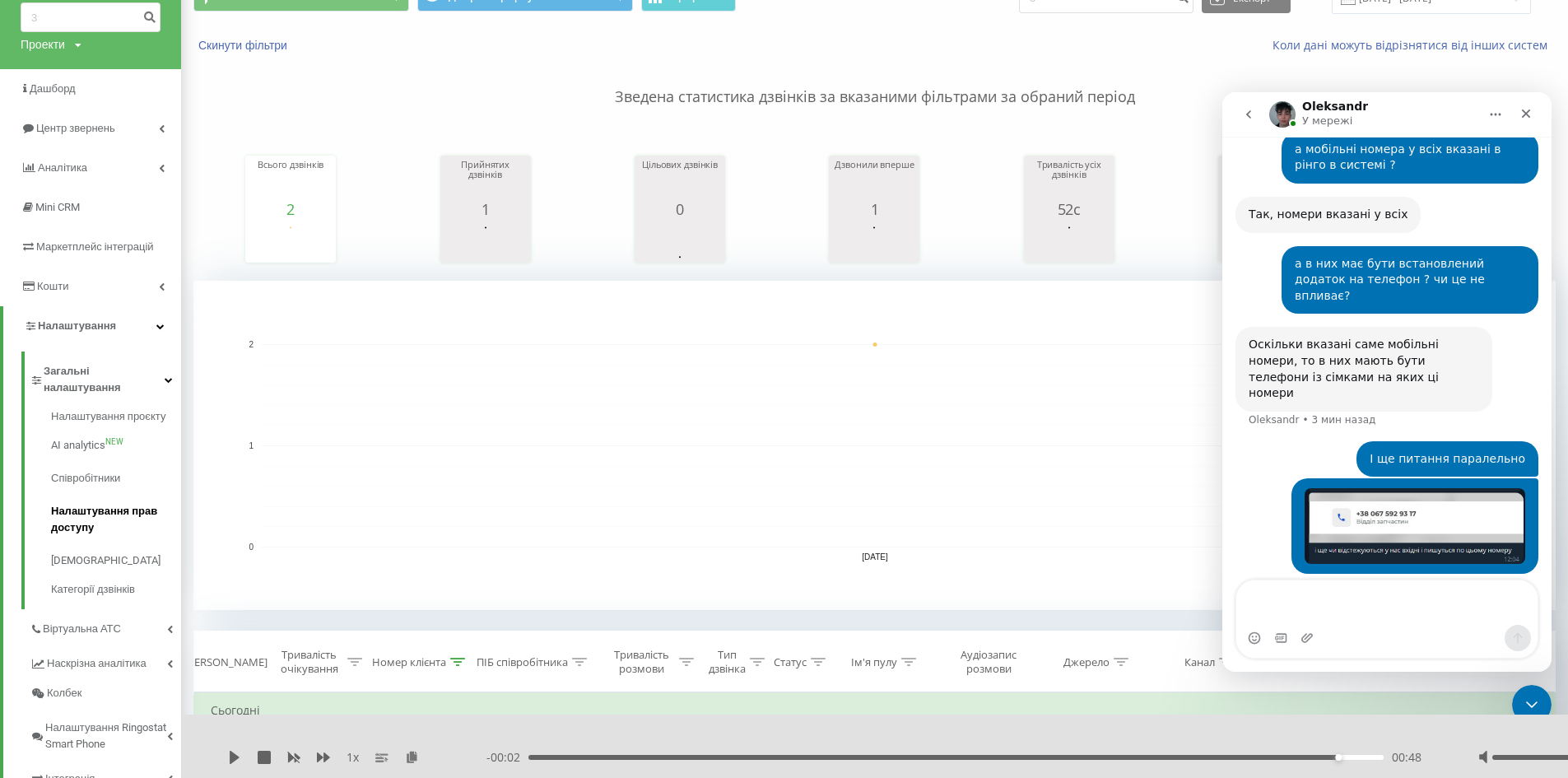
scroll to position [79, 0]
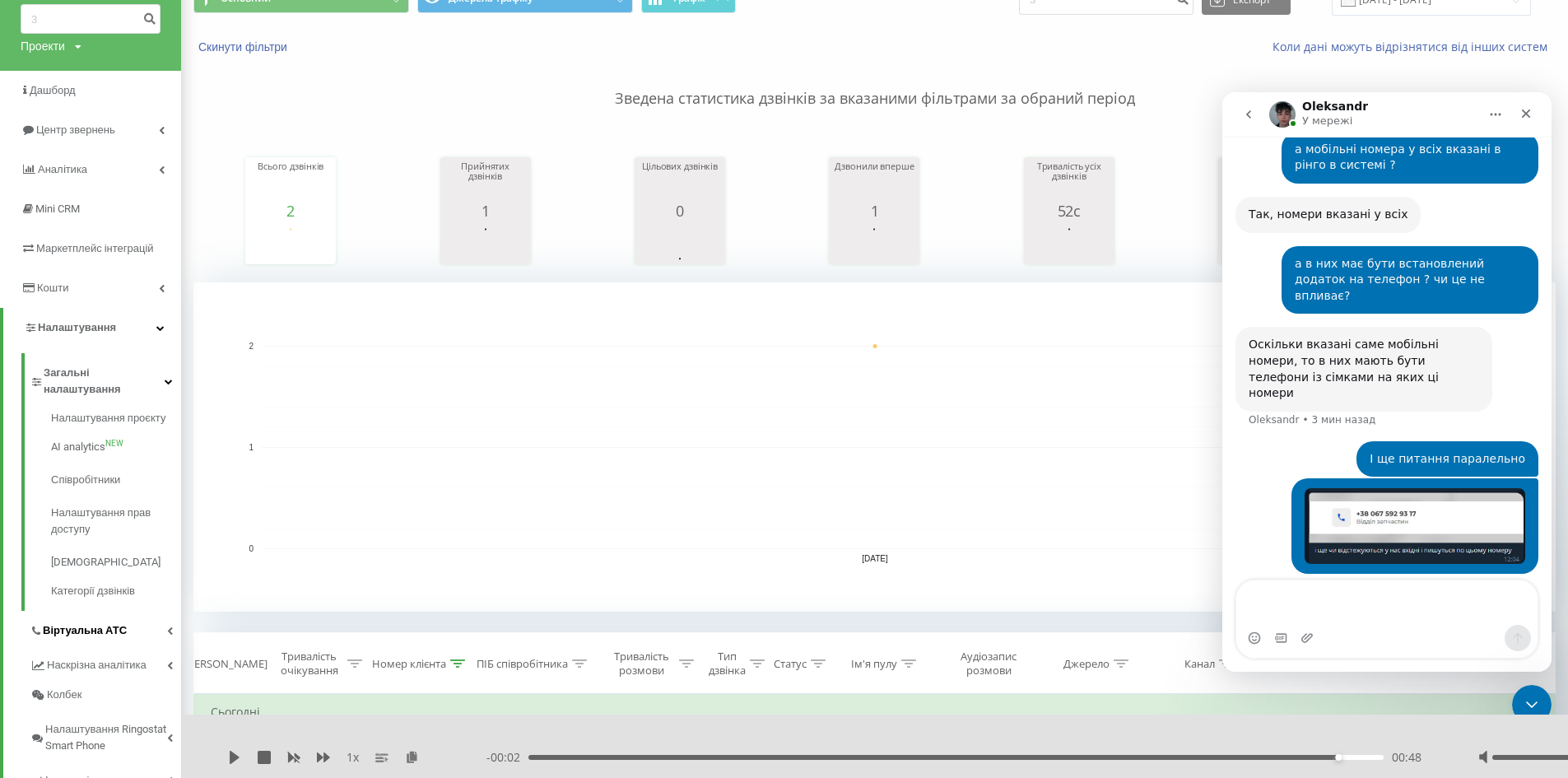
click at [148, 618] on link "Віртуальна АТС" at bounding box center [106, 628] width 152 height 34
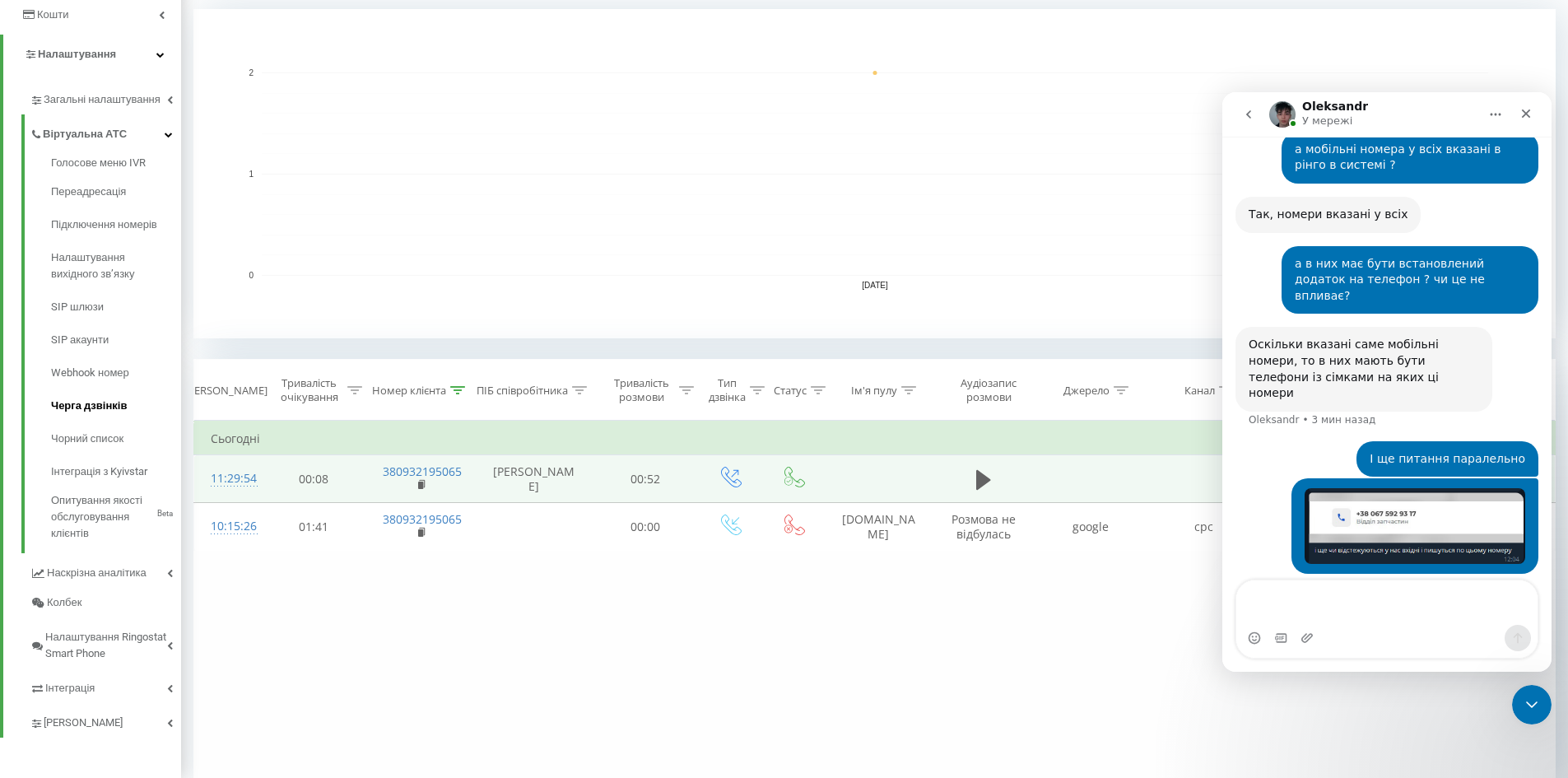
scroll to position [344, 0]
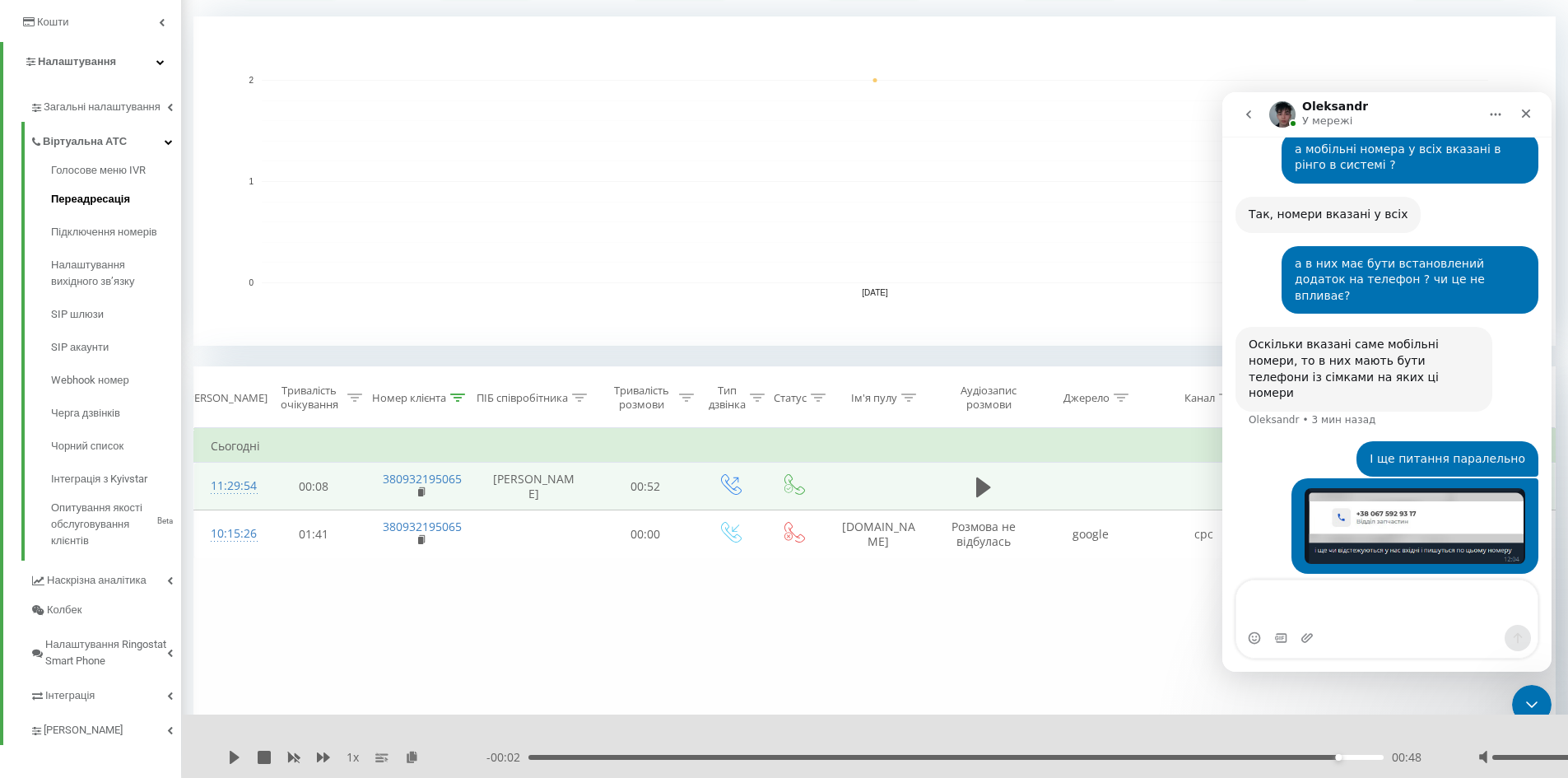
click at [95, 195] on span "Переадресація" at bounding box center [89, 199] width 79 height 16
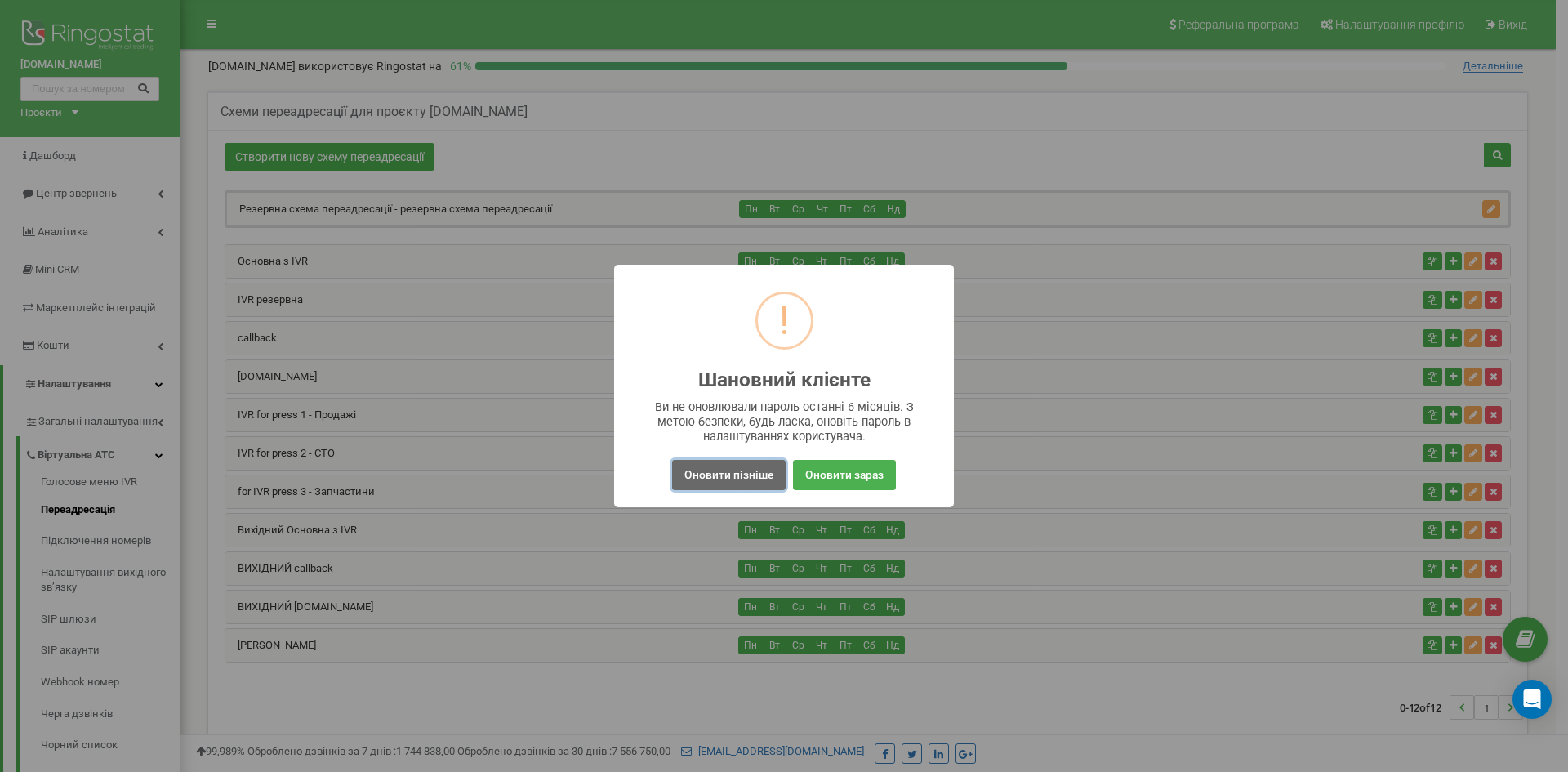
click at [720, 476] on button "Оновити пізніше" at bounding box center [728, 475] width 114 height 30
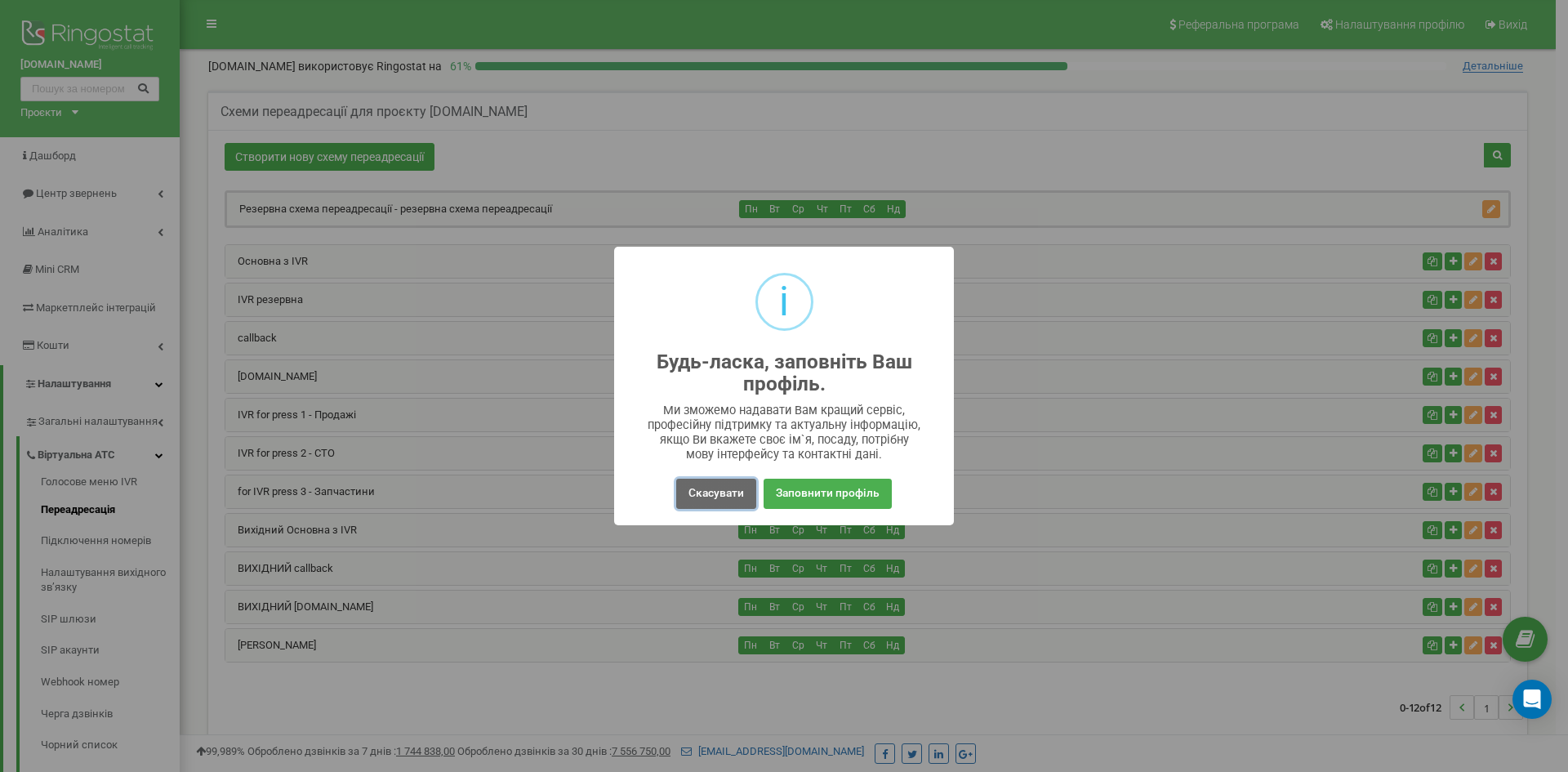
click at [717, 492] on button "Скасувати" at bounding box center [715, 494] width 80 height 30
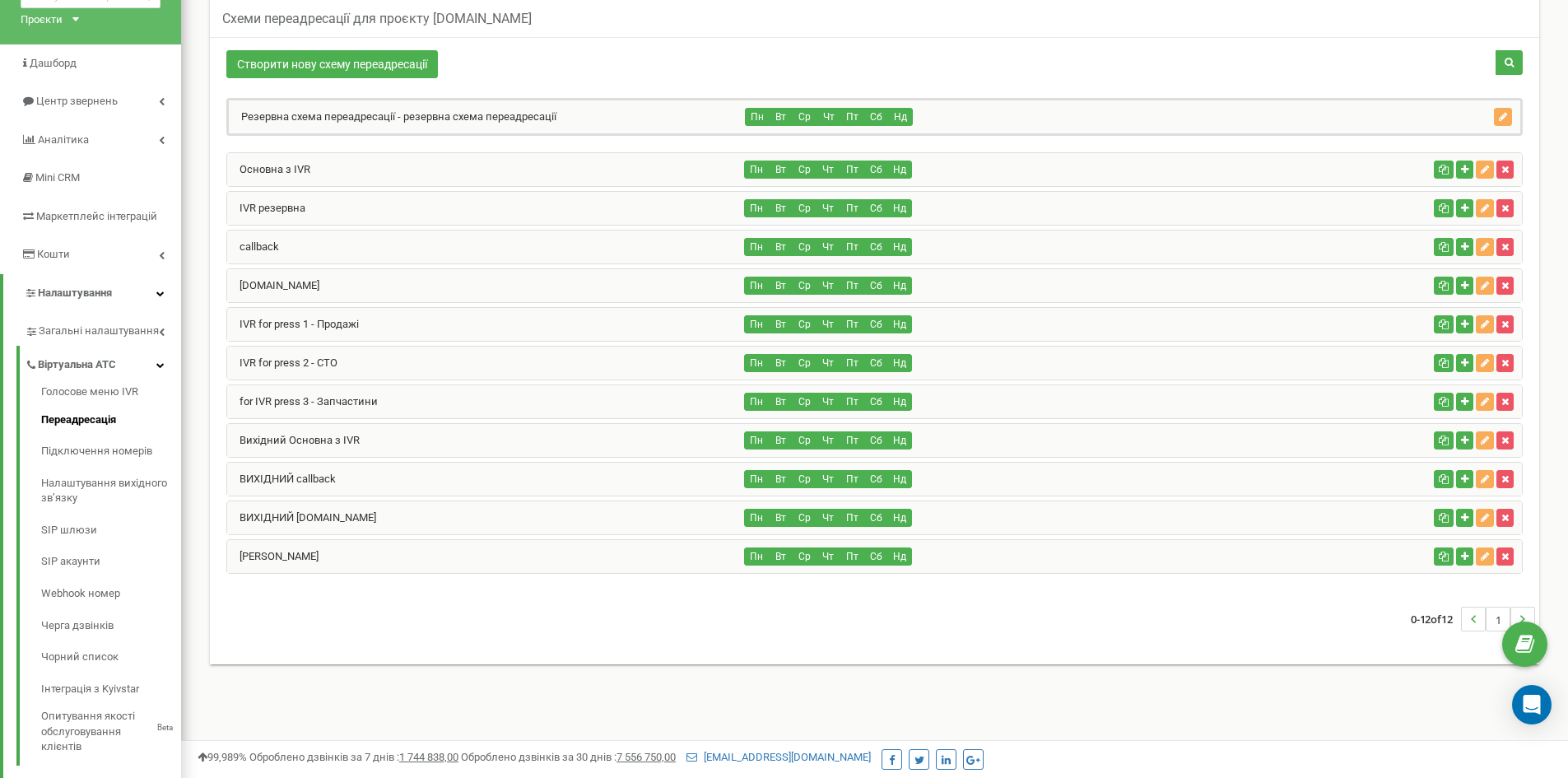
scroll to position [247, 0]
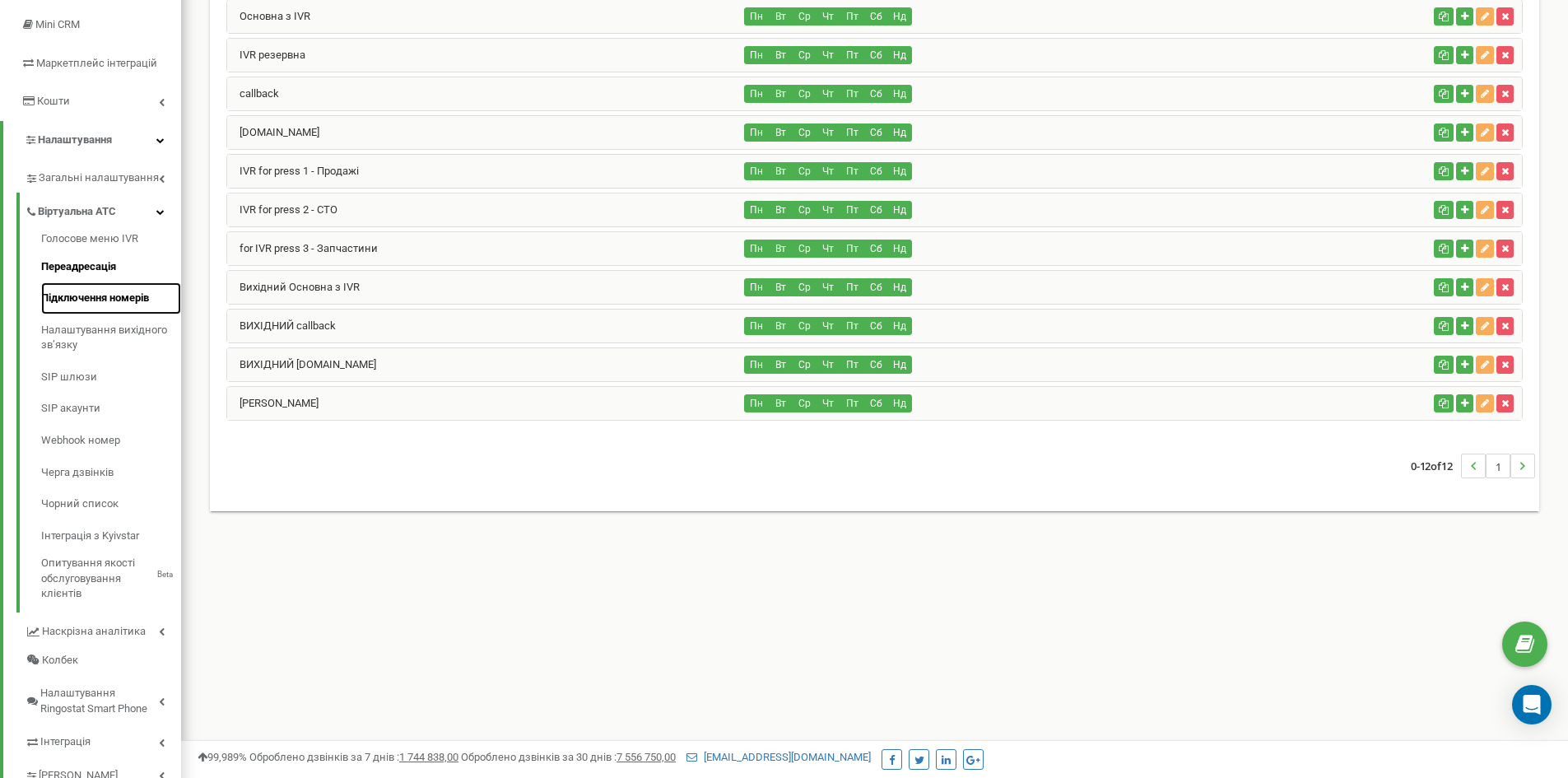
click at [120, 303] on link "Підключення номерів" at bounding box center [111, 298] width 140 height 33
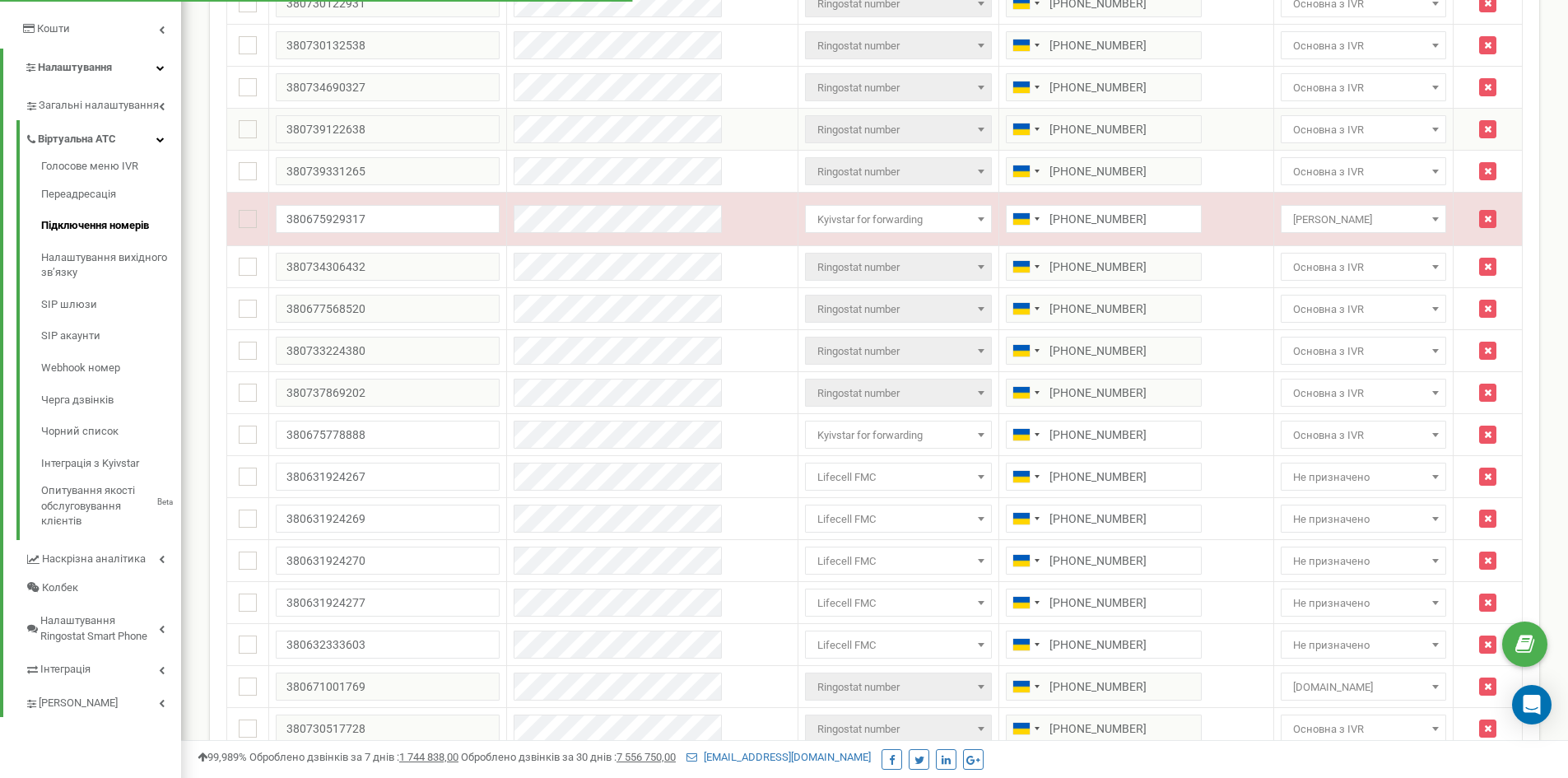
scroll to position [329, 0]
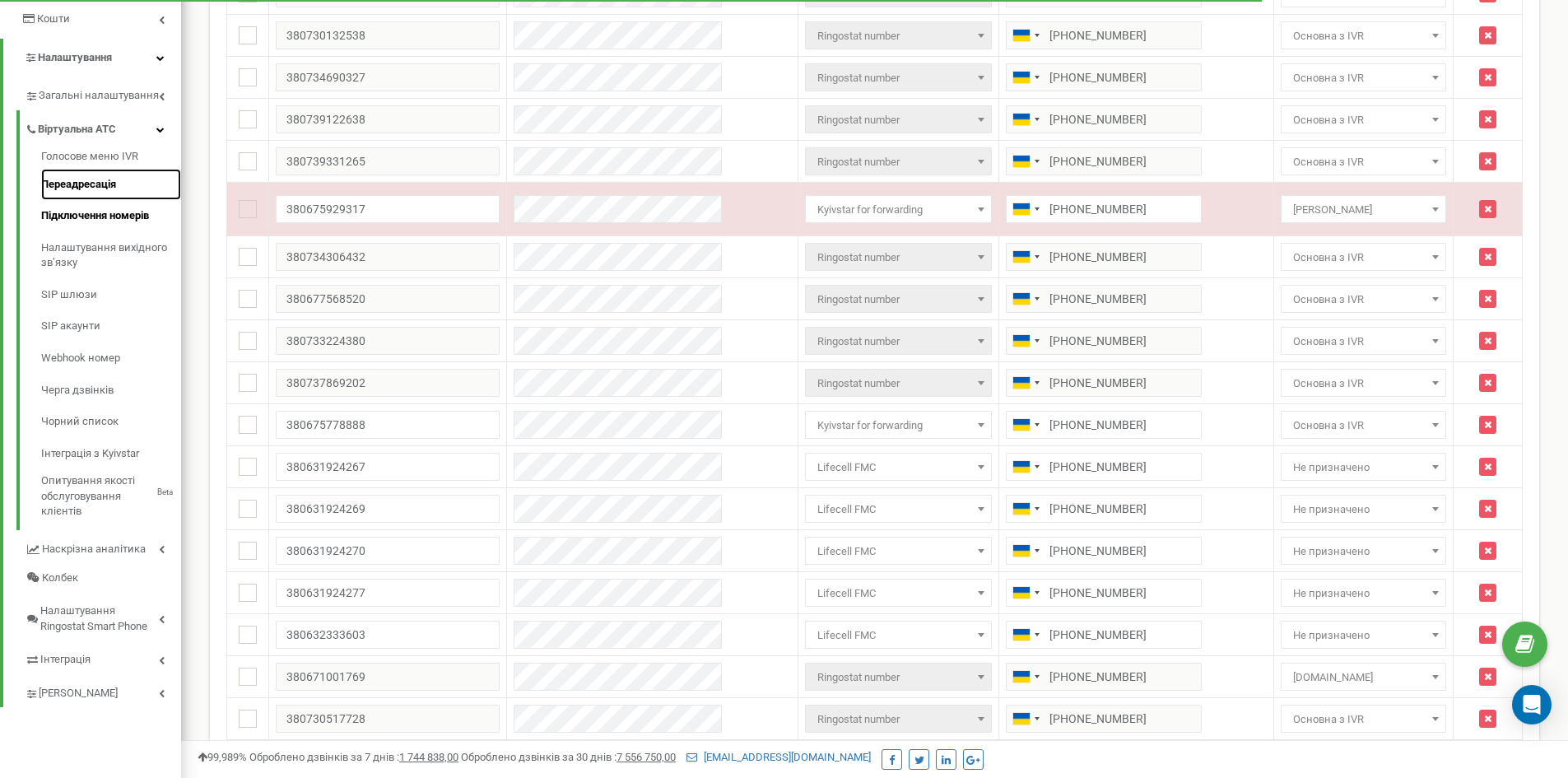
click at [109, 193] on link "Переадресація" at bounding box center [111, 185] width 140 height 33
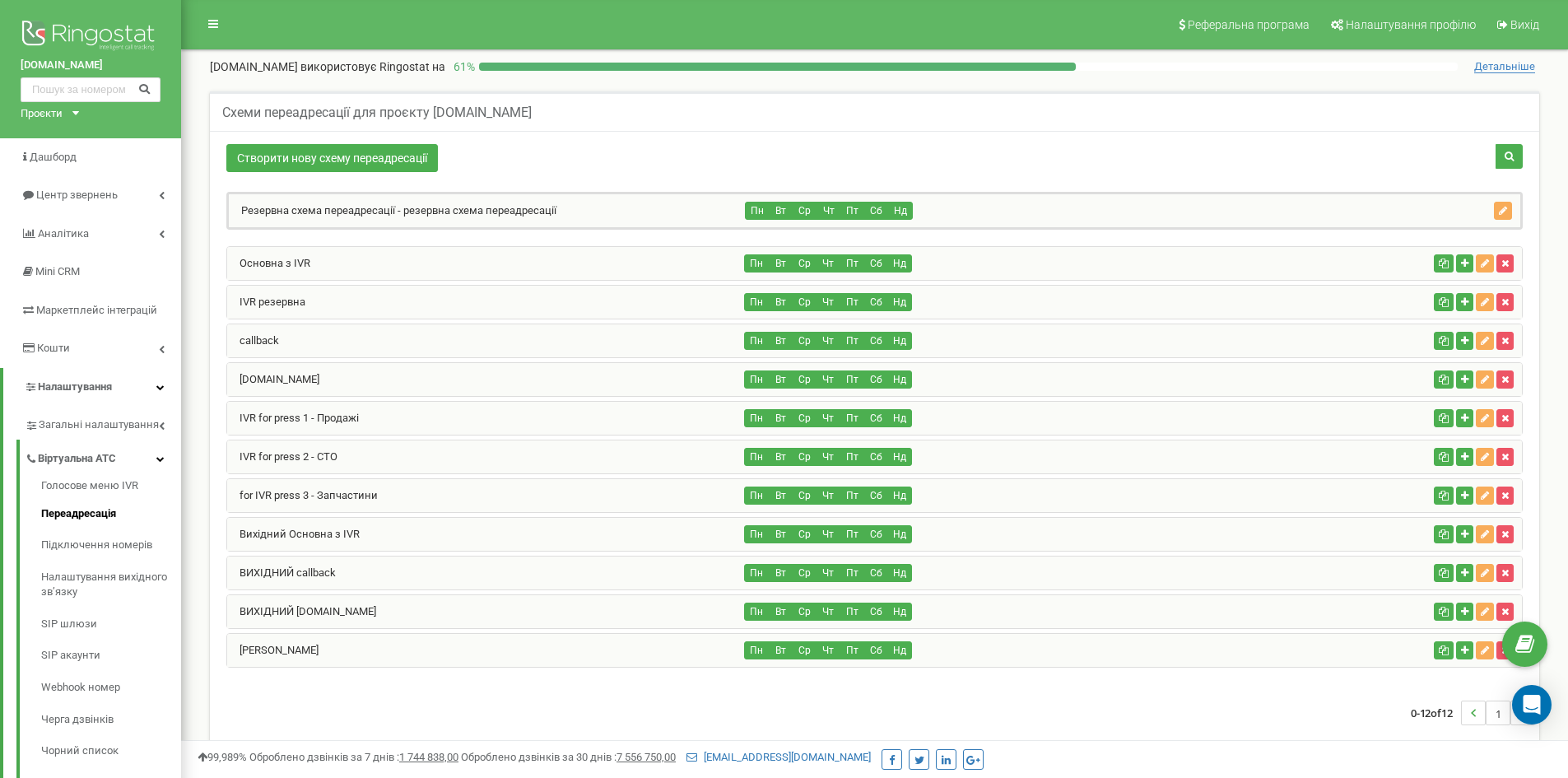
click at [565, 382] on div "[DOMAIN_NAME]" at bounding box center [485, 380] width 518 height 33
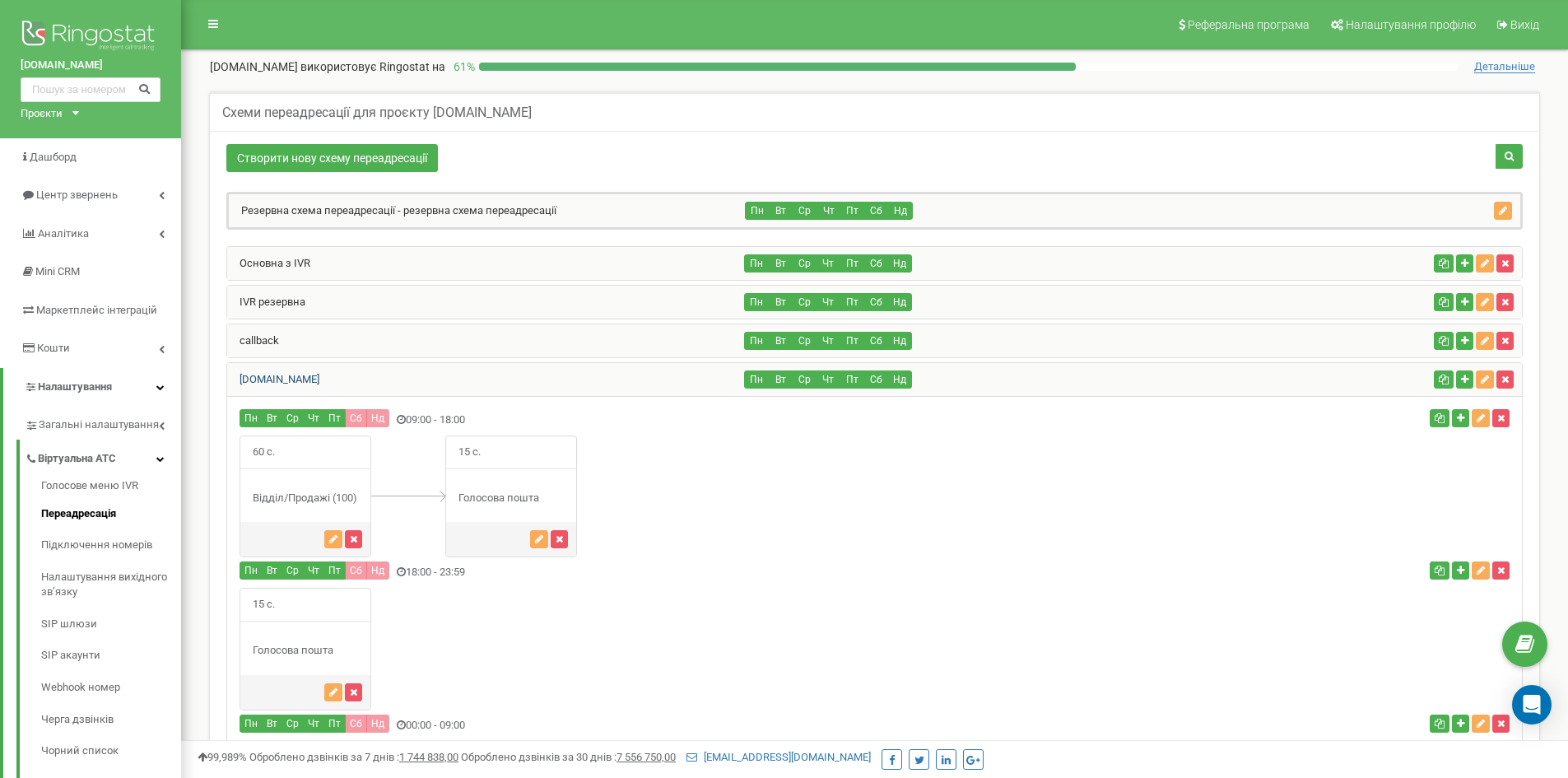
click at [319, 376] on link "[DOMAIN_NAME]" at bounding box center [273, 380] width 92 height 13
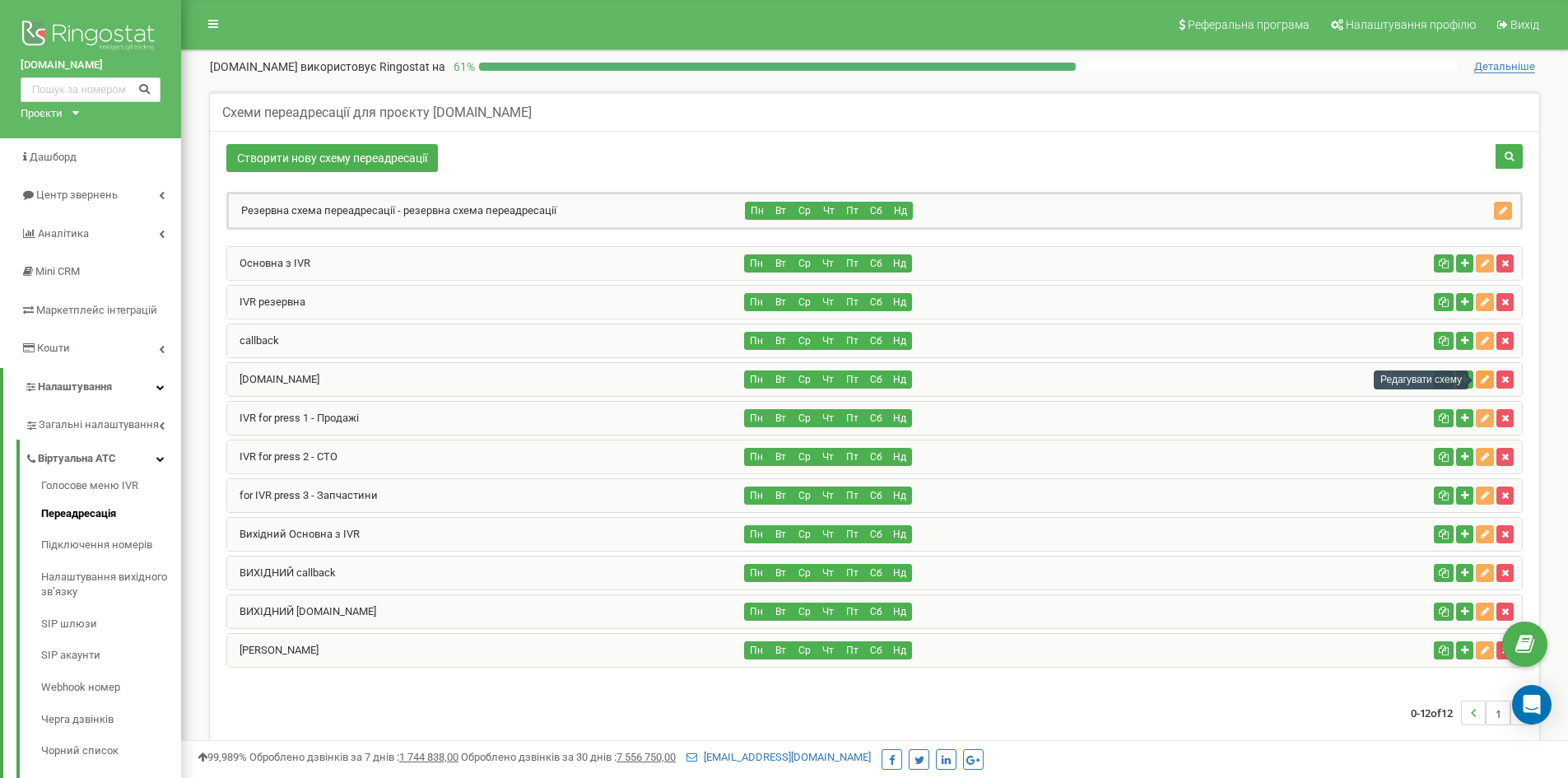
click at [1489, 379] on button "button" at bounding box center [1485, 380] width 18 height 18
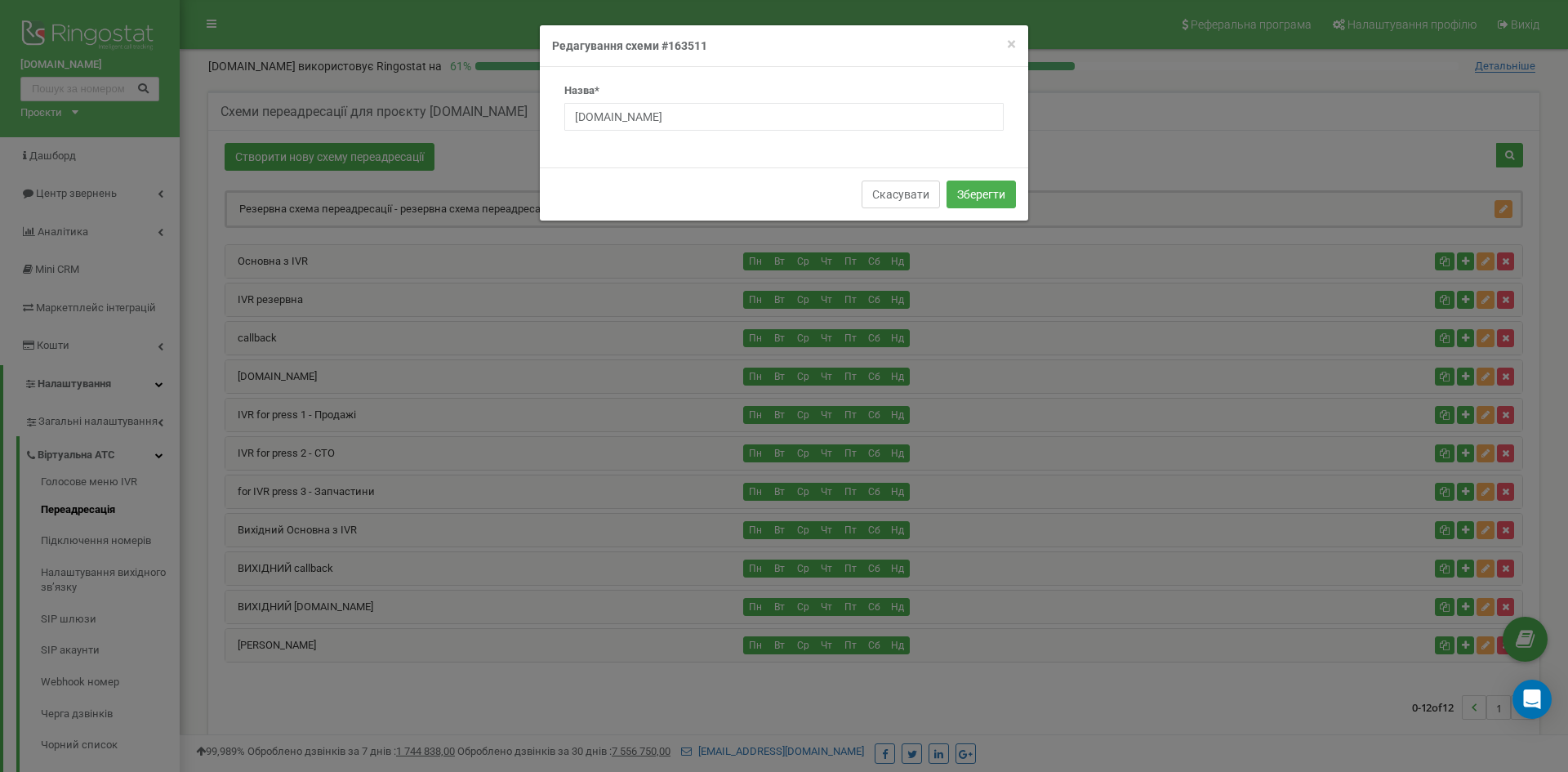
click at [881, 197] on button "Скасувати" at bounding box center [900, 194] width 78 height 28
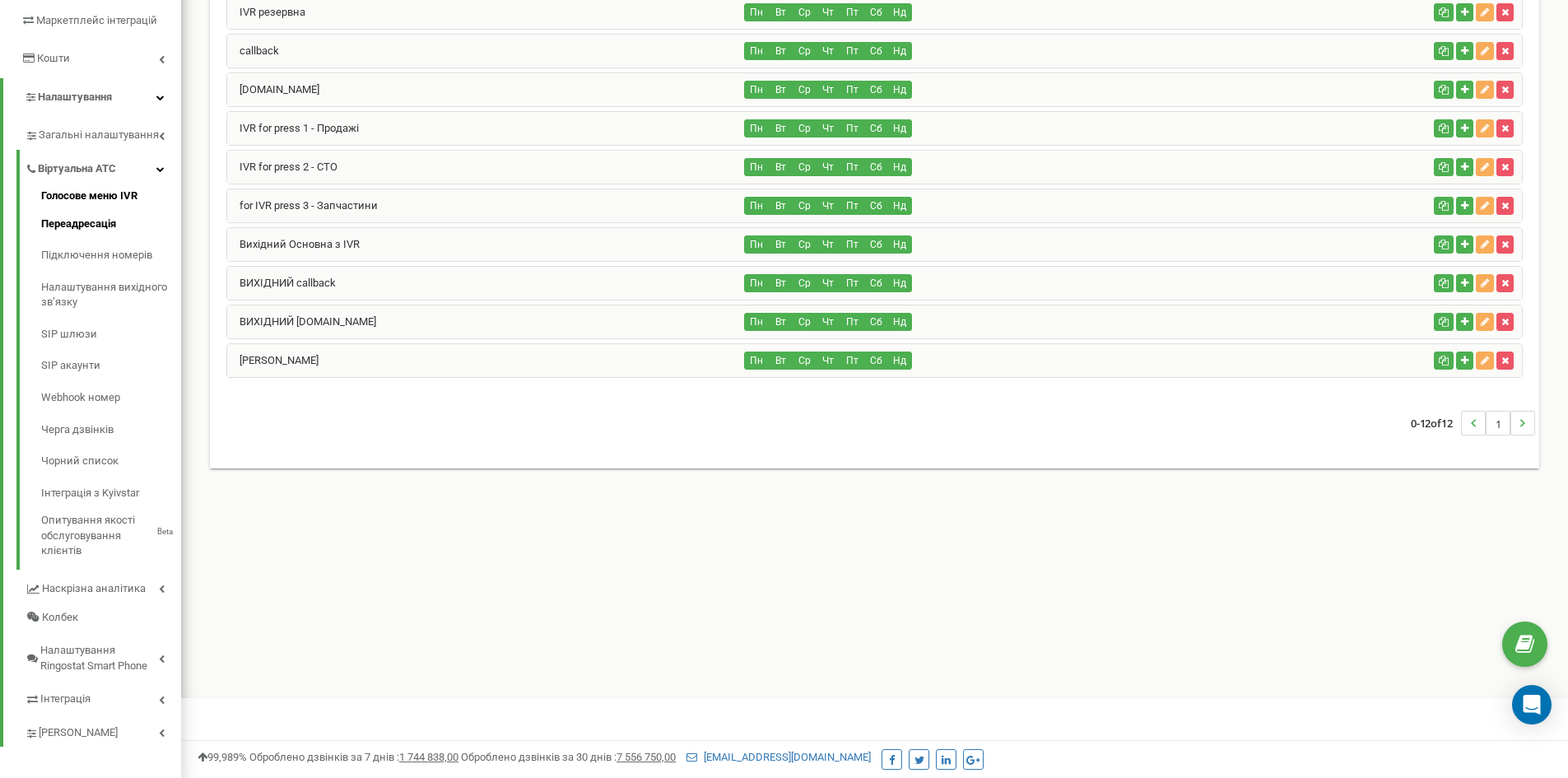
scroll to position [299, 0]
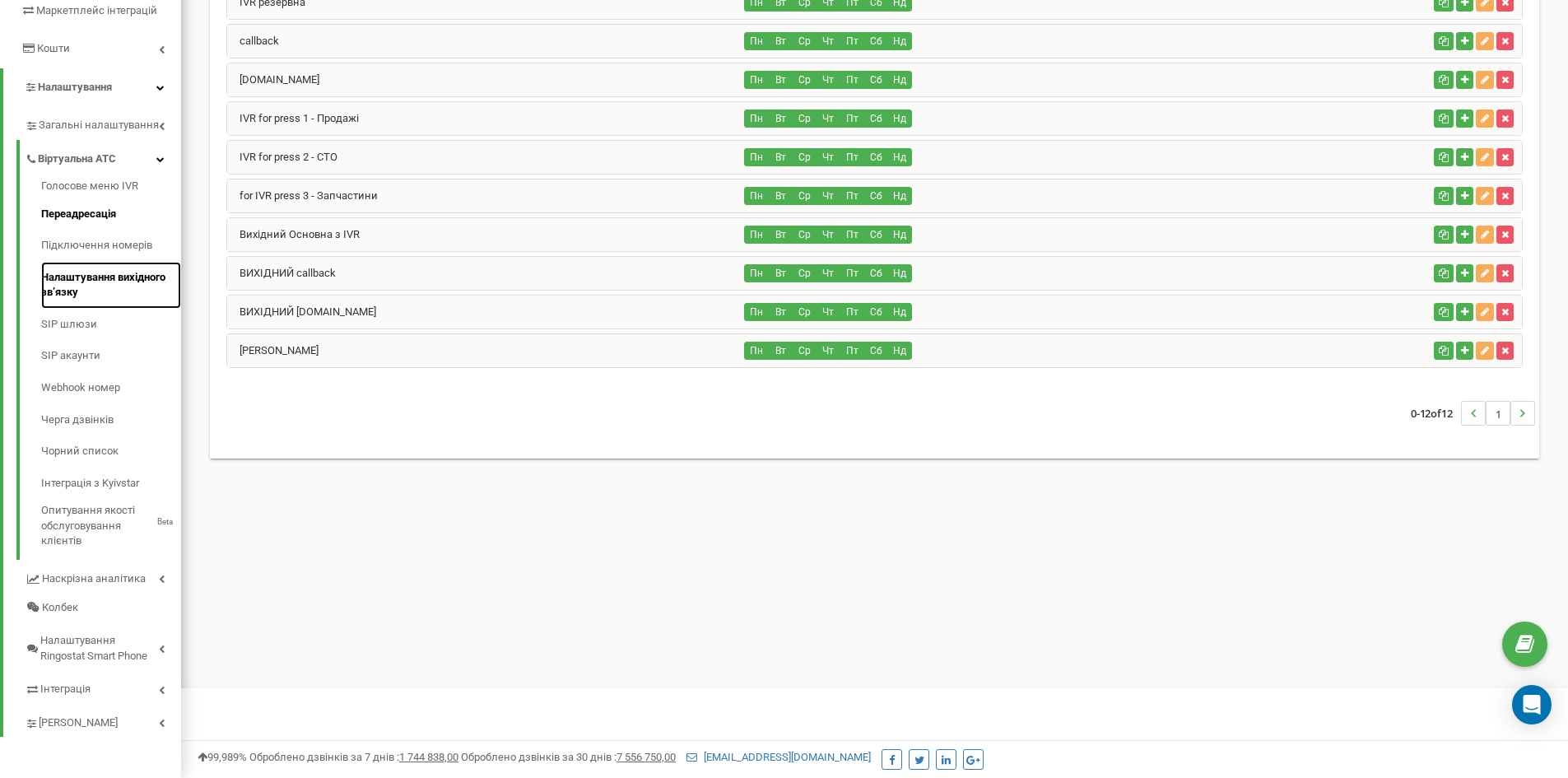
click at [109, 286] on link "Налаштування вихідного зв’язку" at bounding box center [111, 286] width 140 height 47
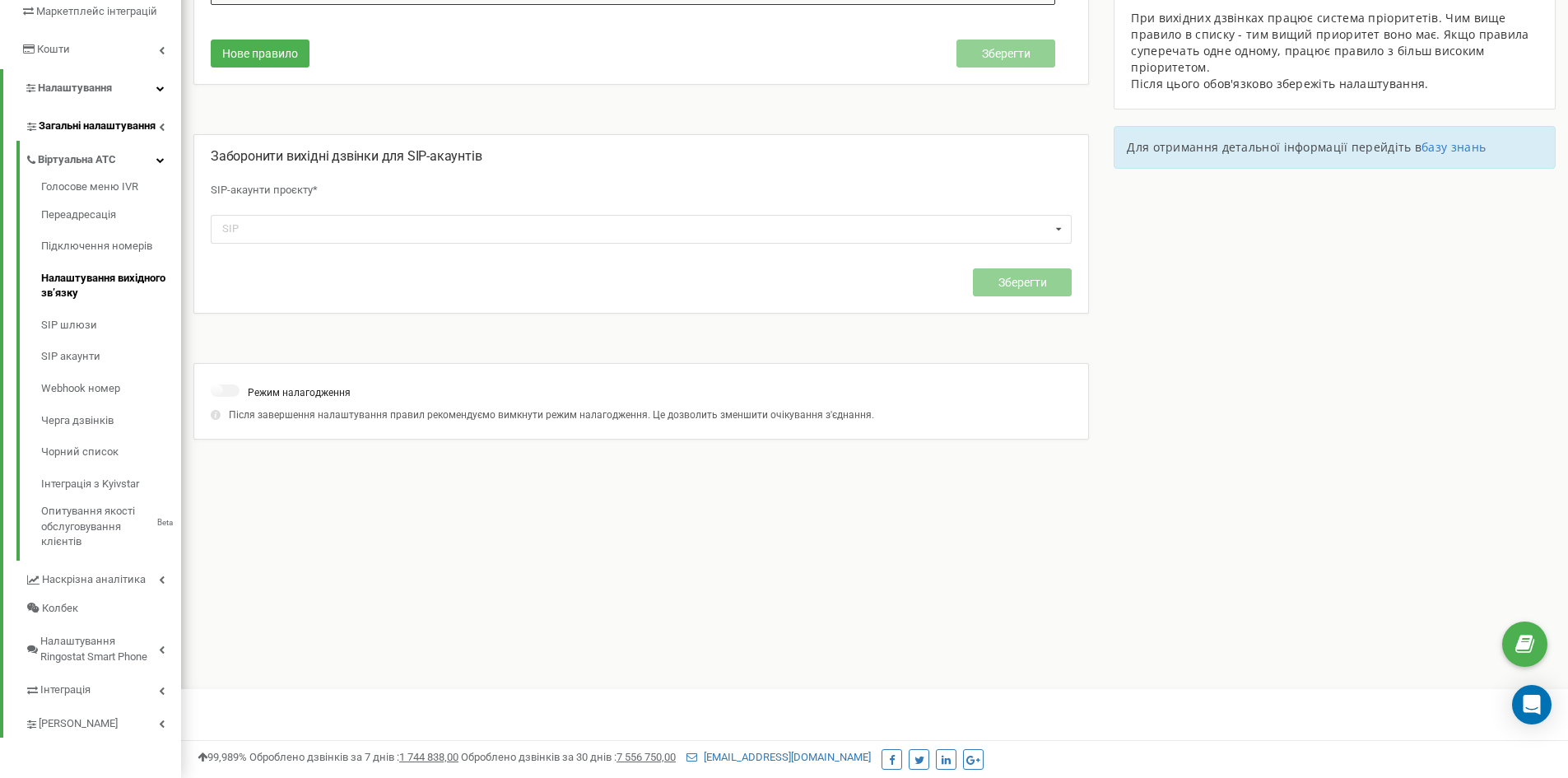
scroll to position [299, 0]
click at [116, 581] on span "Наскрізна аналітика" at bounding box center [92, 578] width 101 height 15
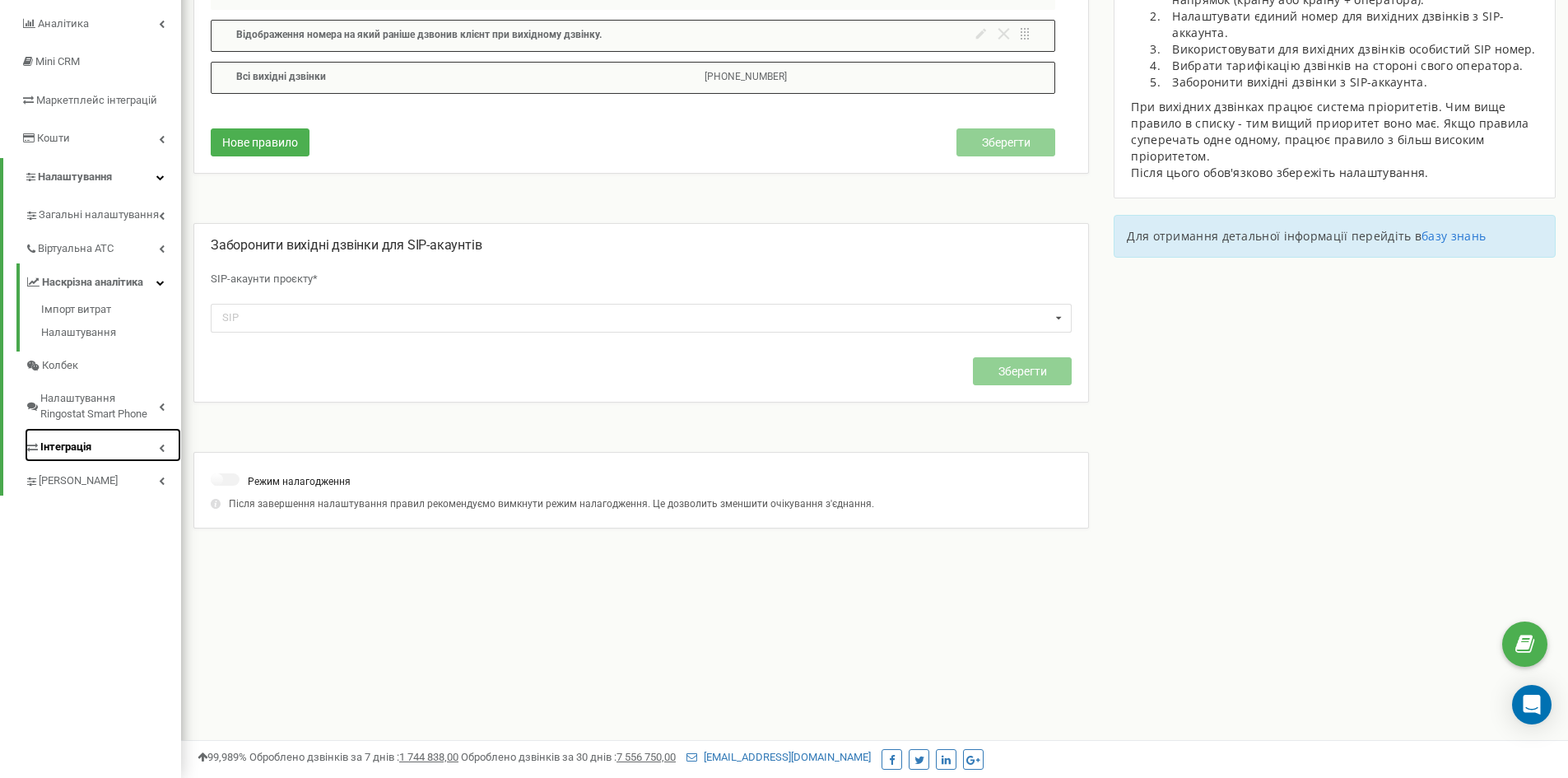
click at [105, 448] on link "Інтеграція" at bounding box center [102, 445] width 156 height 33
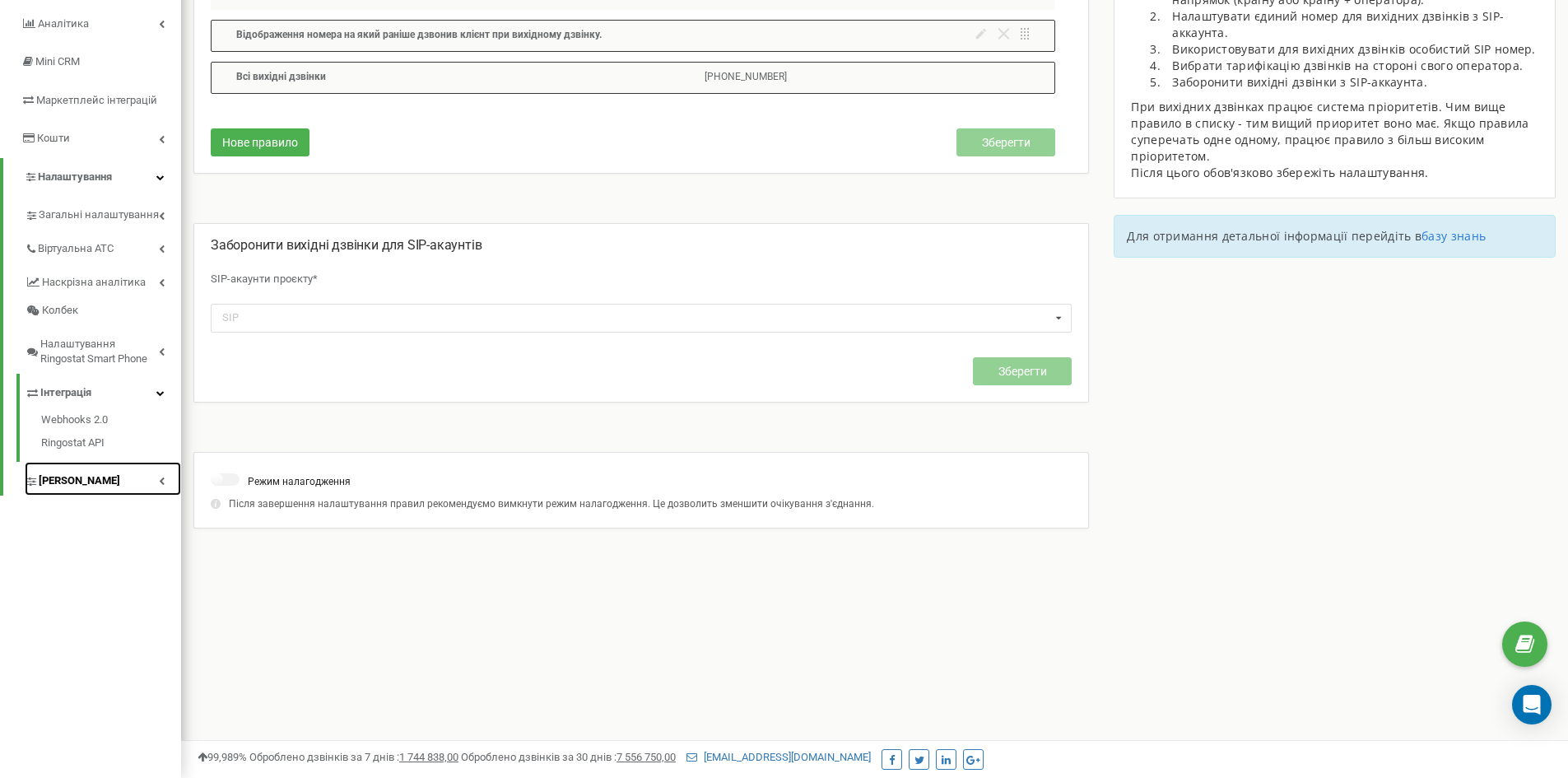
click at [86, 473] on span "[PERSON_NAME]" at bounding box center [80, 481] width 81 height 15
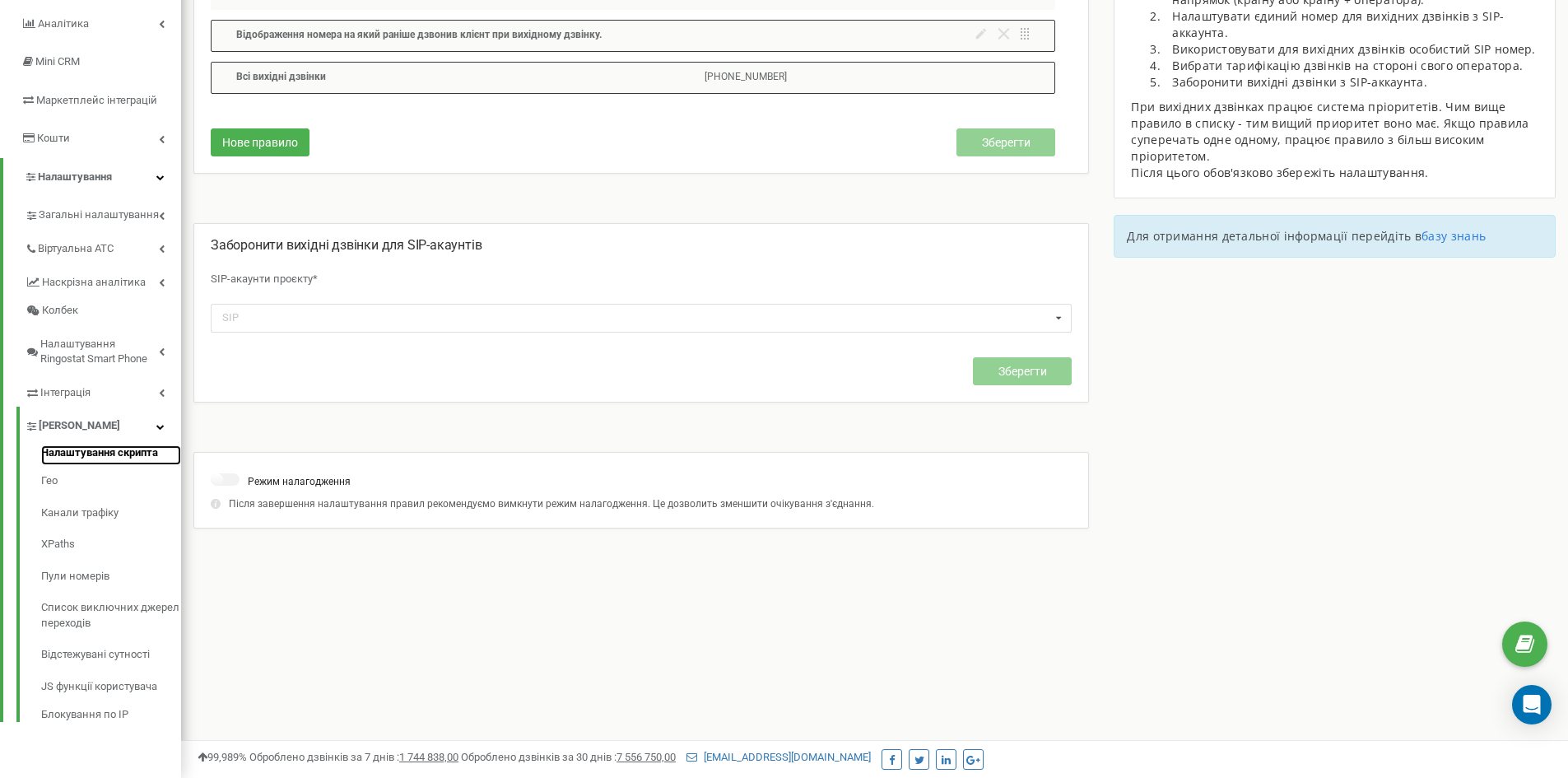
click at [97, 455] on link "Налаштування скрипта" at bounding box center [111, 455] width 140 height 20
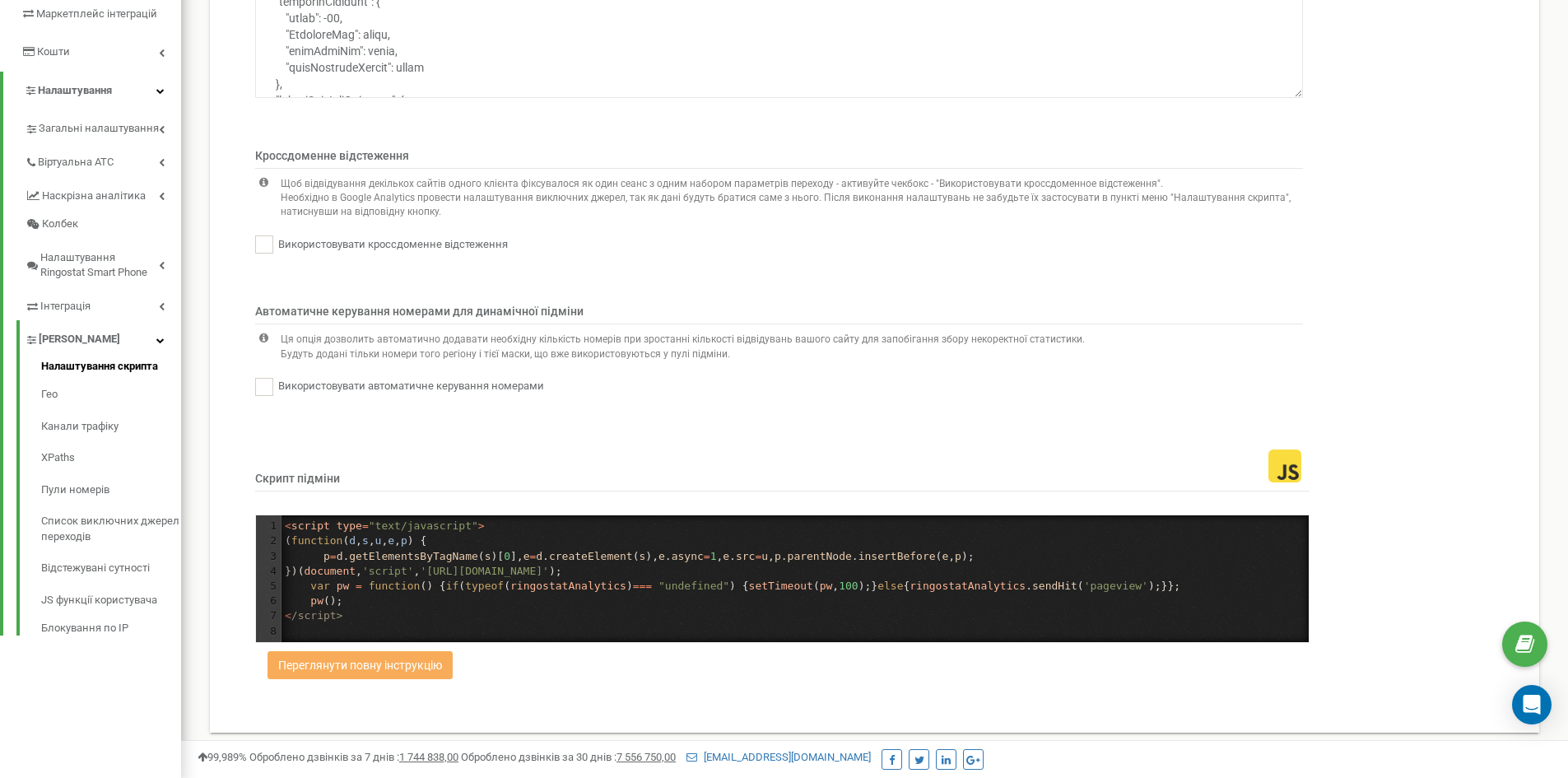
scroll to position [305, 0]
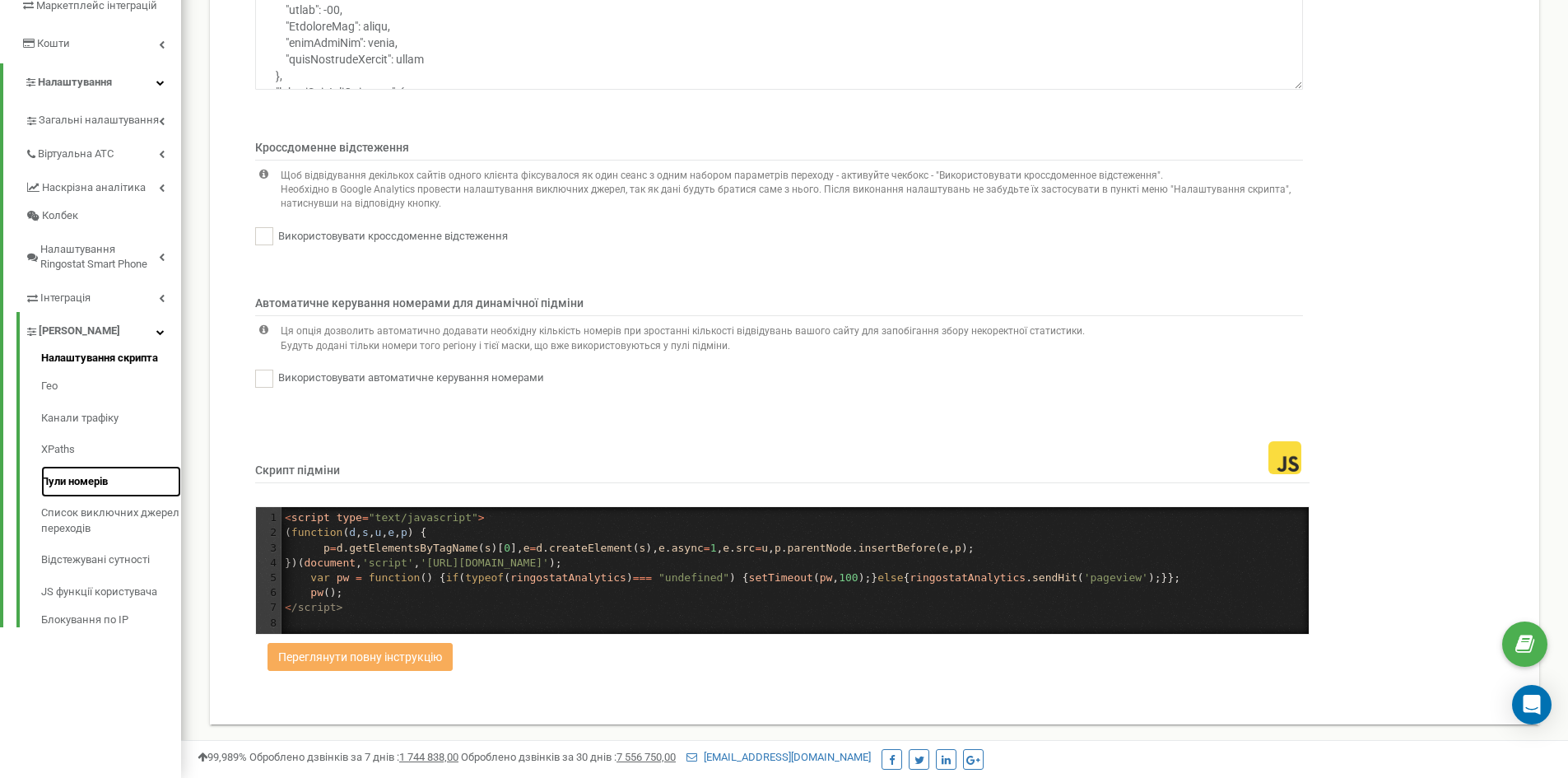
click at [87, 479] on link "Пули номерів" at bounding box center [111, 482] width 140 height 33
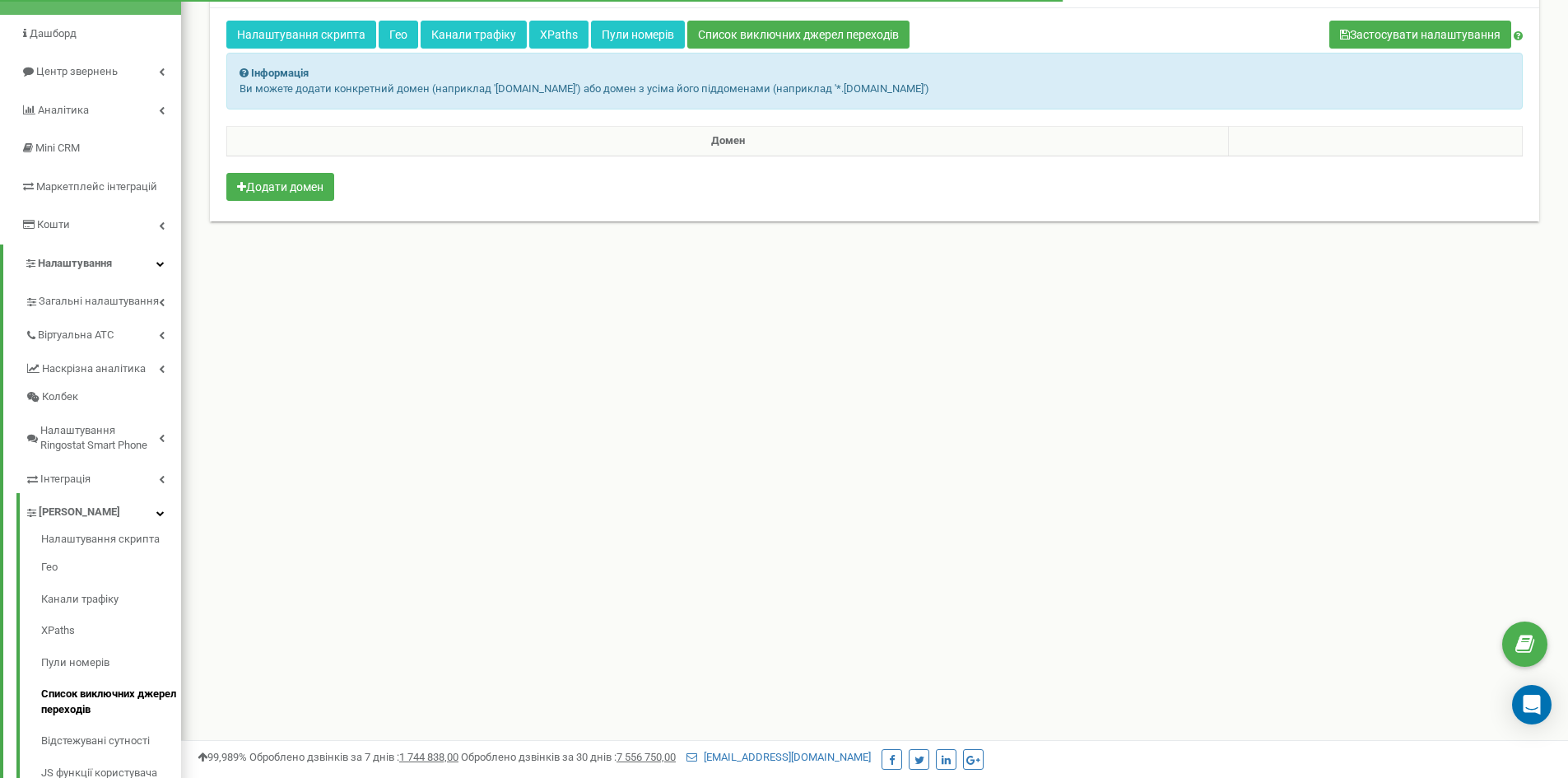
scroll to position [164, 0]
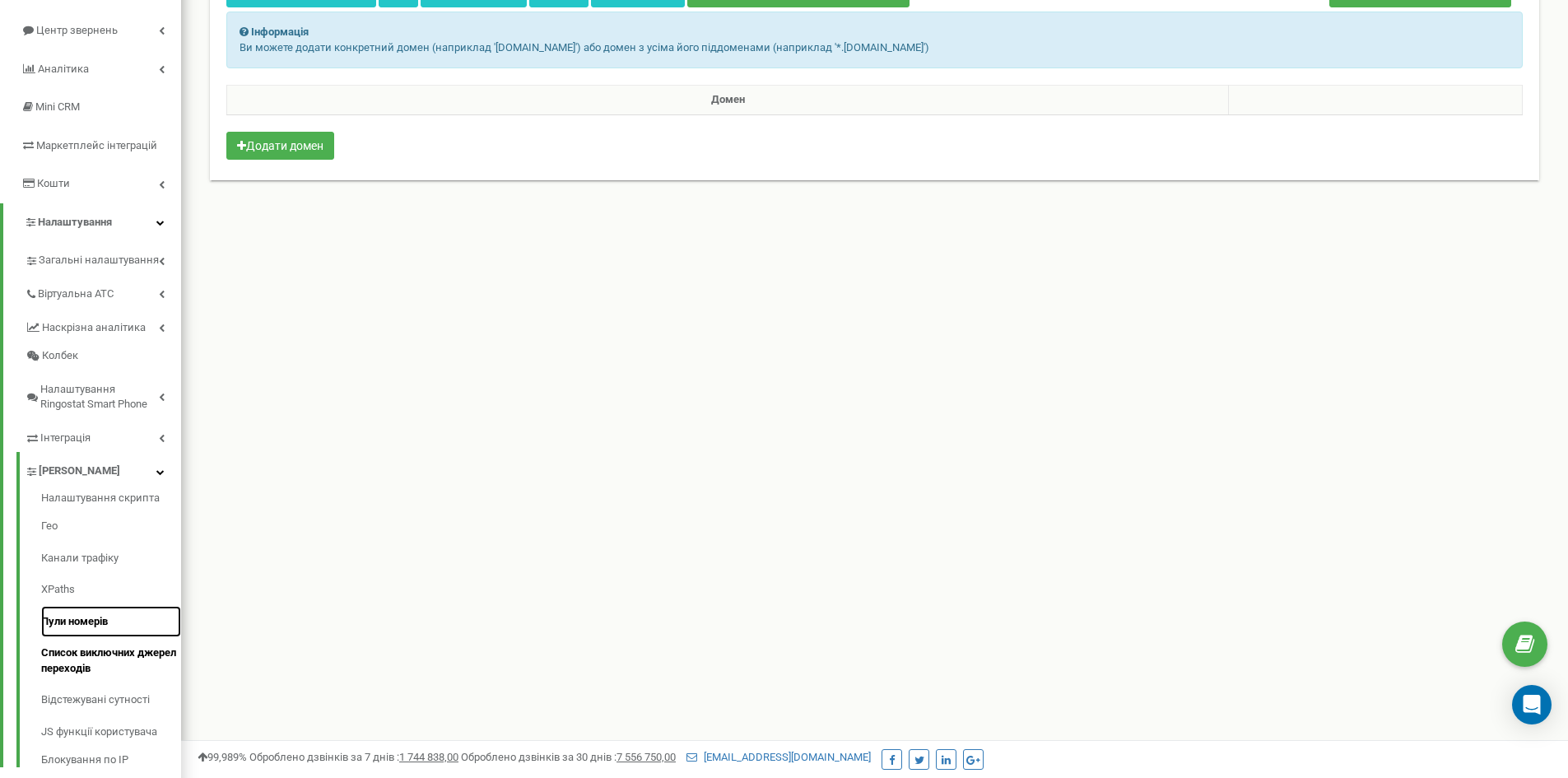
click at [101, 612] on link "Пули номерів" at bounding box center [111, 622] width 140 height 33
click at [102, 695] on link "Відстежувані сутності" at bounding box center [111, 700] width 140 height 33
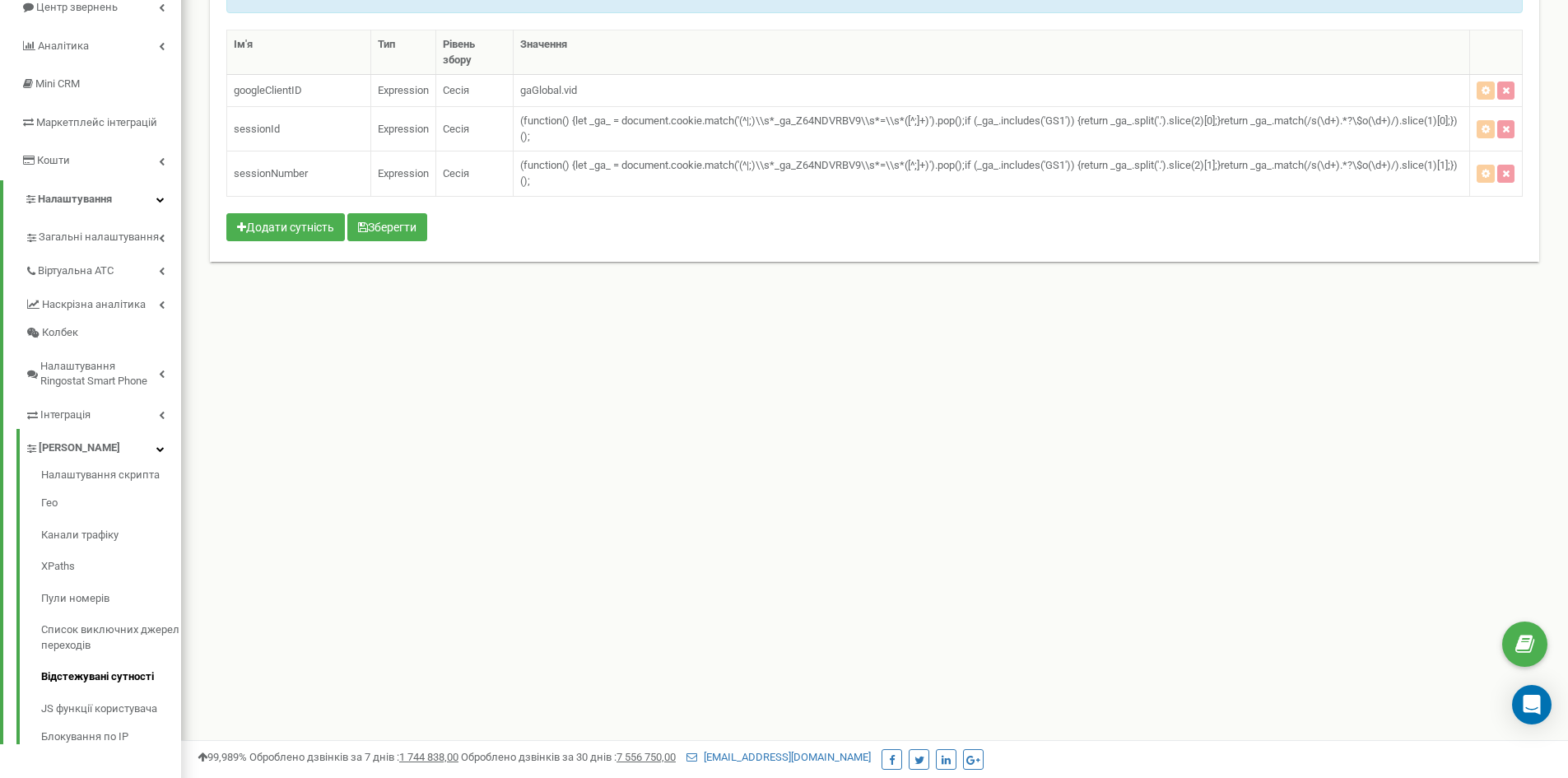
scroll to position [210, 0]
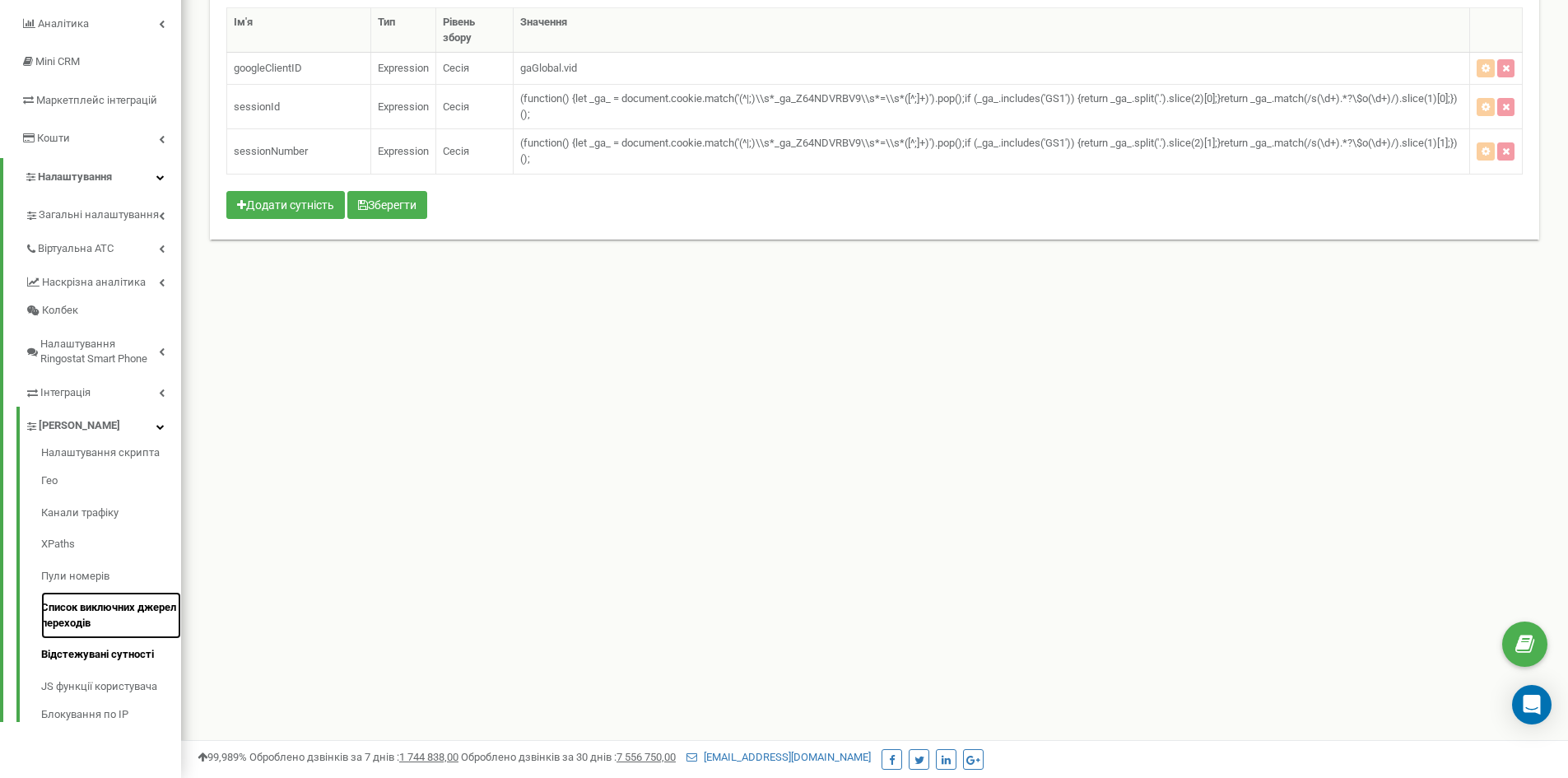
click at [108, 613] on link "Список виключних джерел переходів" at bounding box center [111, 615] width 140 height 47
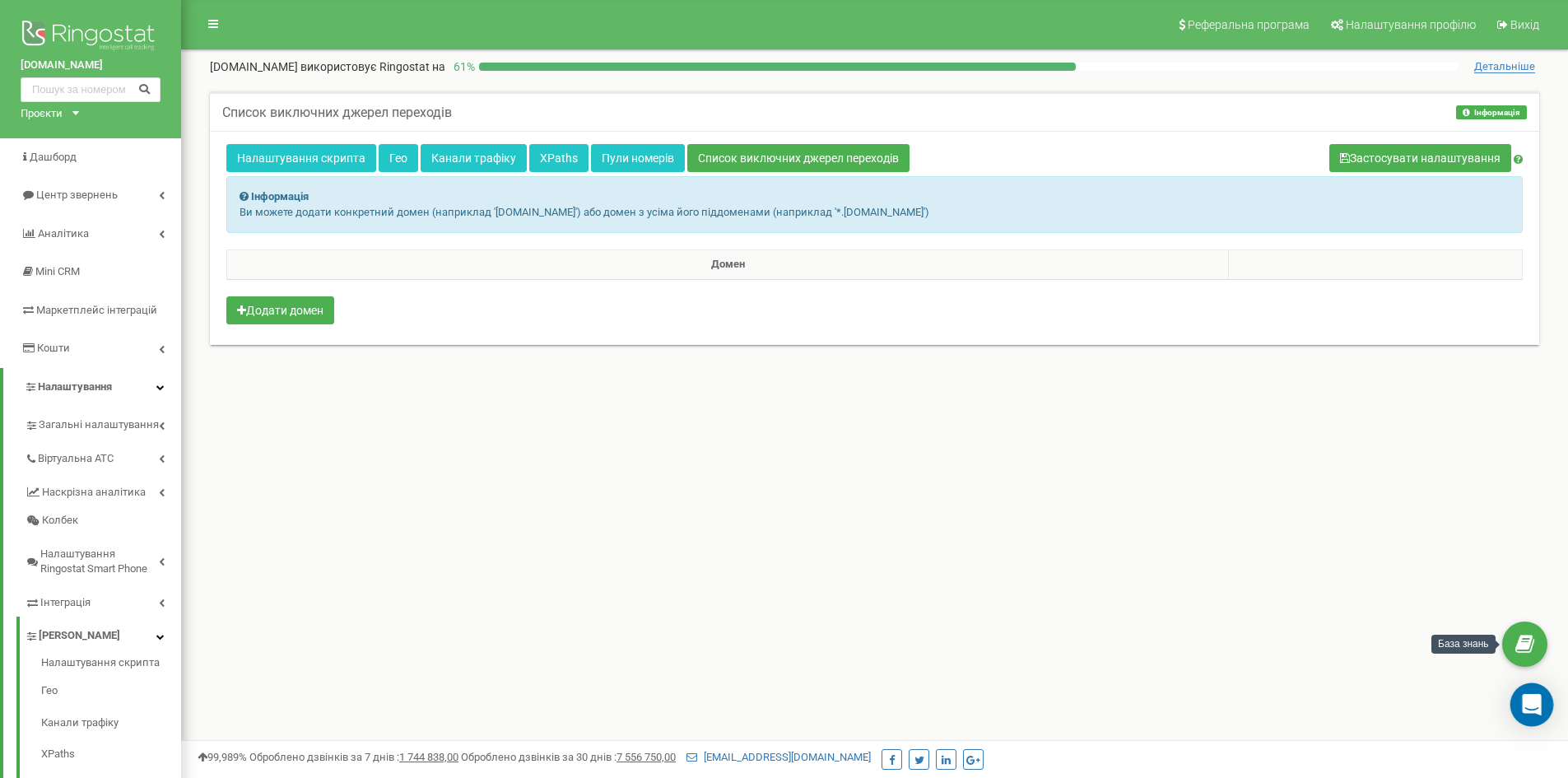
click at [1552, 708] on body at bounding box center [784, 493] width 1568 height 988
click at [1506, 703] on div "Реферальна програма Налаштування профілю Вихід [DOMAIN_NAME] використовує Ringo…" at bounding box center [874, 493] width 1387 height 988
click at [1540, 706] on icon "Open Intercom Messenger" at bounding box center [1532, 705] width 22 height 22
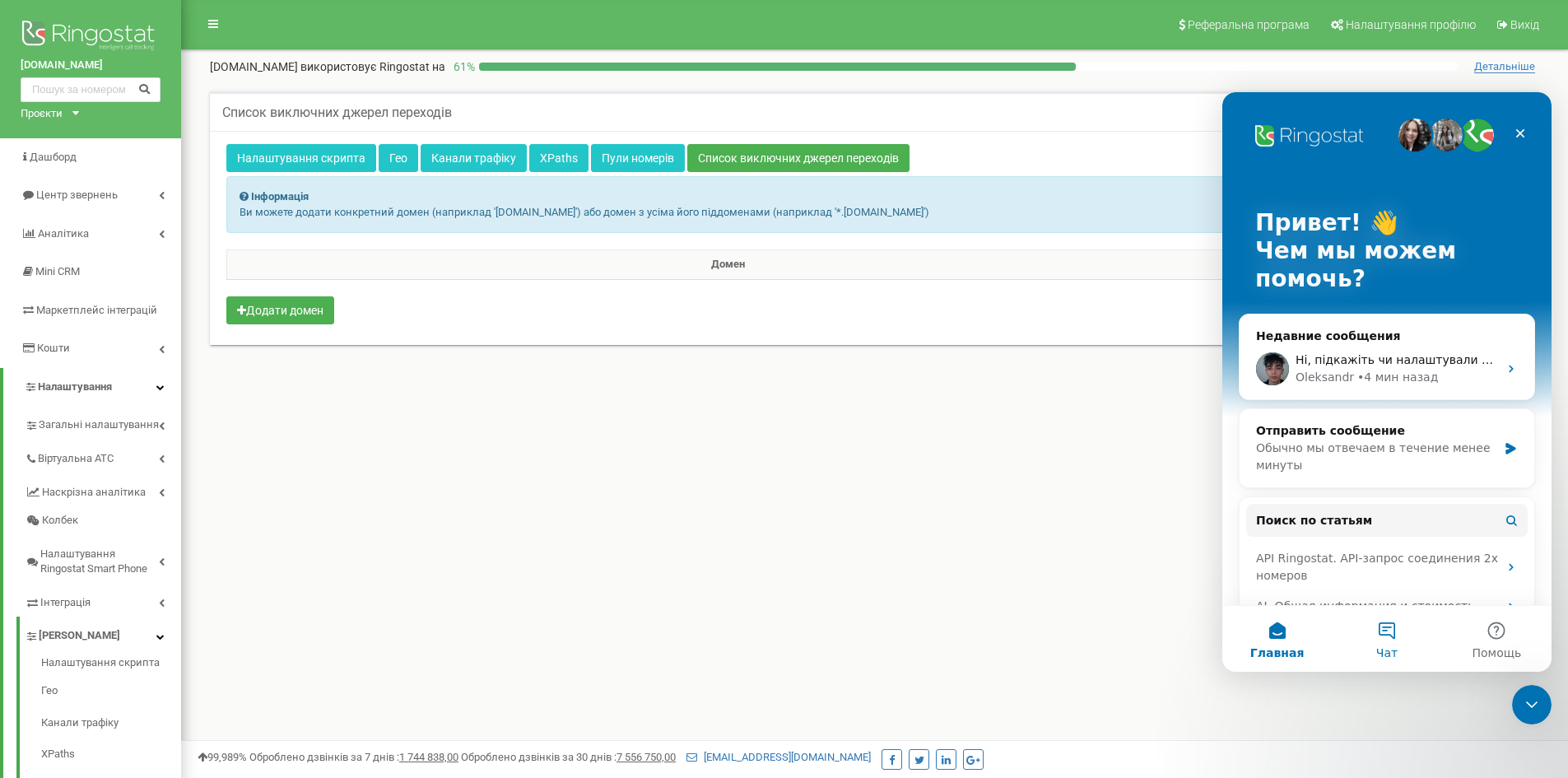
click at [1393, 633] on button "Чат" at bounding box center [1385, 638] width 109 height 66
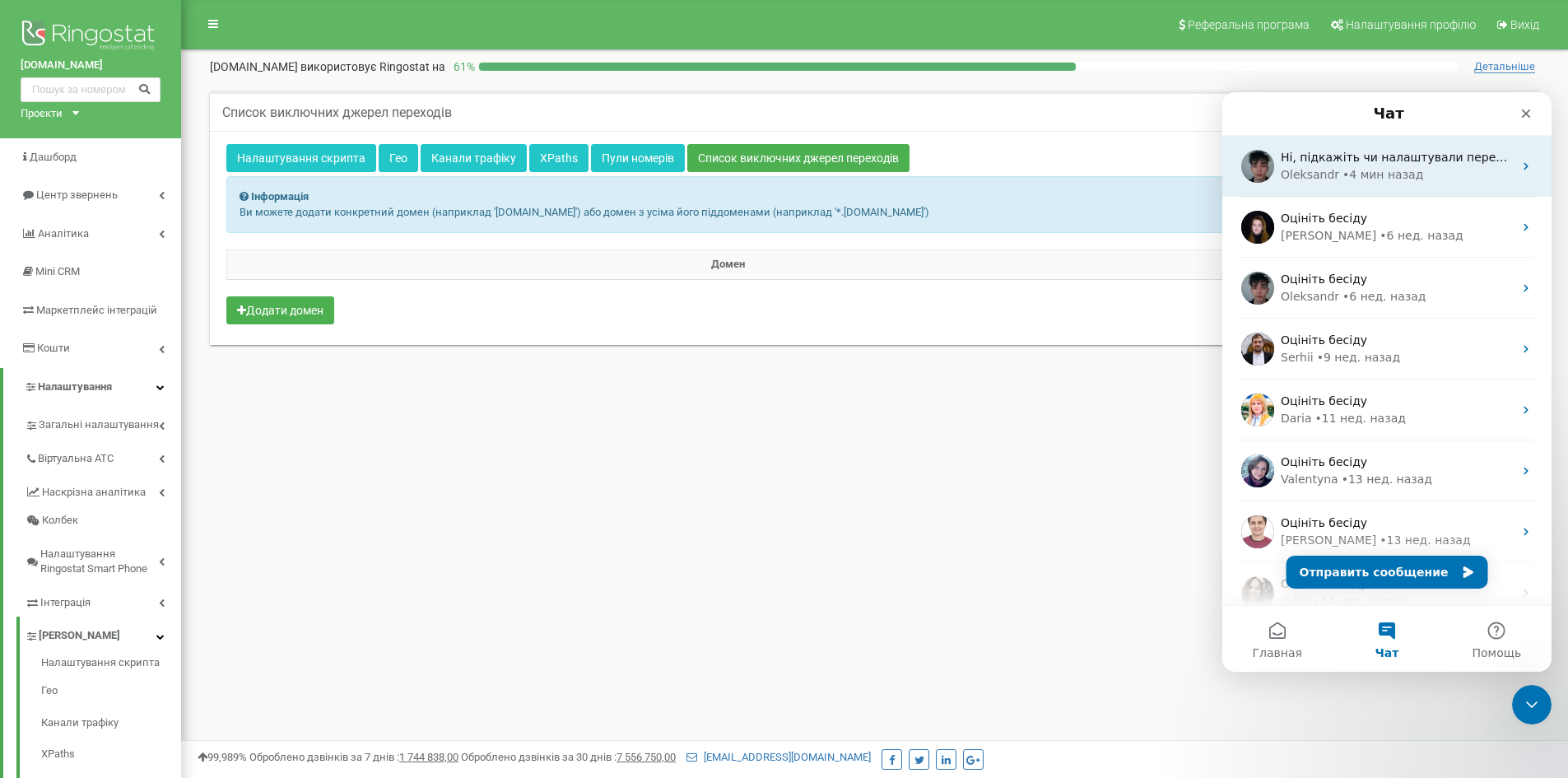
click at [1417, 172] on div "Oleksandr • 4 мин назад" at bounding box center [1396, 174] width 232 height 17
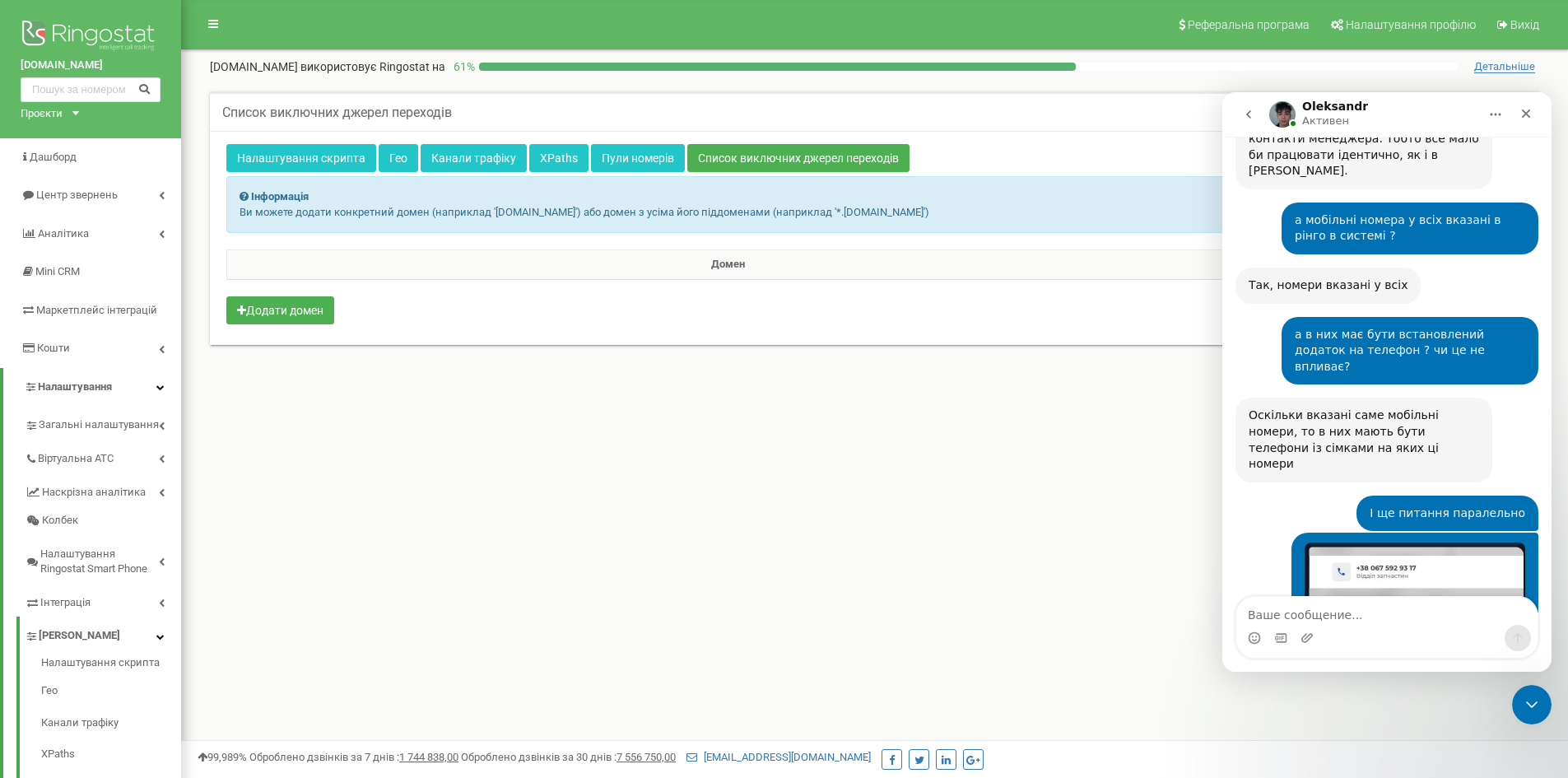
scroll to position [1120, 0]
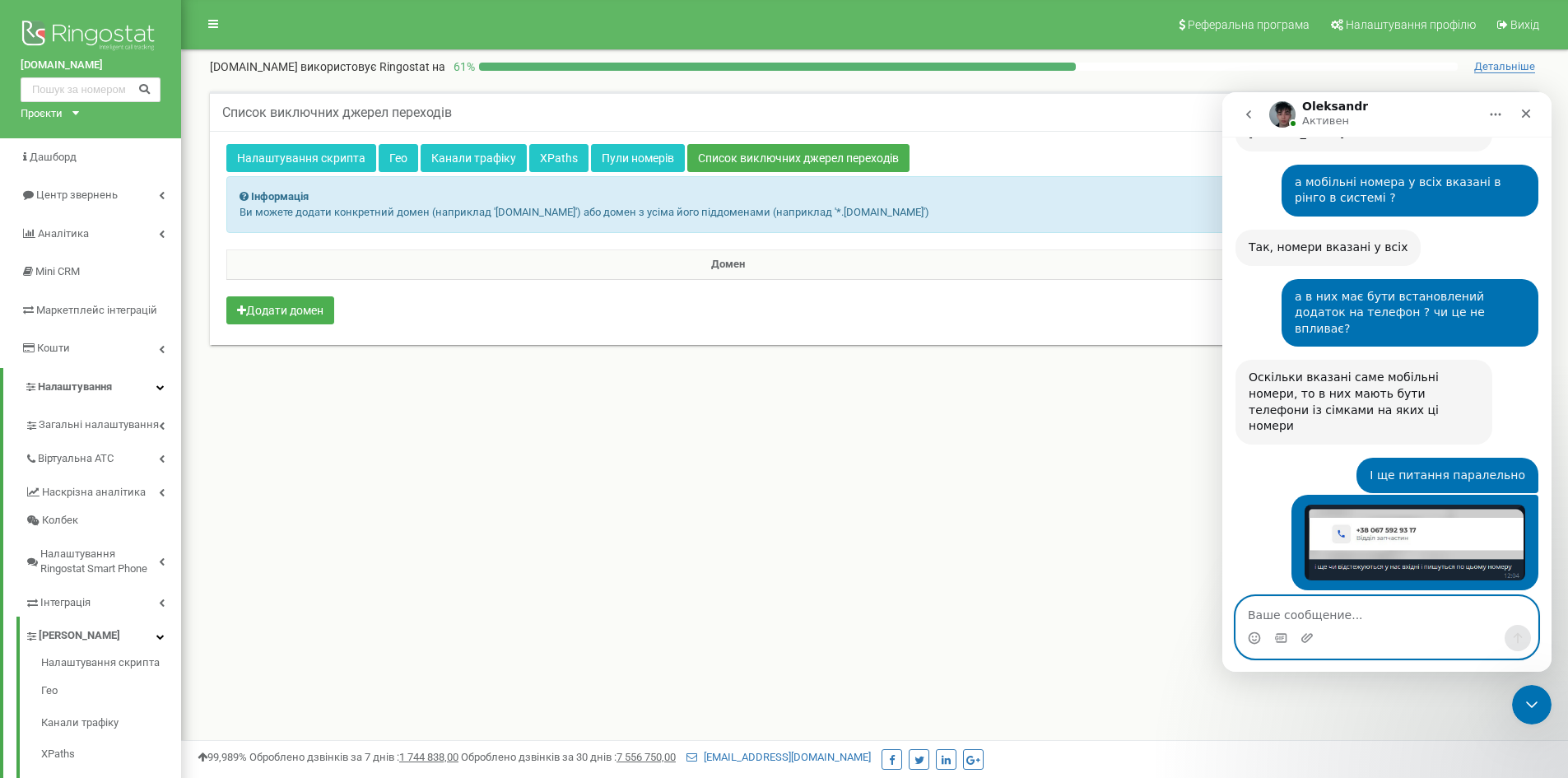
paste textarea "так вхідні щоб писались, менеджеру щось треба буде робити чи для нього будуть я…"
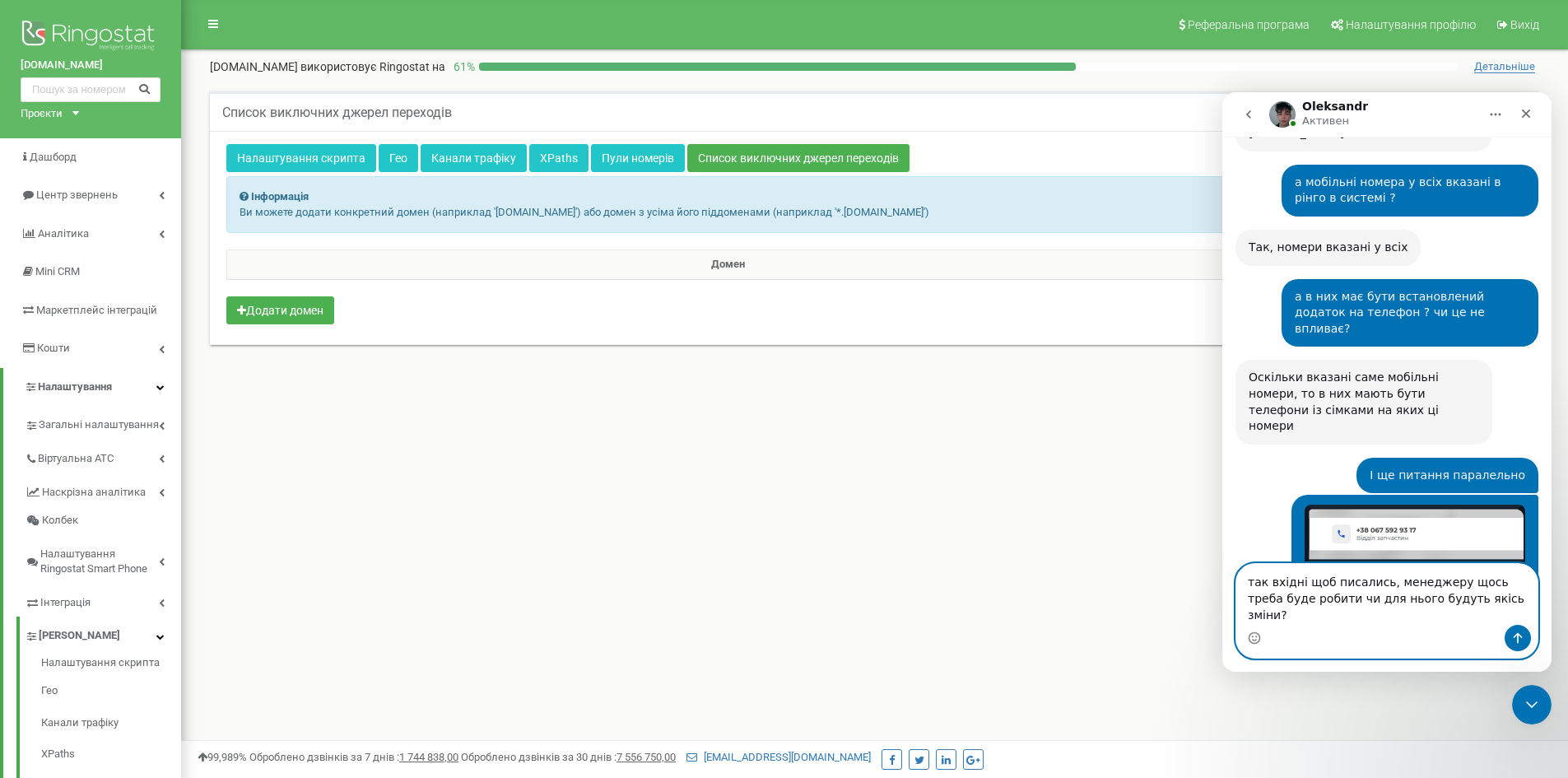
scroll to position [1136, 0]
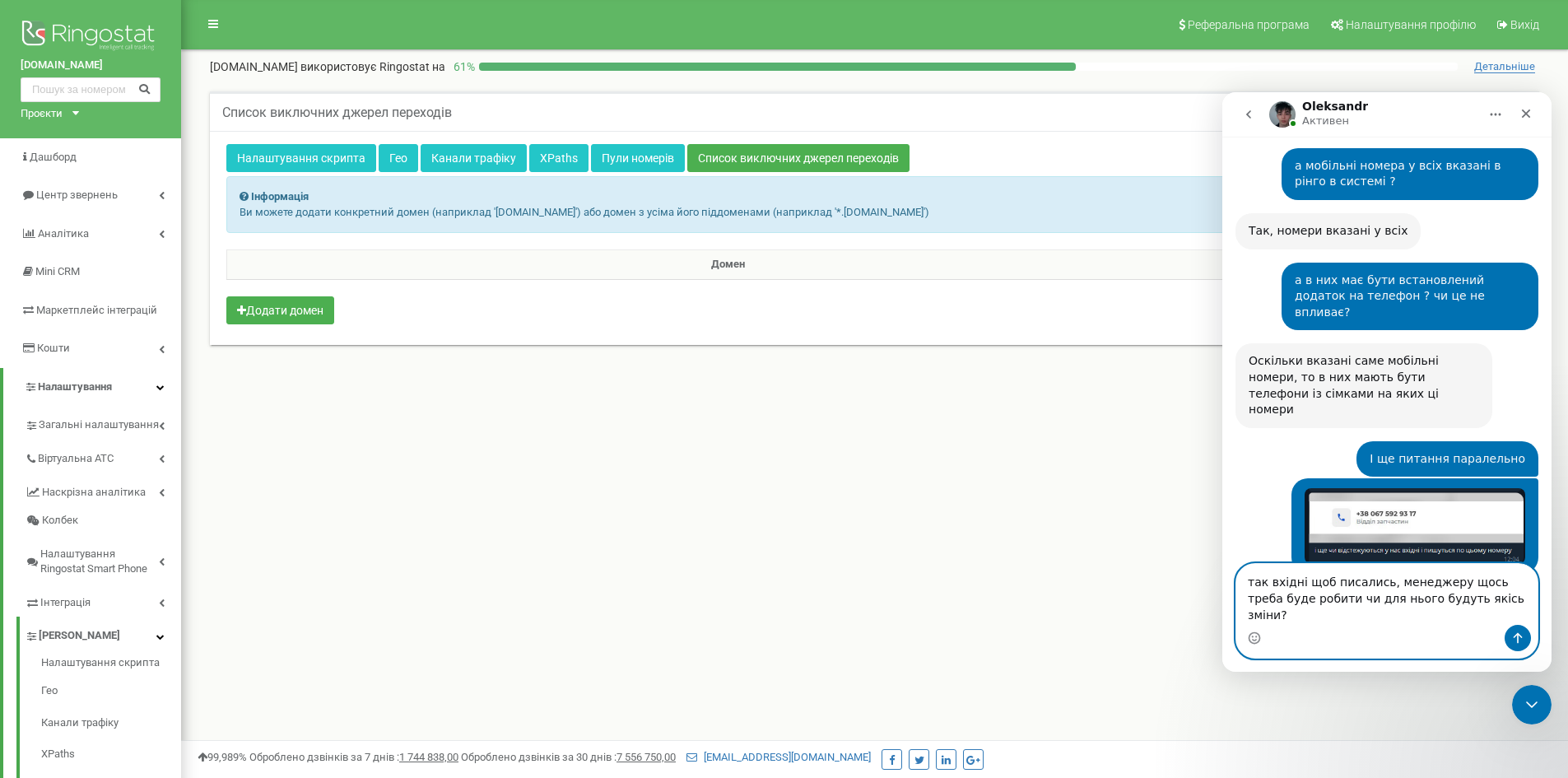
type textarea "так вхідні щоб писались, менеджеру щось треба буде робити чи для нього будуть я…"
click at [1528, 639] on button "Отправить сообщение…" at bounding box center [1517, 637] width 26 height 26
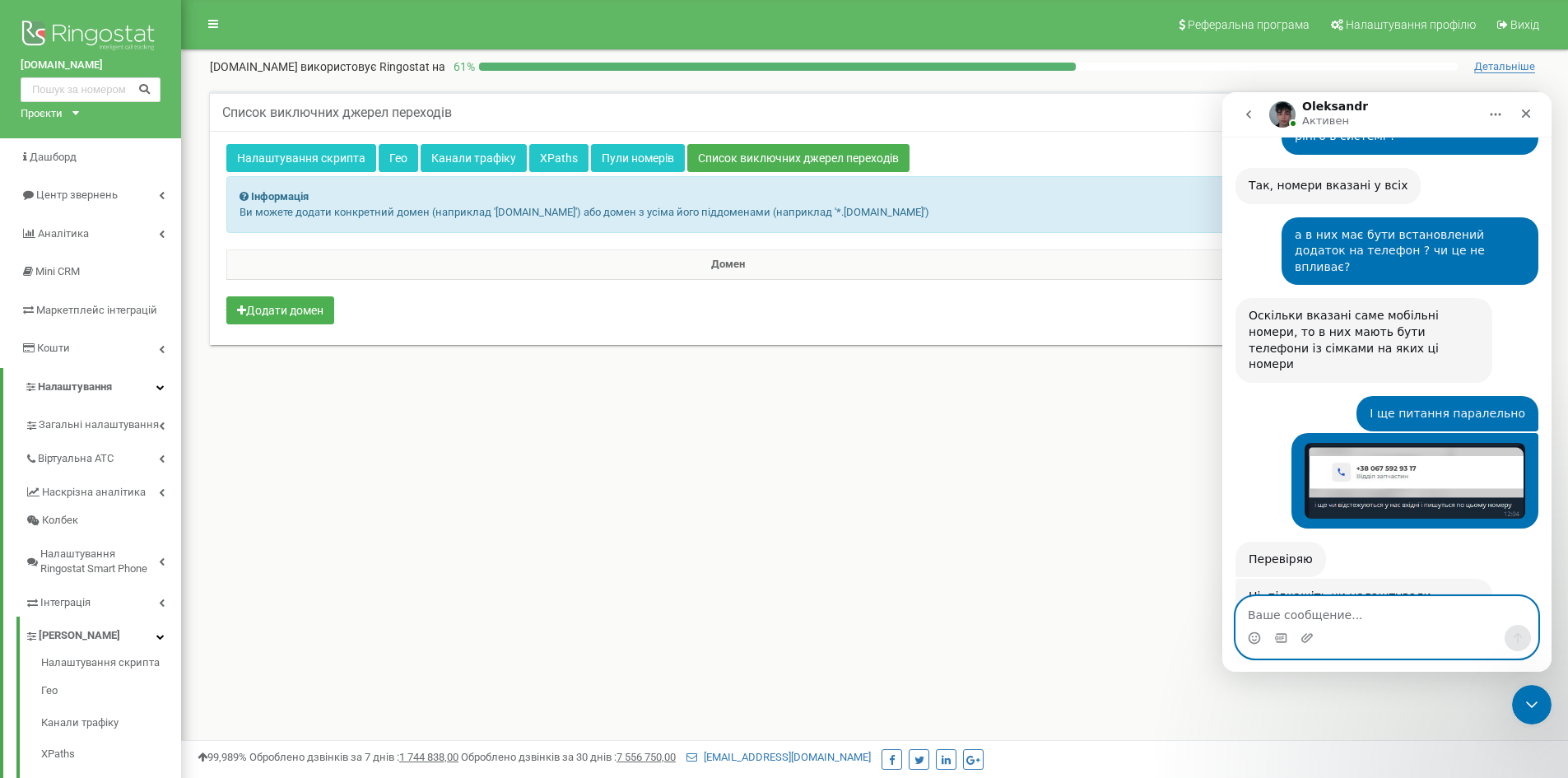
scroll to position [1201, 0]
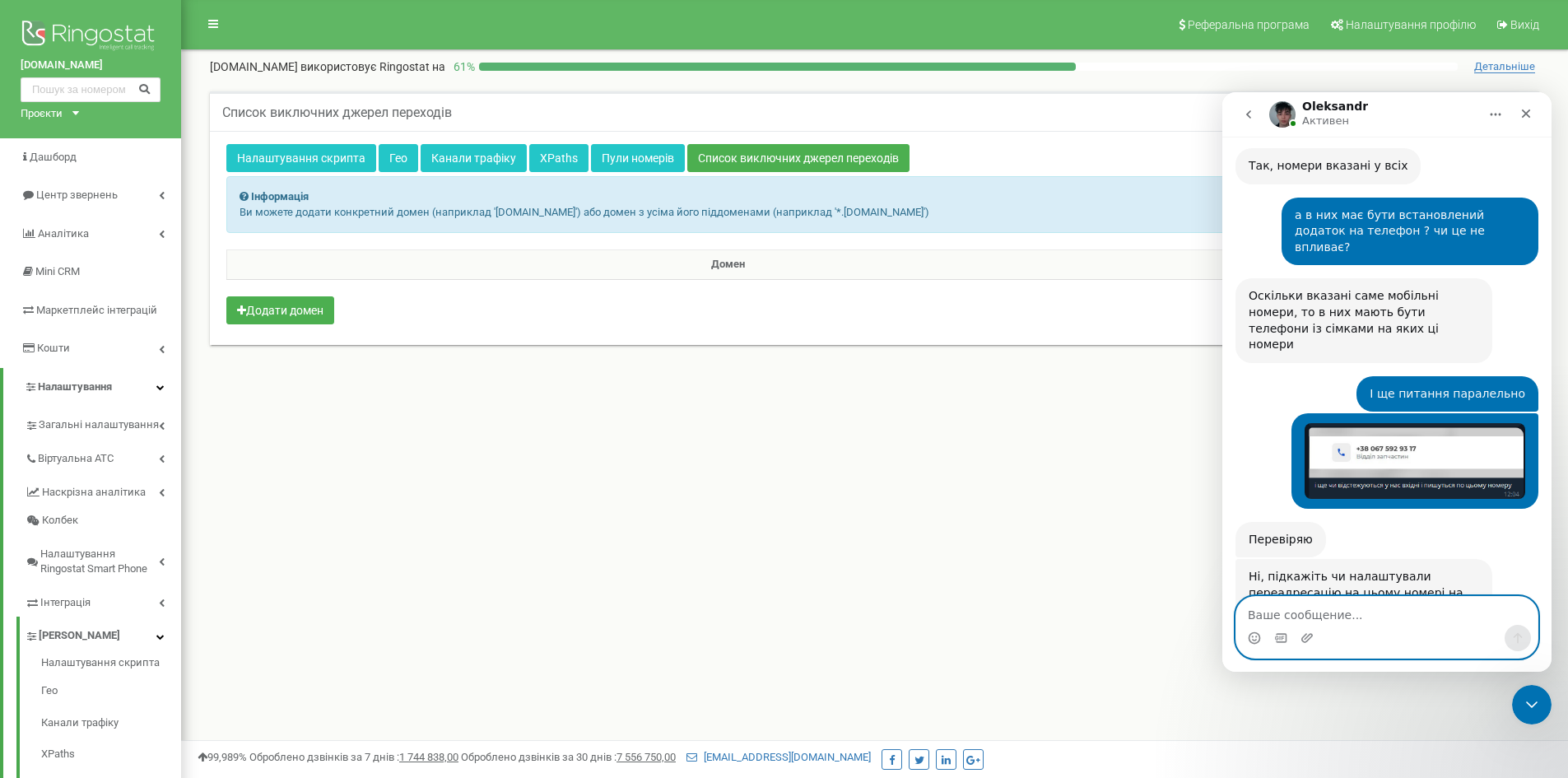
paste textarea "а ми Microsoft Clarity ми підключали в тег менеджер?"
type textarea "а ми Microsoft Clarity ми підключали в тег менеджер?"
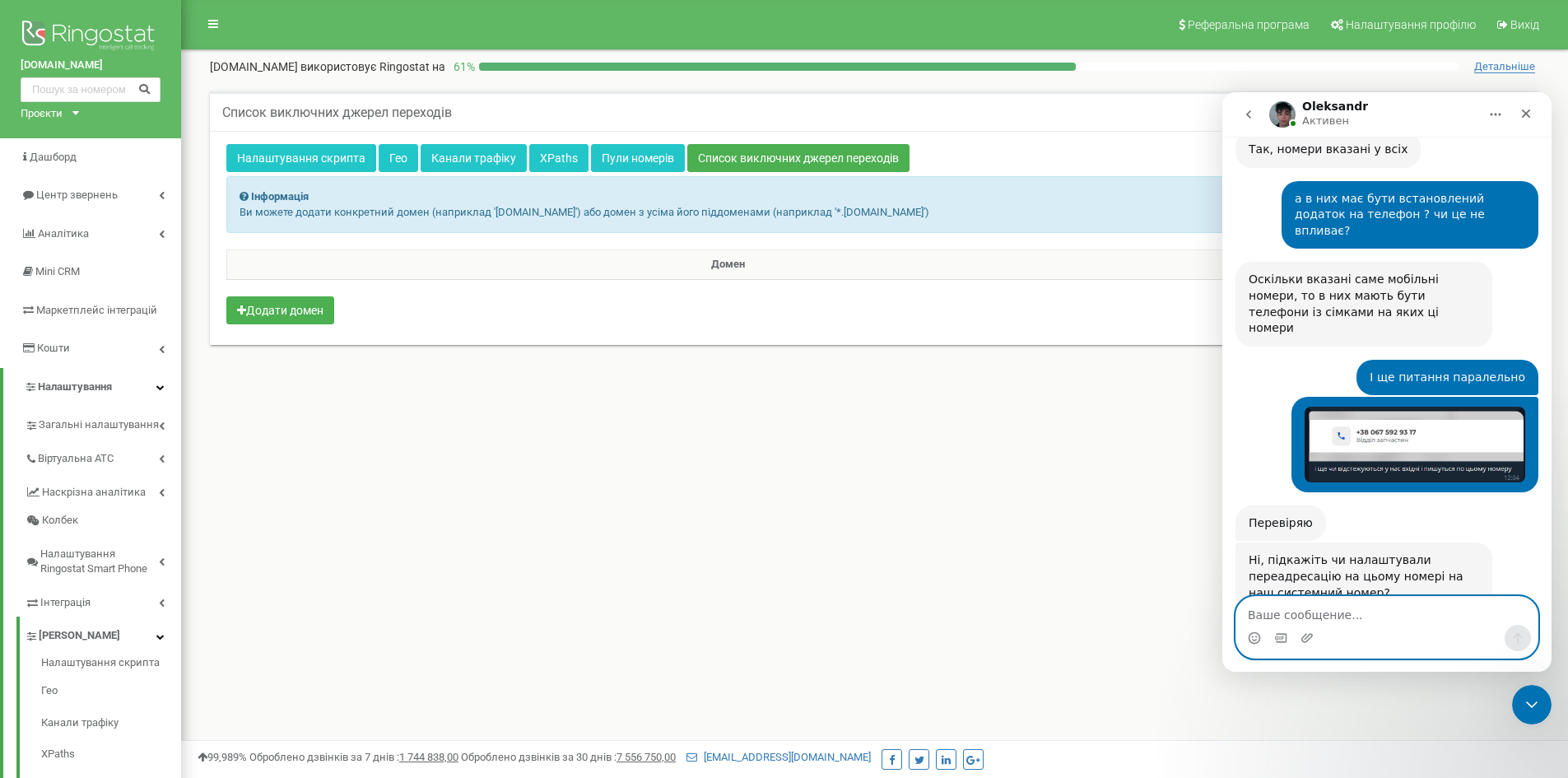
scroll to position [1254, 0]
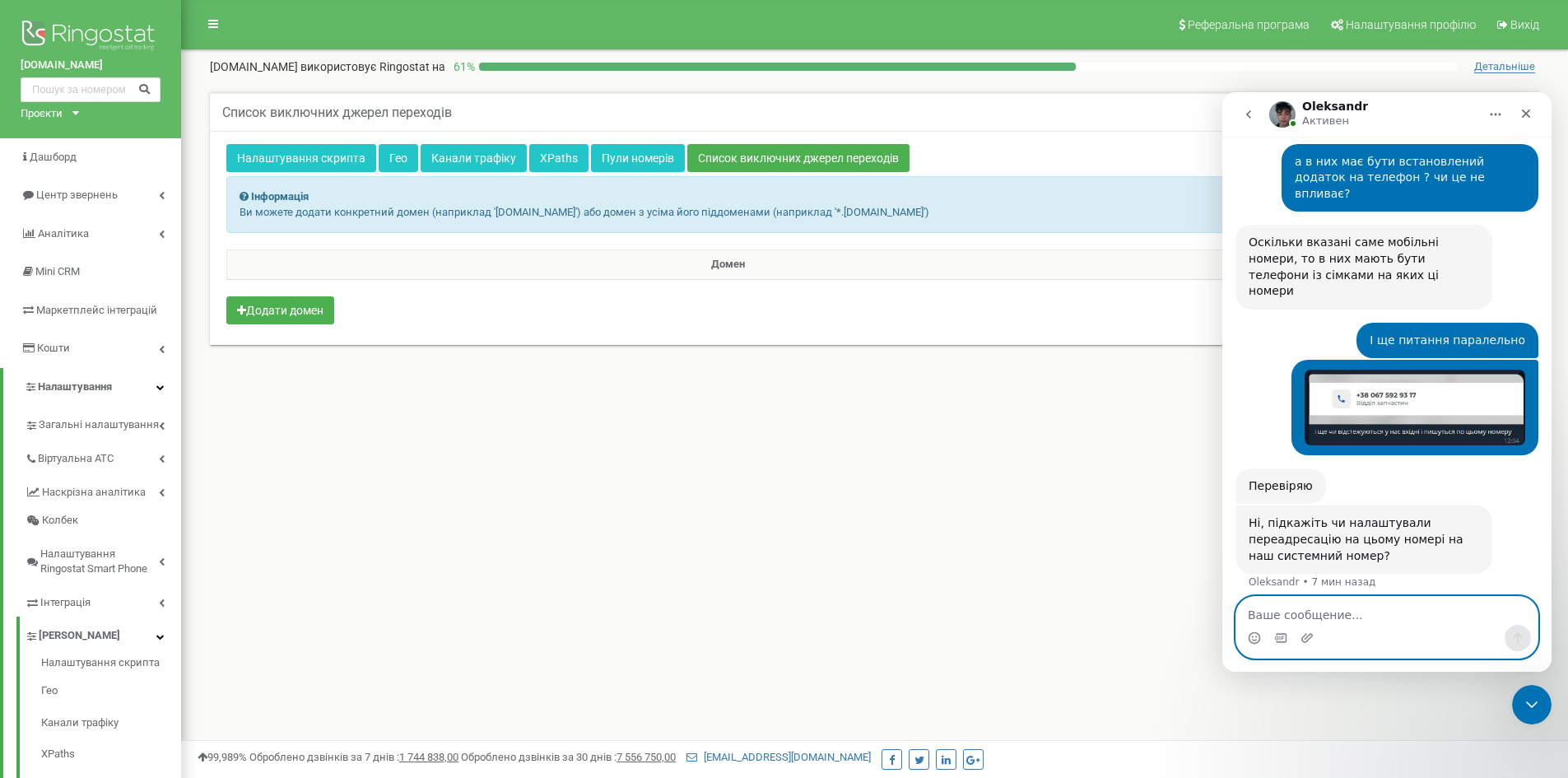
paste textarea "у нас є акаунт підключений"
type textarea "у нас є акаунт підключений"
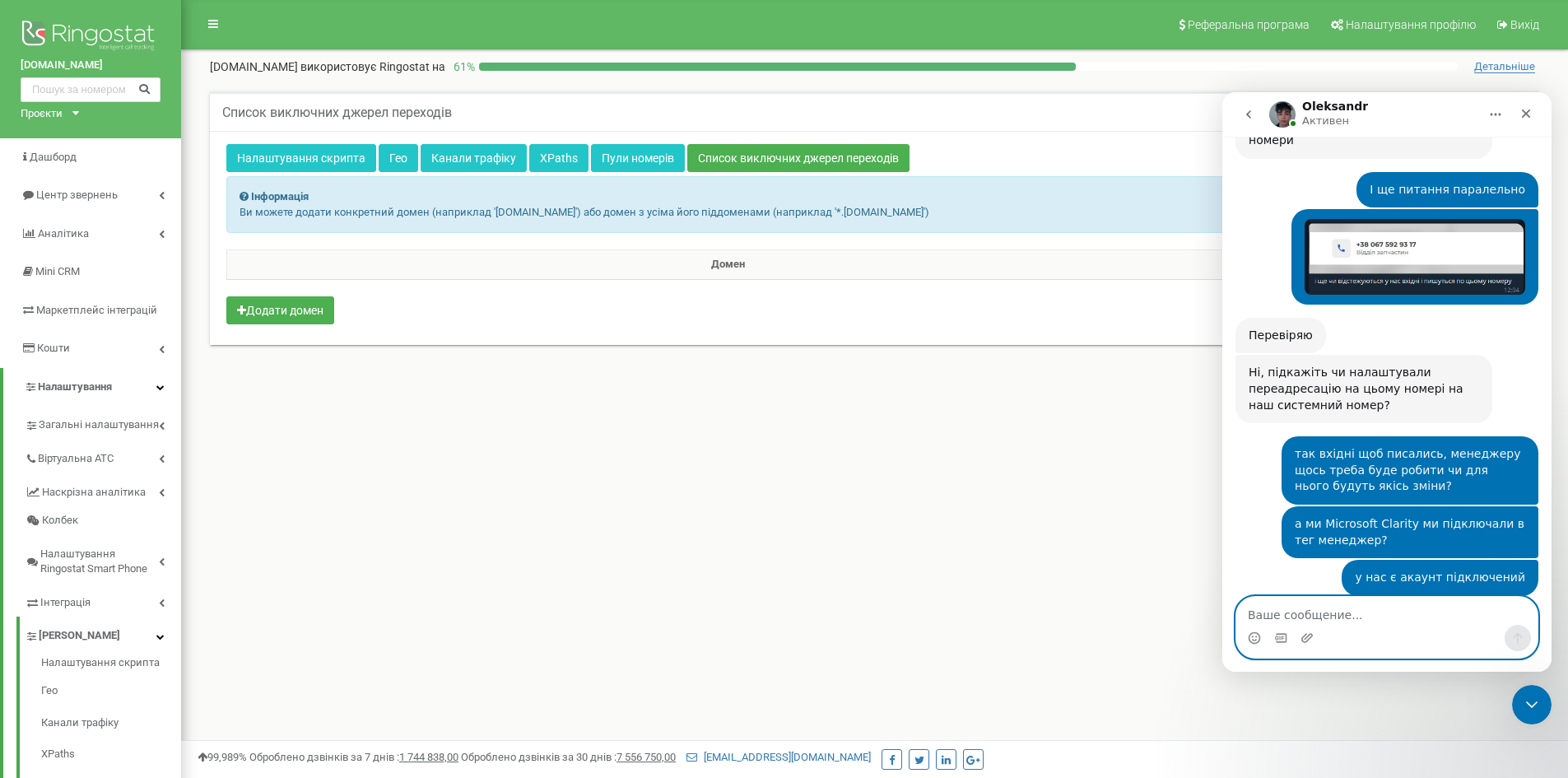
scroll to position [1443, 0]
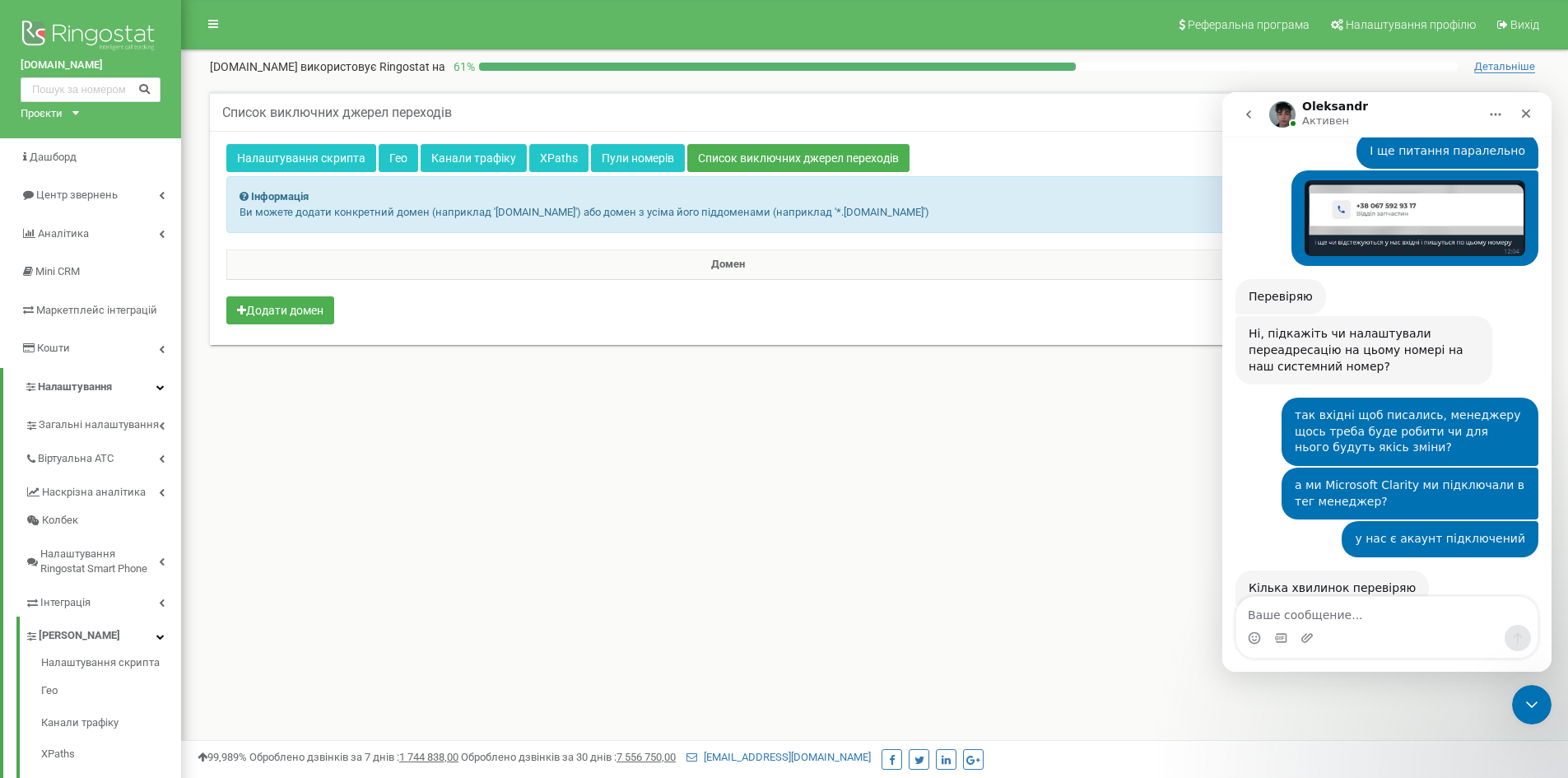
drag, startPoint x: 1427, startPoint y: 546, endPoint x: 1236, endPoint y: 474, distance: 204.1
click at [1236, 607] on div "Перевірив інформацію, і в нас немає інтеграції із Microsoft Clarity, тому якщо …" at bounding box center [1364, 665] width 257 height 117
copy div "Перевірив інформацію, і в нас немає інтеграції із Microsoft Clarity, тому якщо …"
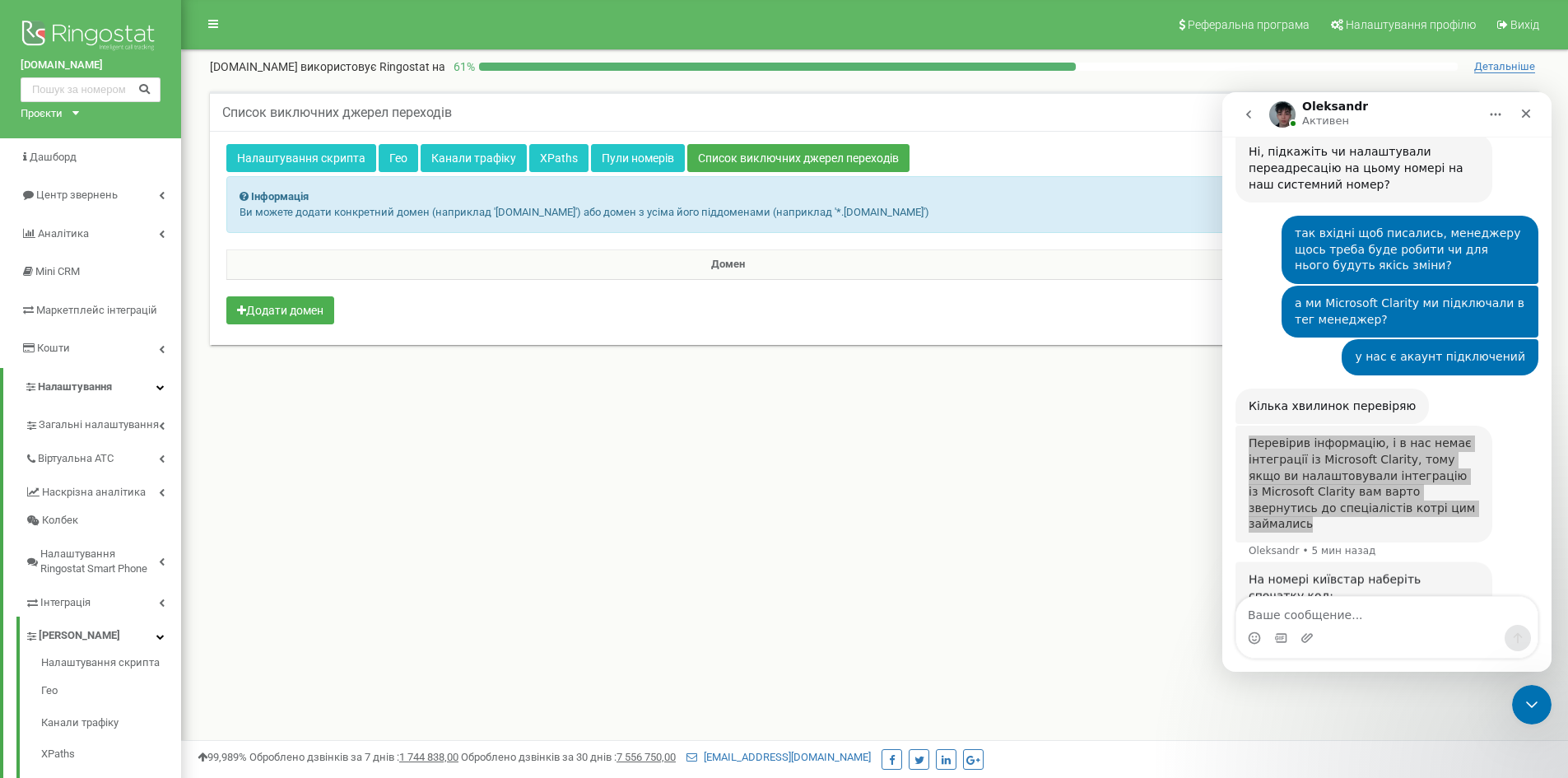
scroll to position [1626, 0]
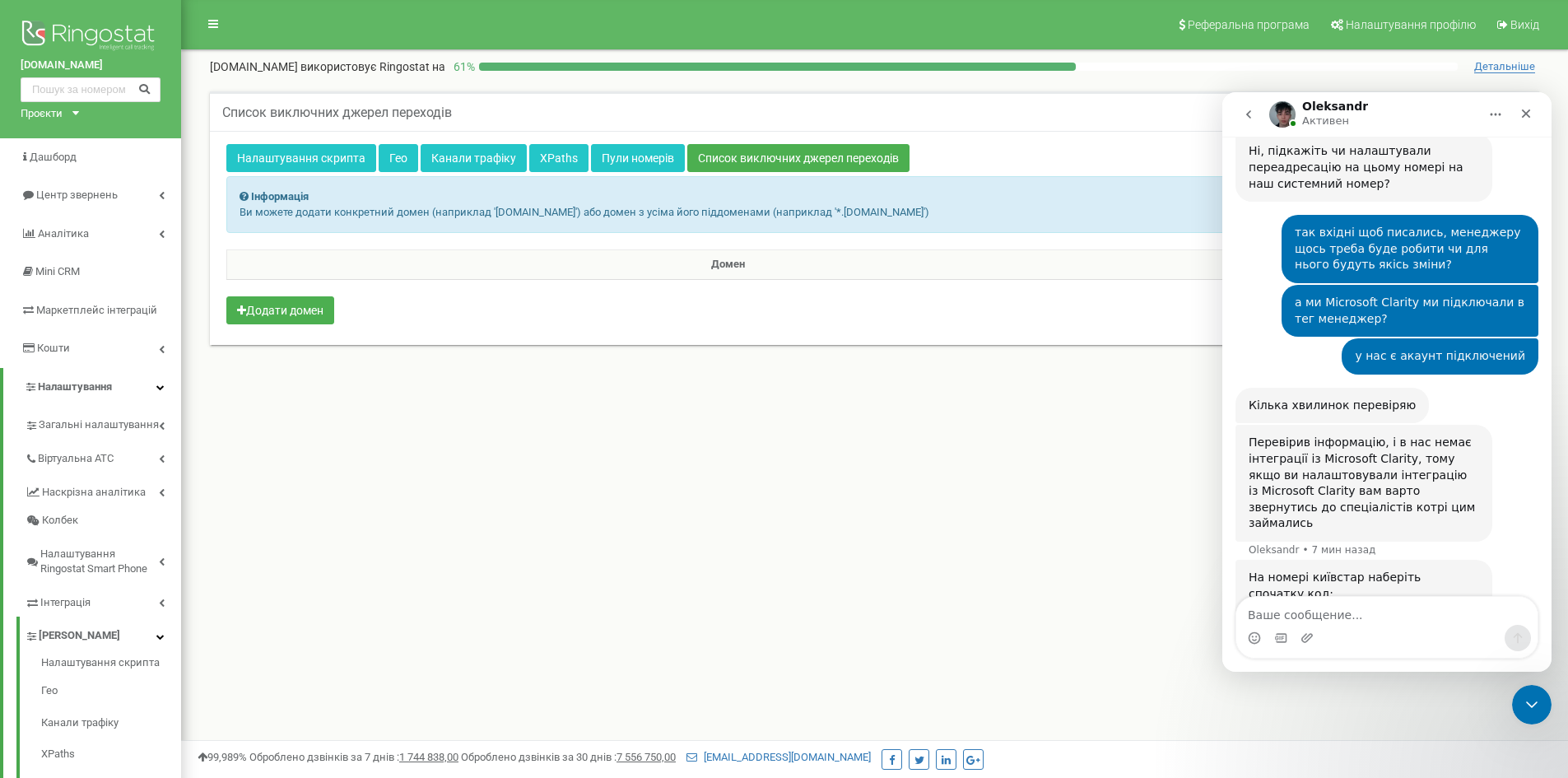
scroll to position [1461, 0]
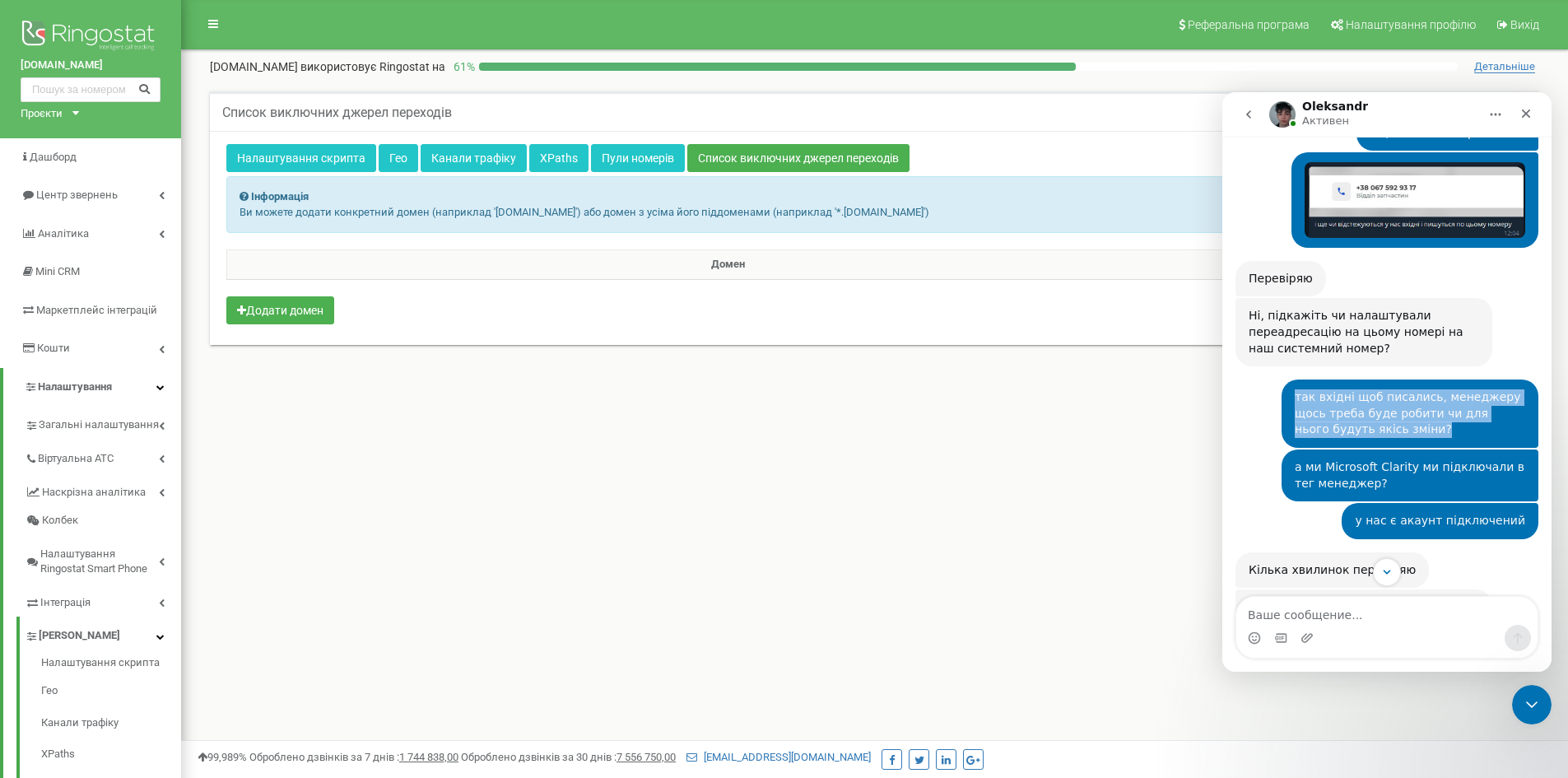
drag, startPoint x: 1373, startPoint y: 282, endPoint x: 1285, endPoint y: 249, distance: 94.0
click at [1285, 380] on div "так вхідні щоб писались, менеджеру щось треба буде робити чи для нього будуть я…" at bounding box center [1410, 414] width 257 height 69
click at [1441, 389] on div "так вхідні щоб писались, менеджеру щось треба буде робити чи для нього будуть я…" at bounding box center [1410, 414] width 230 height 49
drag, startPoint x: 1305, startPoint y: 252, endPoint x: 1368, endPoint y: 284, distance: 70.7
click at [1368, 389] on div "так вхідні щоб писались, менеджеру щось треба буде робити чи для нього будуть я…" at bounding box center [1410, 414] width 230 height 49
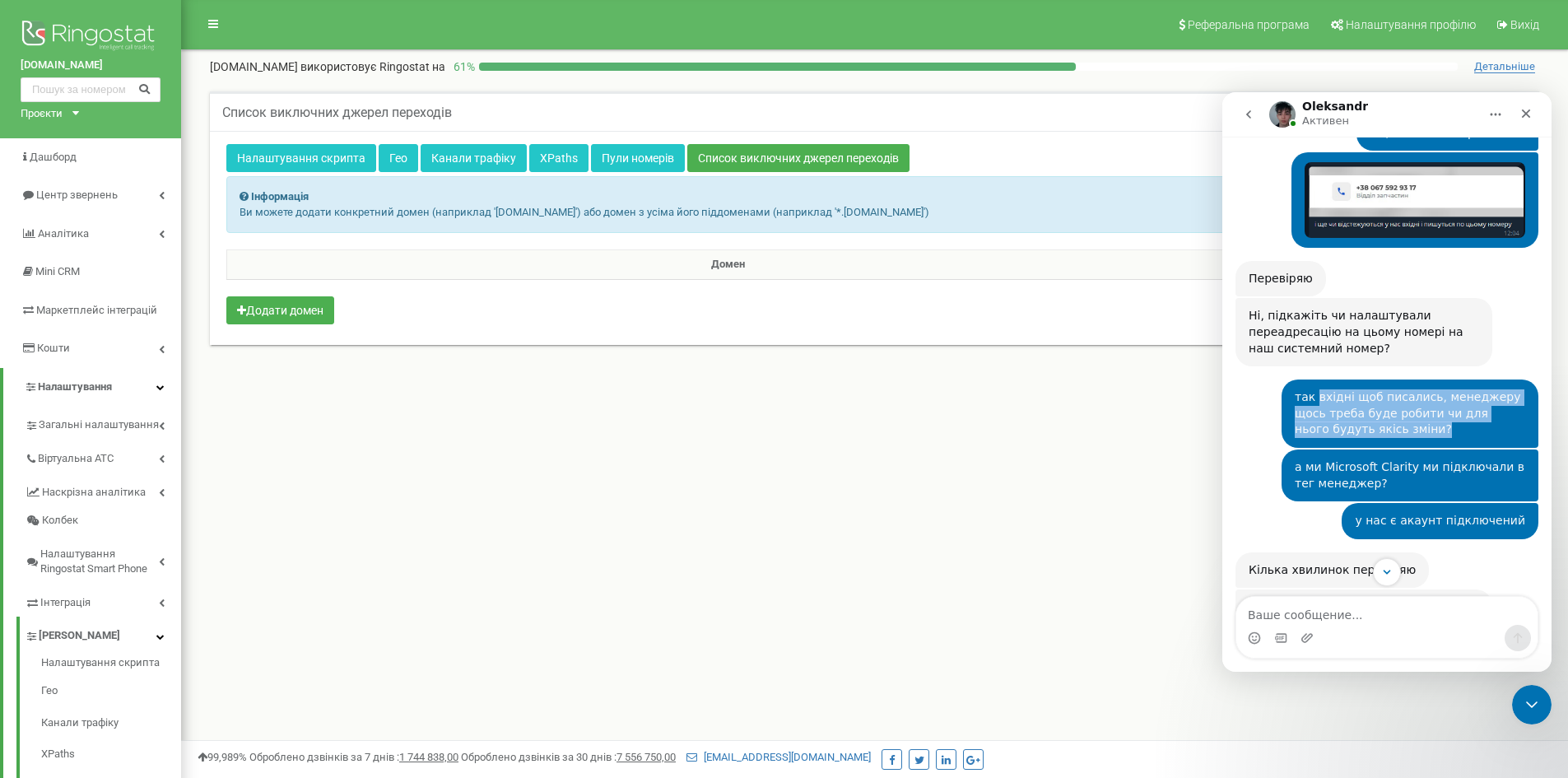
copy div "вхідні щоб писались, менеджеру щось треба буде робити чи для нього будуть якісь…"
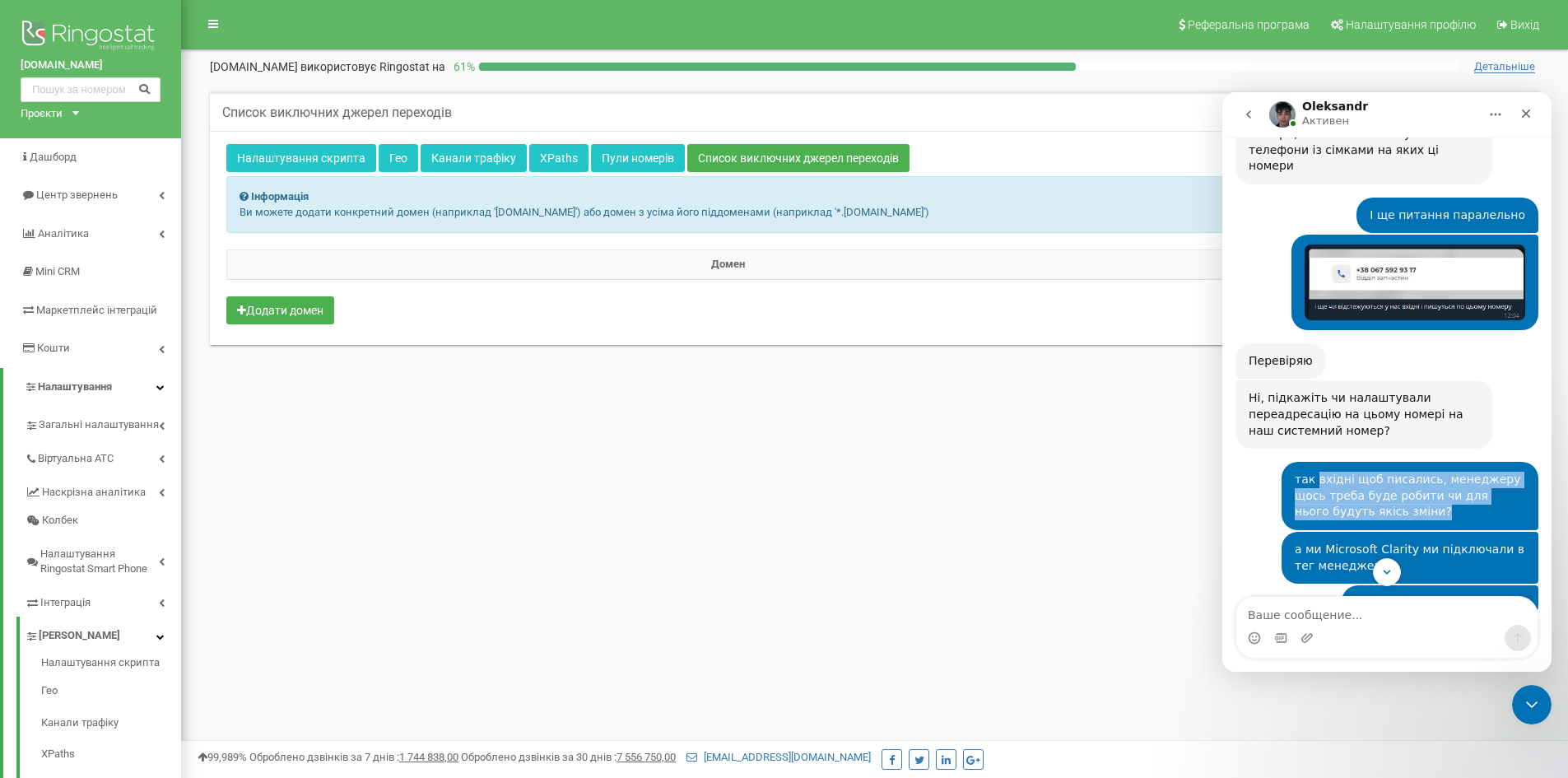
scroll to position [1626, 0]
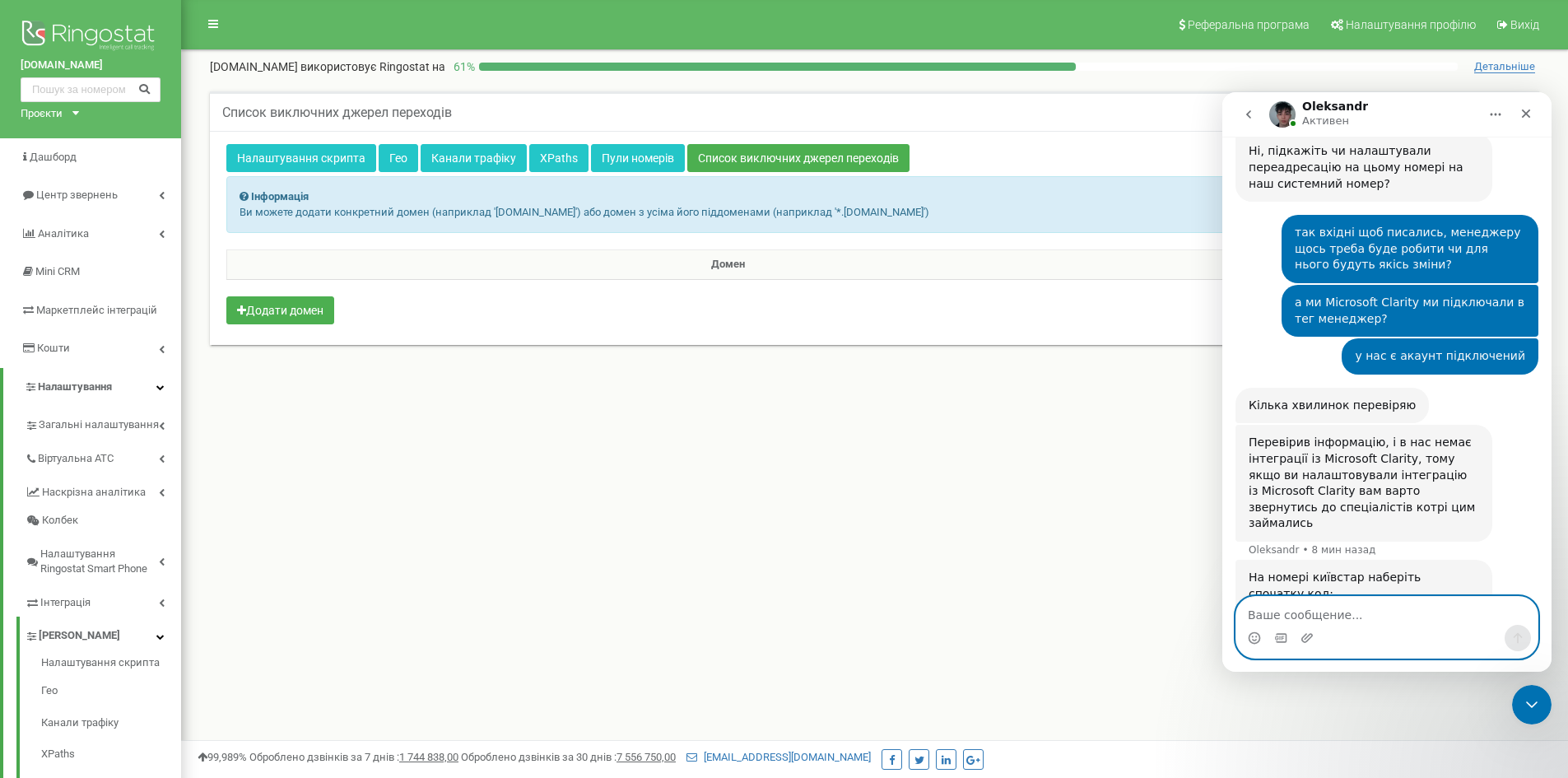
click at [1389, 623] on textarea "Ваше сообщение..." at bounding box center [1386, 610] width 301 height 28
paste textarea "вхідні щоб писались, менеджеру щось треба буде робити чи для нього будуть якісь…"
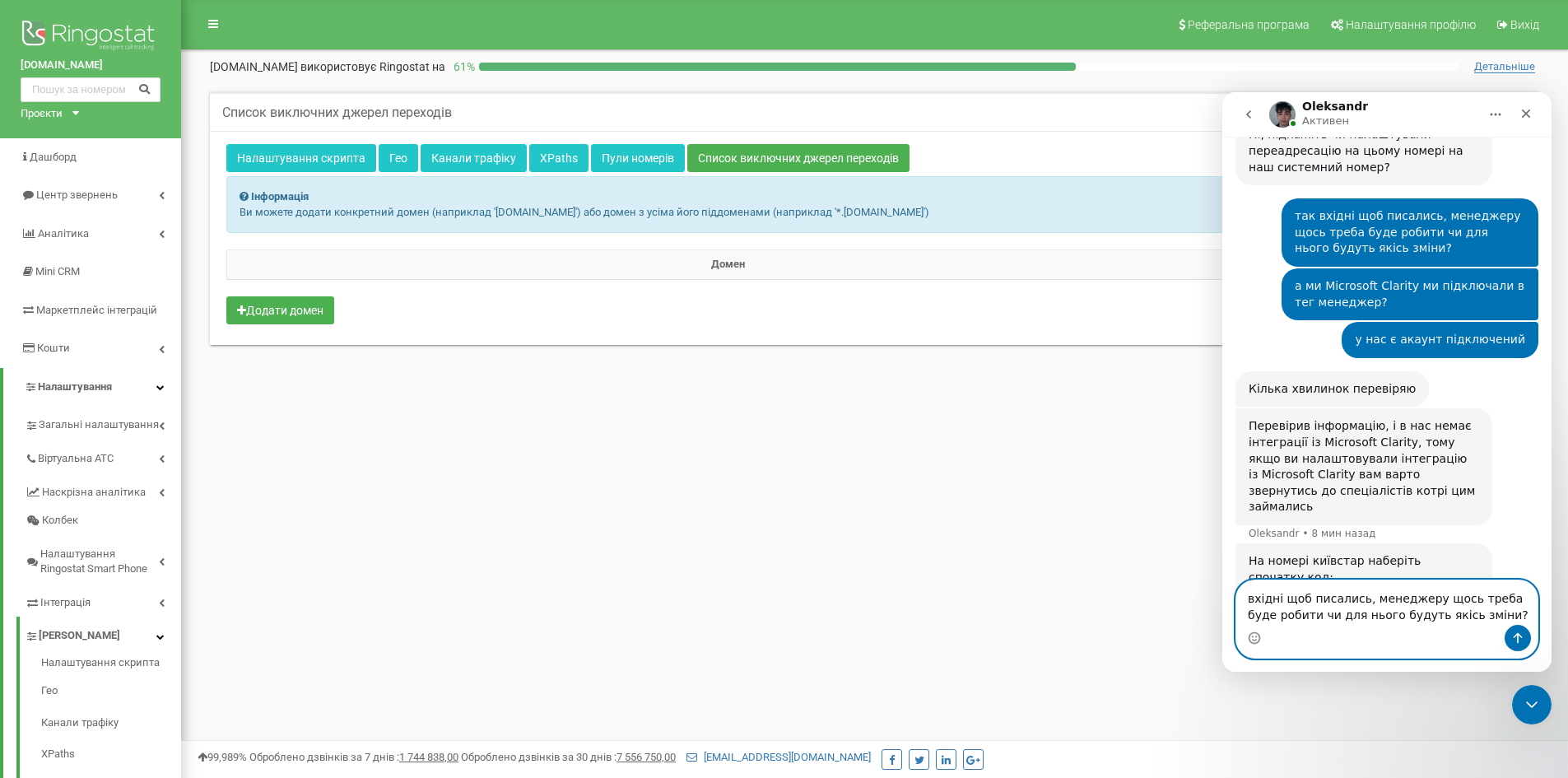
drag, startPoint x: 1279, startPoint y: 599, endPoint x: 1181, endPoint y: 600, distance: 98.0
click html "[PERSON_NAME] каждый день помогает бизнесу эффективнее управлять рекламными бюд…"
click at [1289, 598] on textarea "це щоб писались, менеджеру щось треба буде робити чи для нього будуть якісь змі…" at bounding box center [1386, 602] width 301 height 44
paste textarea "хідні"
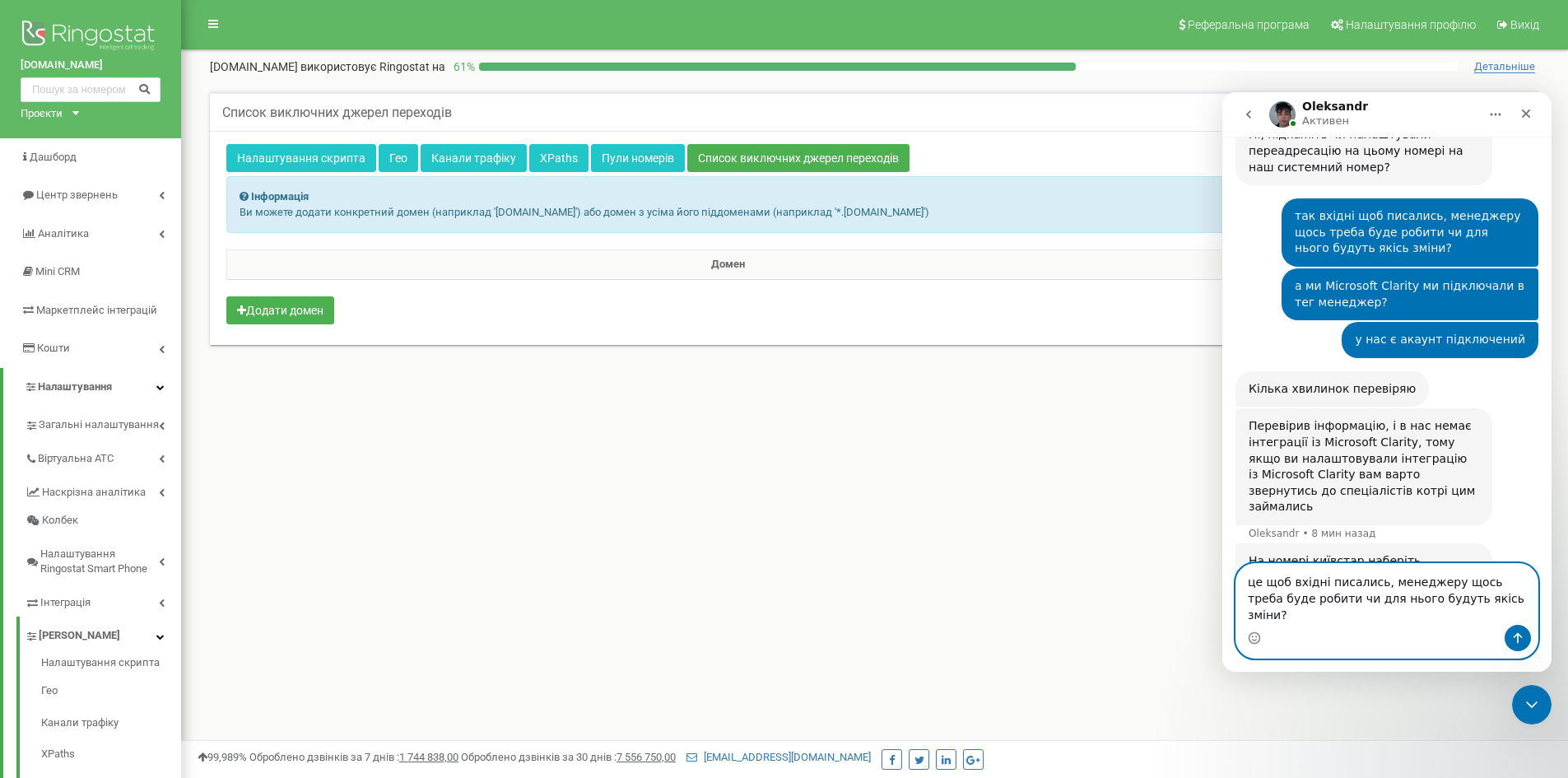
drag, startPoint x: 1372, startPoint y: 599, endPoint x: 1489, endPoint y: 621, distance: 119.1
click at [1489, 621] on textarea "це щоб вхідні писались, менеджеру щось треба буде робити чи для нього будуть як…" at bounding box center [1386, 594] width 301 height 61
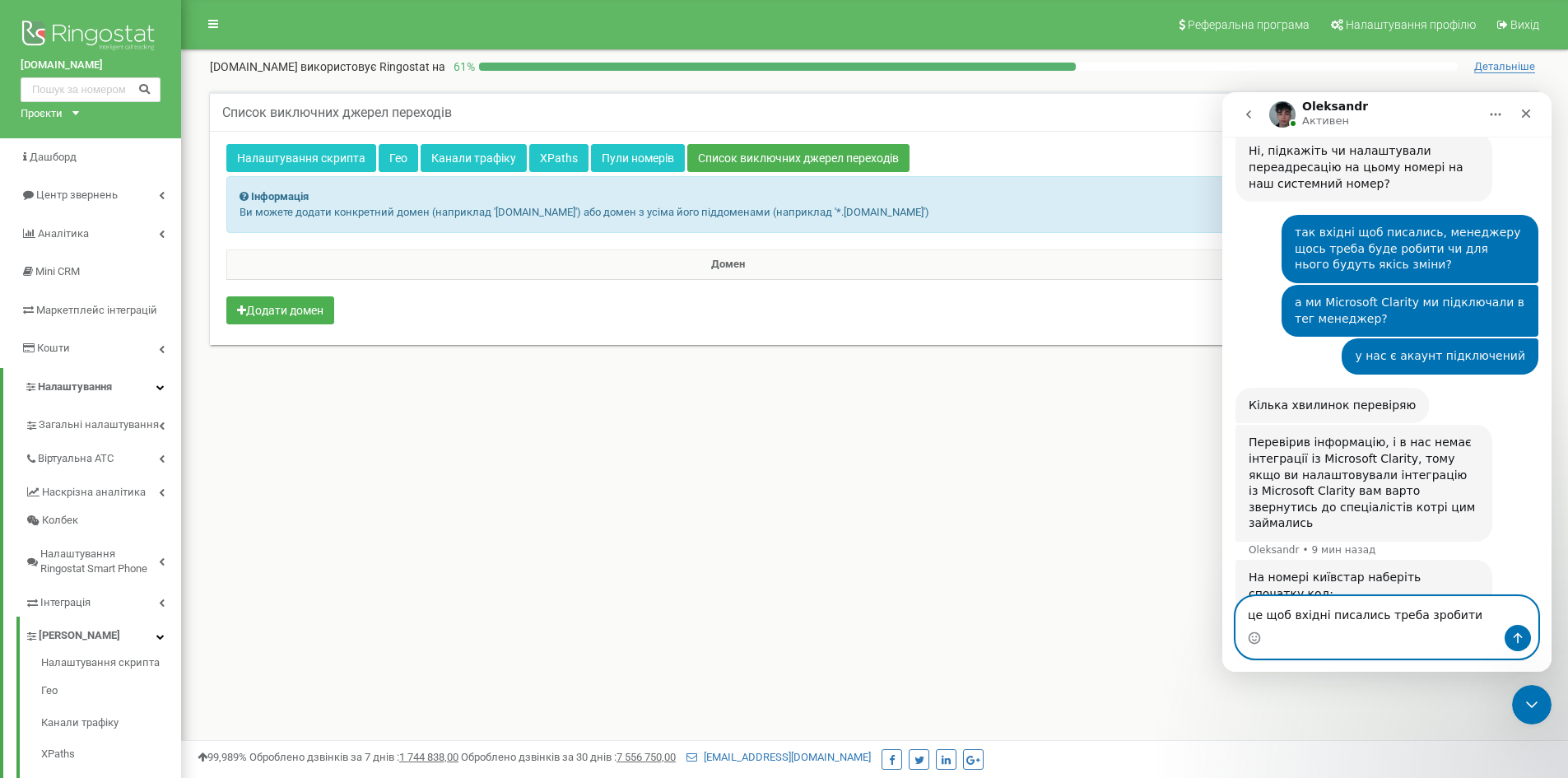
type textarea "це щоб вхідні писались треба зробити ?"
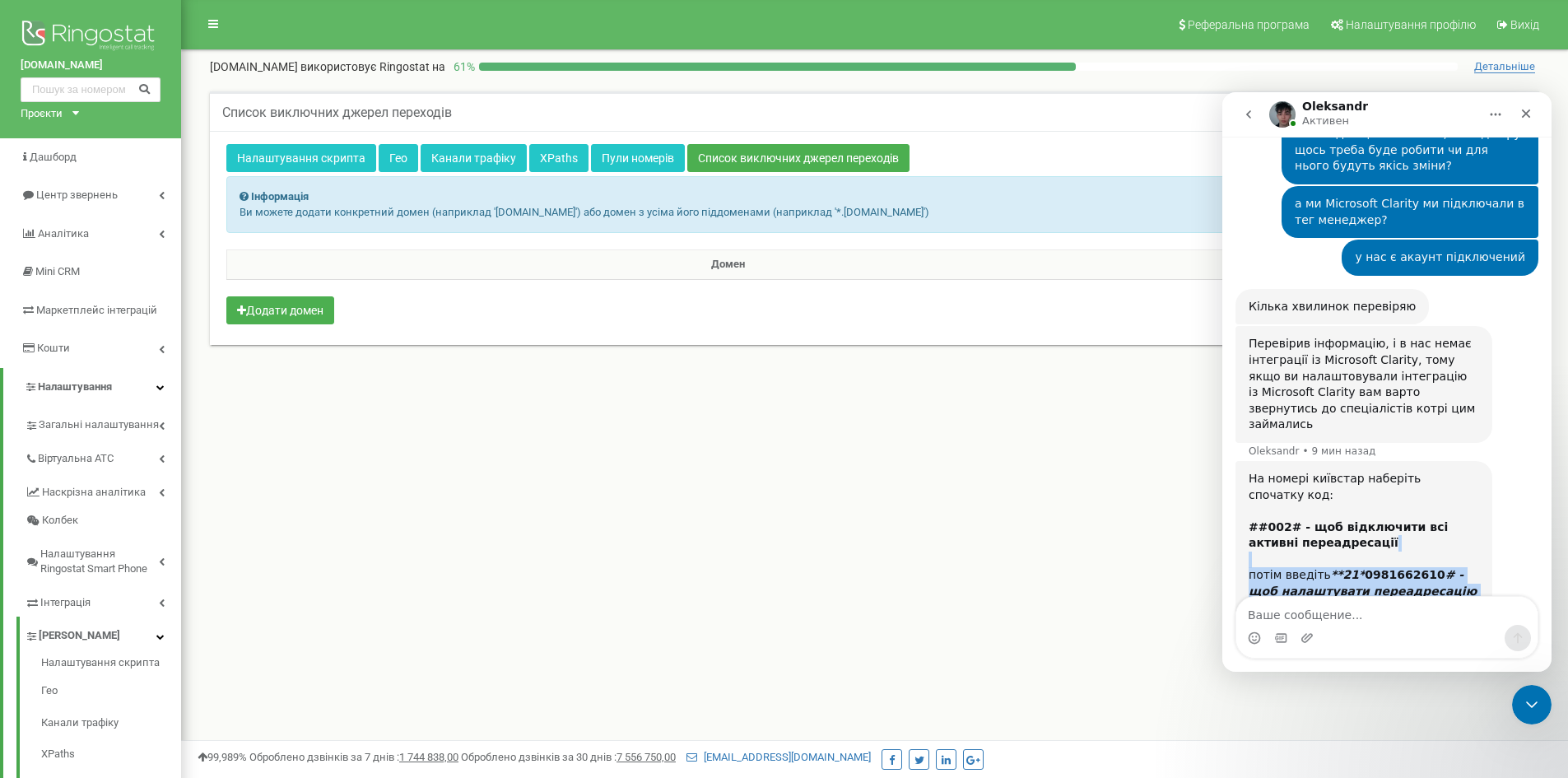
scroll to position [1724, 0]
drag, startPoint x: 1415, startPoint y: 428, endPoint x: 1245, endPoint y: 323, distance: 199.8
click at [1245, 462] on div "На номері київстар наберіть спочатку код: ##002# - щоб відключити всі активні п…" at bounding box center [1364, 560] width 257 height 198
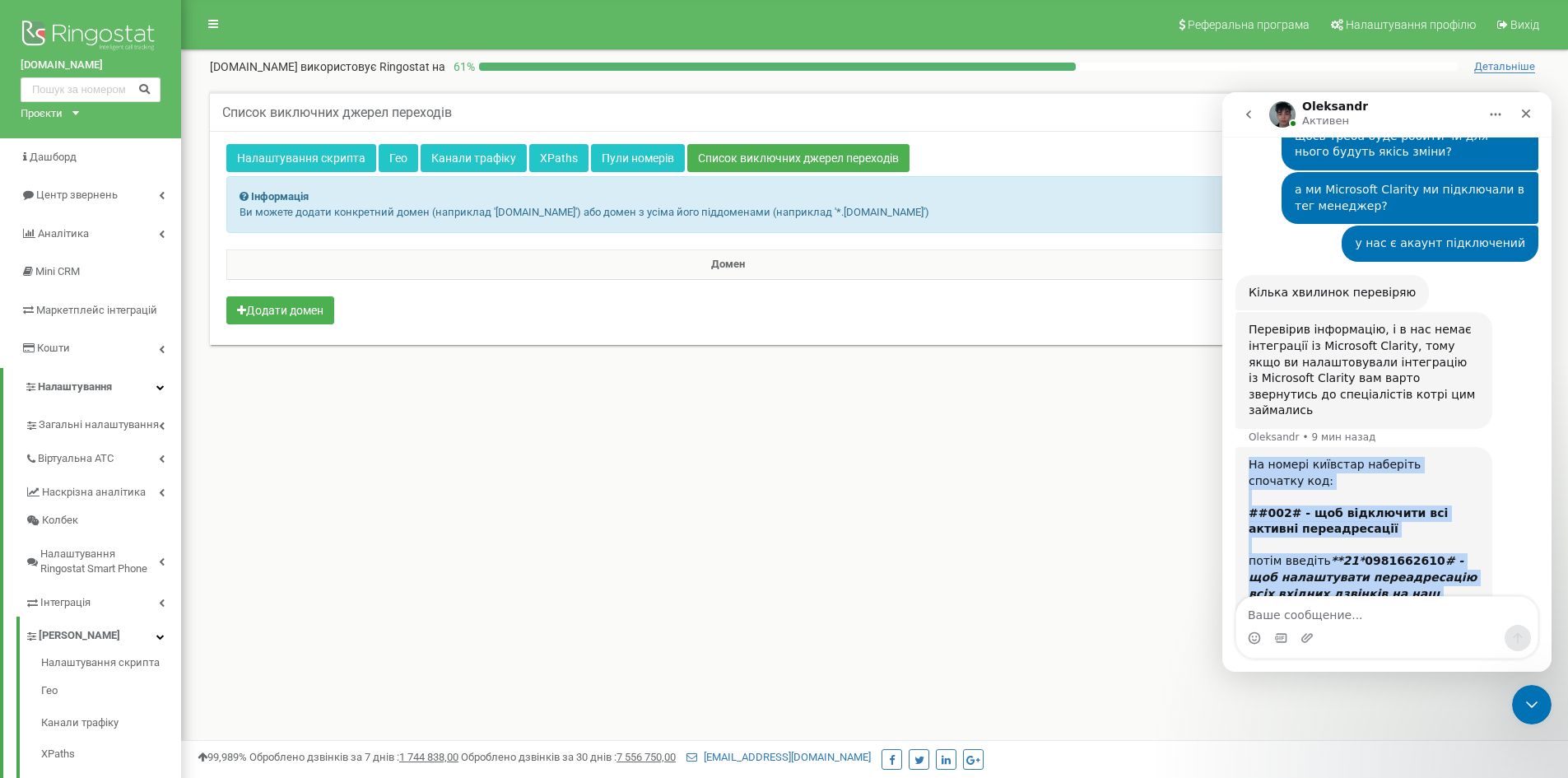
scroll to position [1740, 0]
copy div "На номері київстар наберіть спочатку код: ##002# - щоб відключити всі активні п…"
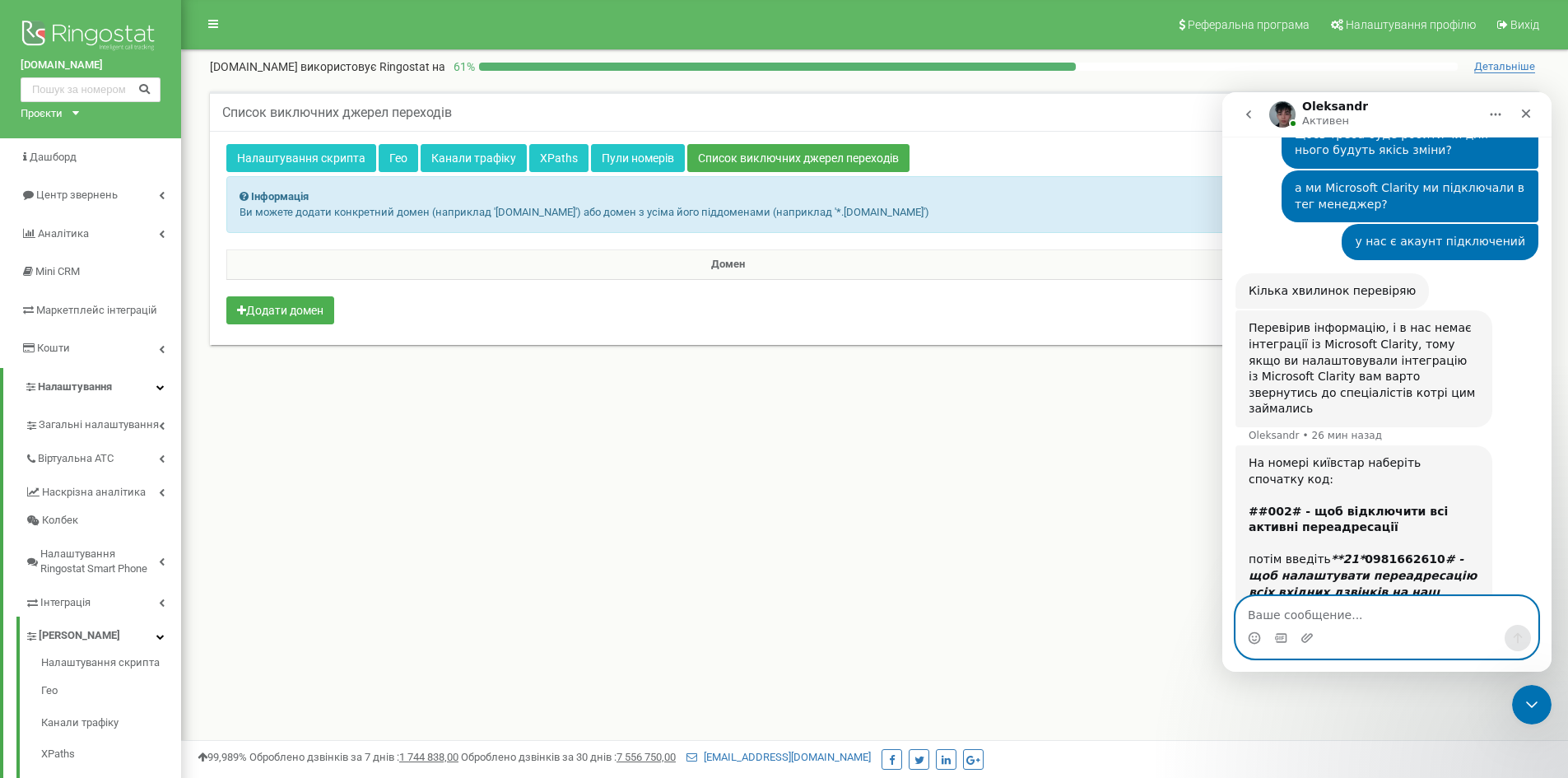
click at [1324, 612] on textarea "Ваше сообщение..." at bounding box center [1386, 610] width 301 height 28
paste textarea "чи зможе потім менеджер користуватися номер як звичайним дзвонити з нього?"
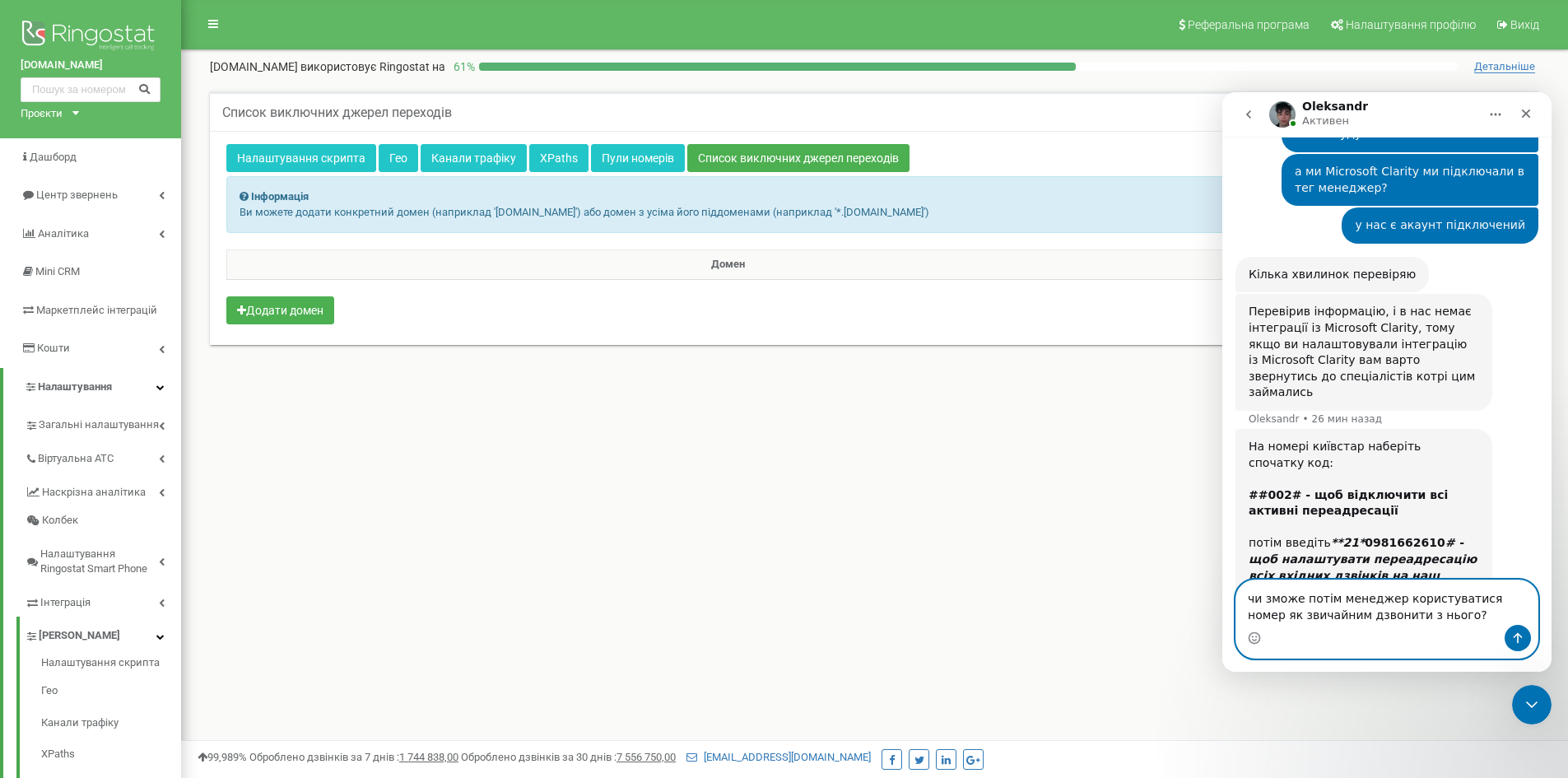
type textarea "чи зможе потім менеджер користуватися номер як звичайним дзвонити з нього?"
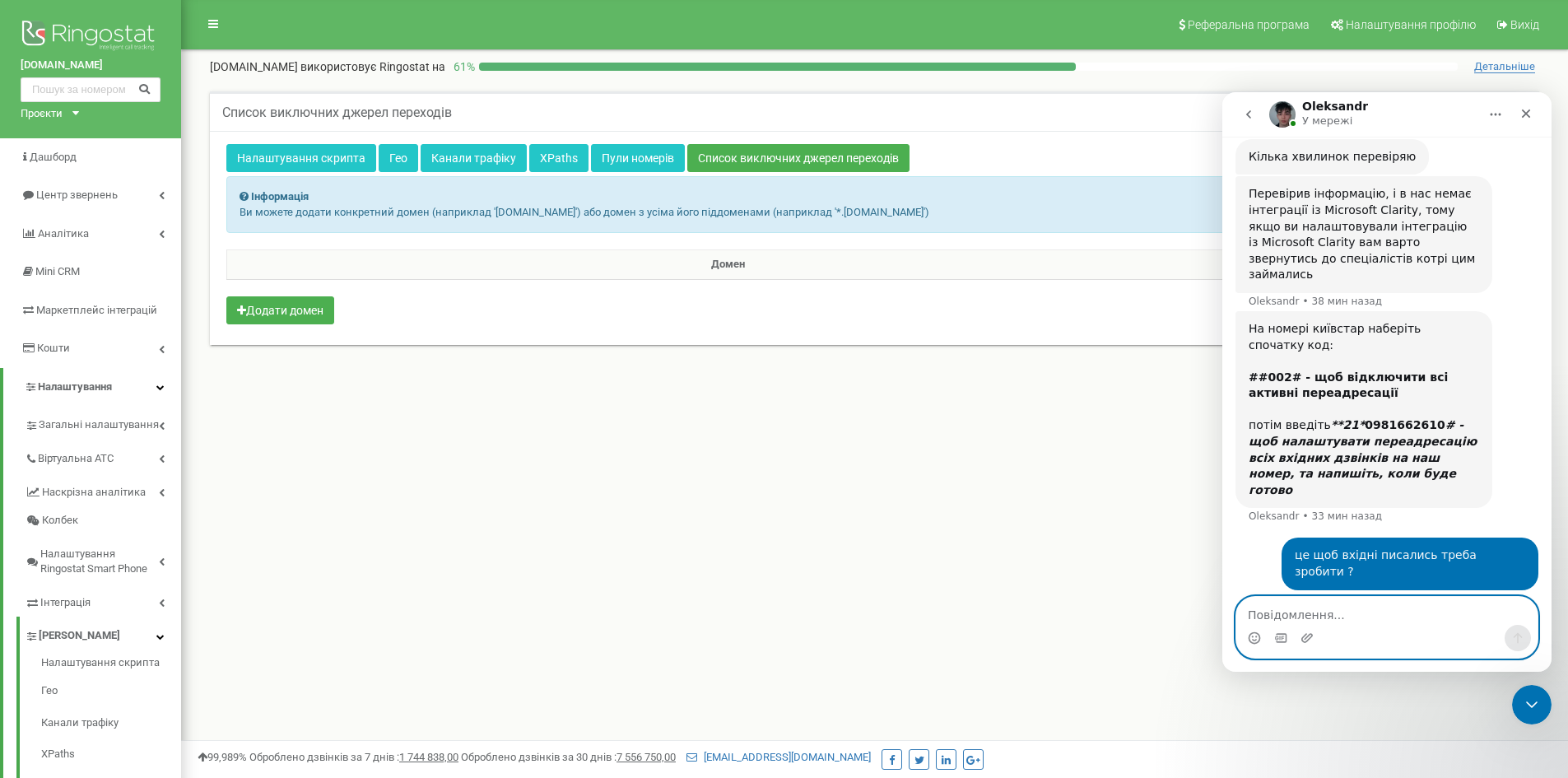
scroll to position [1887, 0]
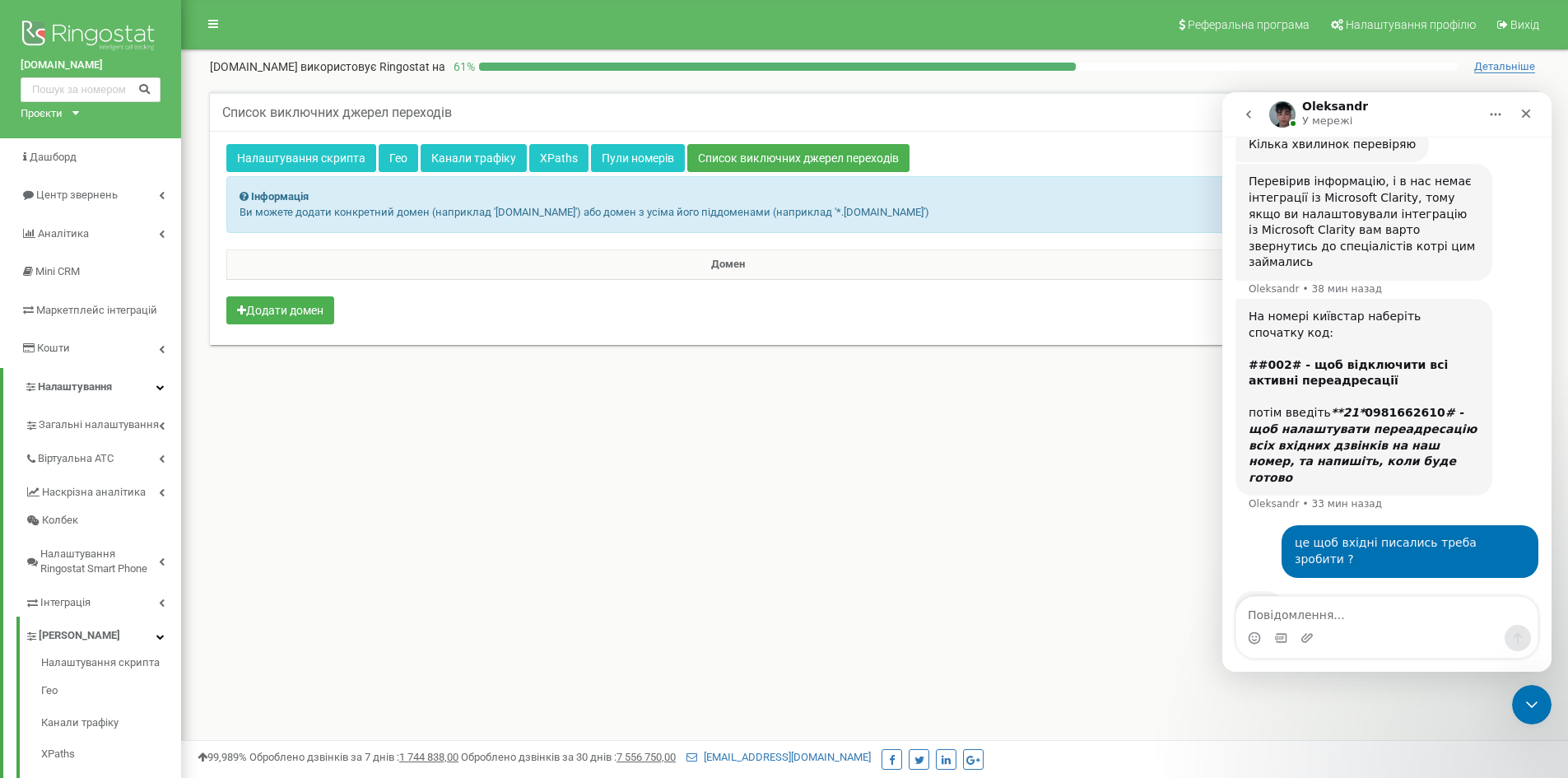
drag, startPoint x: 1437, startPoint y: 548, endPoint x: 1239, endPoint y: 512, distance: 201.2
click at [1239, 721] on div "Так, та ці дзвінки не будуть фіксуватись в Ringostat та всі дзвінки на цей номе…" at bounding box center [1364, 763] width 257 height 84
copy div "Так, та ці дзвінки не будуть фіксуватись в Ringostat та всі дзвінки на цей номе…"
click at [1492, 721] on div "Так, та ці дзвінки не будуть фіксуватись в Ringostat та всі дзвінки на цей номе…" at bounding box center [1386, 781] width 303 height 120
click at [1359, 603] on textarea "Повідомлення..." at bounding box center [1386, 610] width 301 height 28
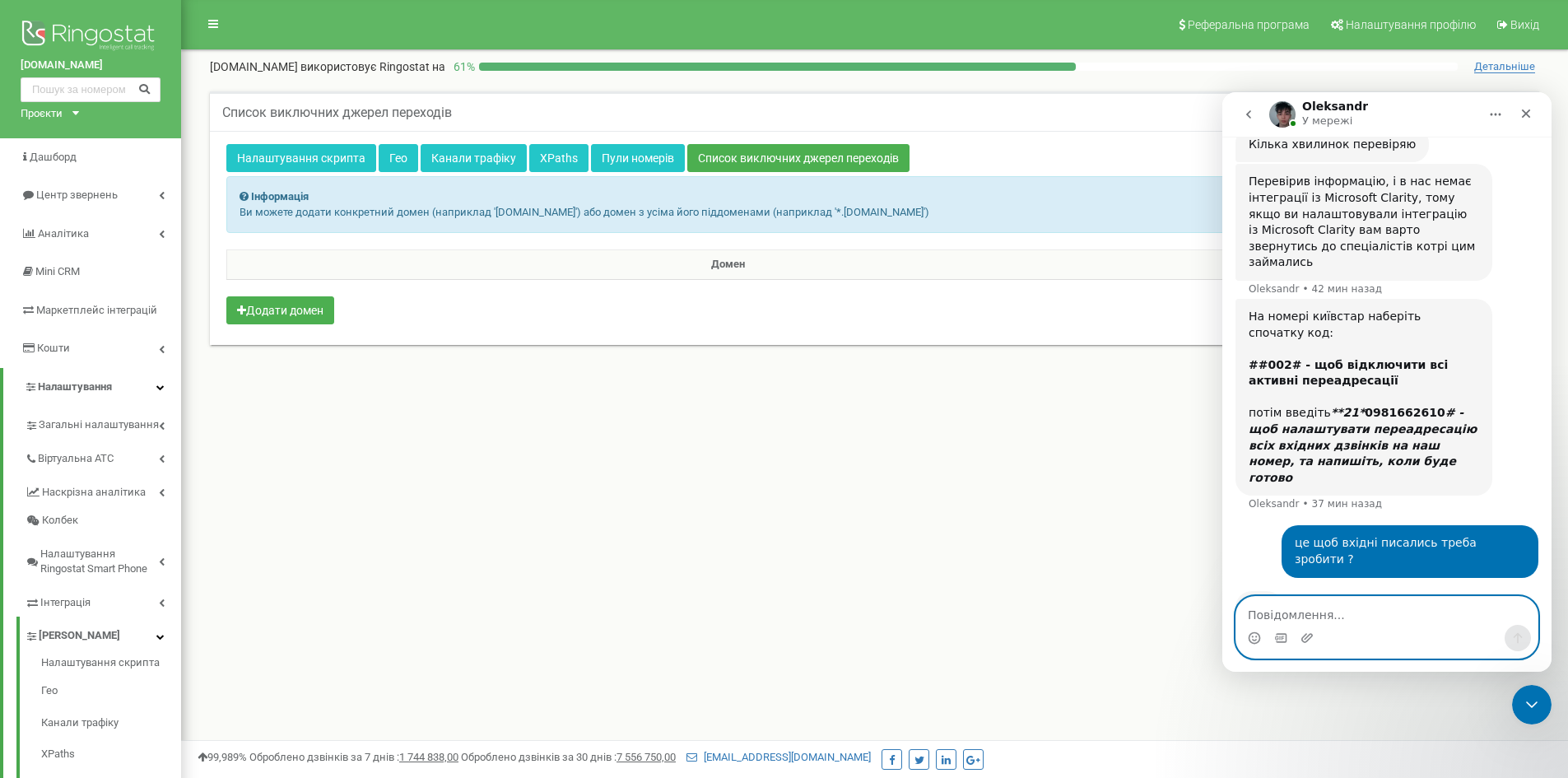
paste textarea "тобто чи вірно я зрозцміла, вхідні ми будемо перехоплювати. а вихідні у нього б…"
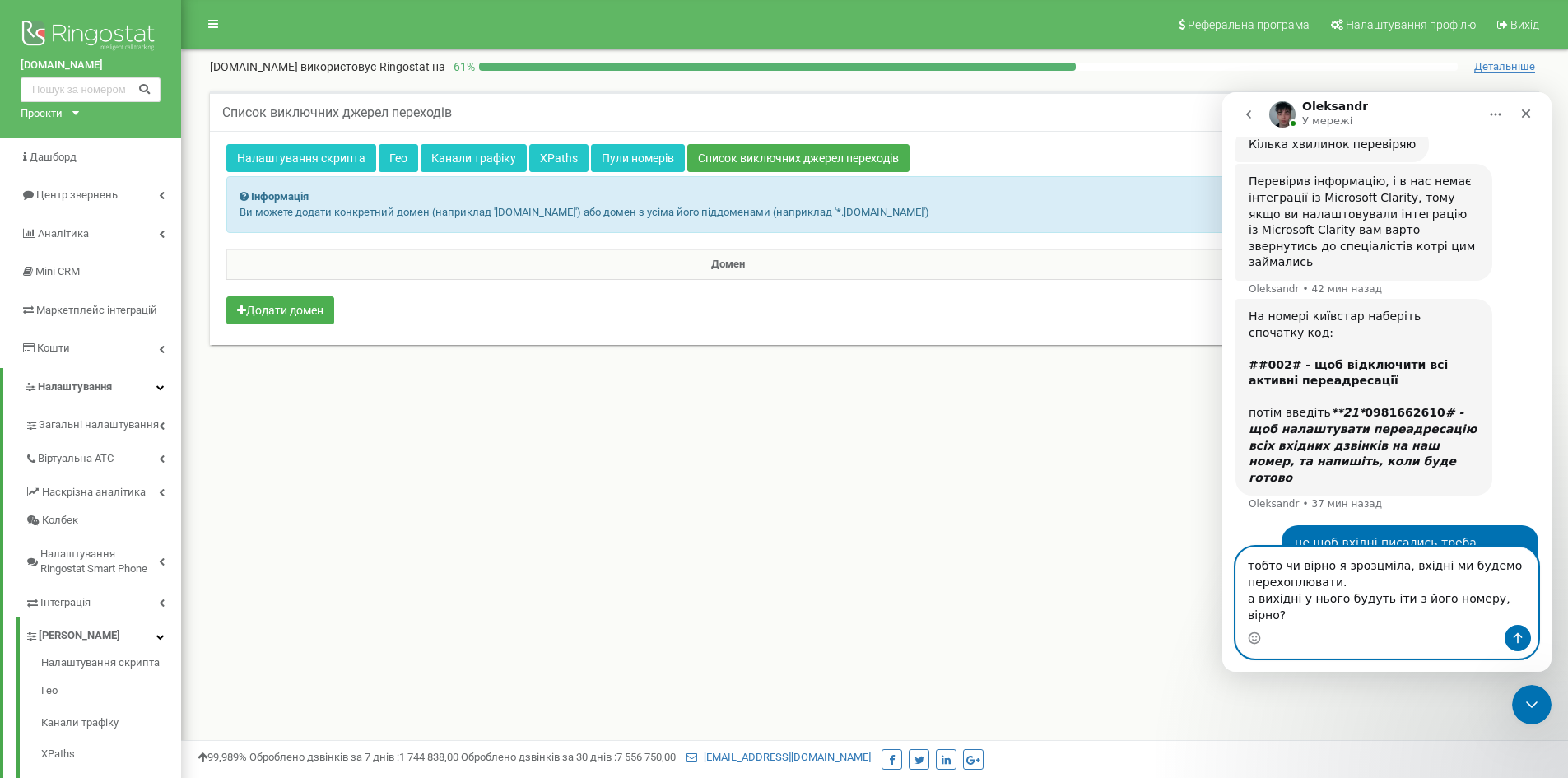
scroll to position [1920, 0]
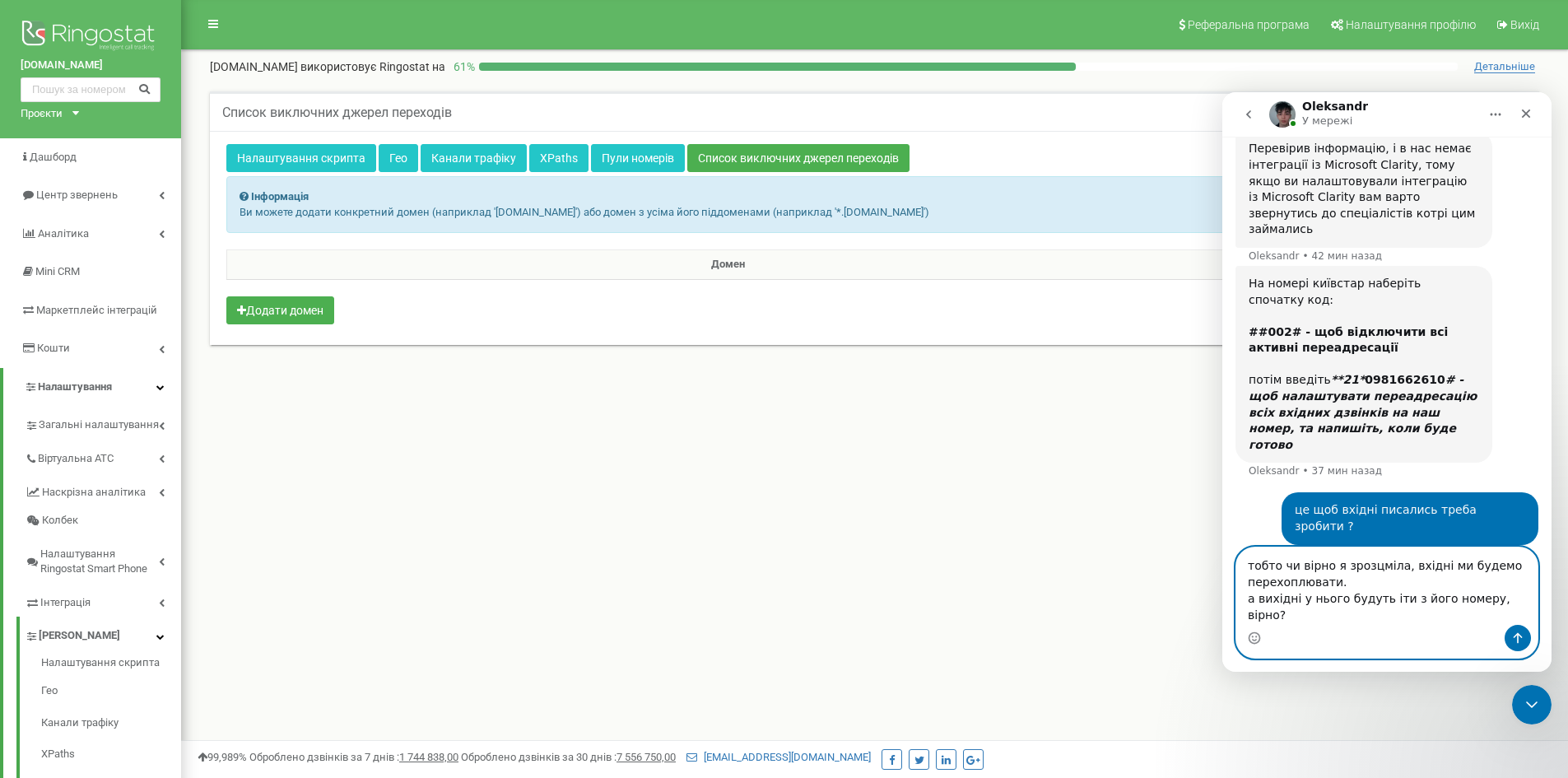
click at [1390, 579] on textarea "тобто чи вірно я зрозцміла, вхідні ми будемо перехоплювати. а вихідні у нього б…" at bounding box center [1386, 586] width 301 height 78
type textarea "тобто чи вірно я зрозцмів, вхідні ми будемо перехоплювати. а вихідні у нього бу…"
click at [1527, 641] on button "Отправить сообщение…" at bounding box center [1517, 637] width 26 height 26
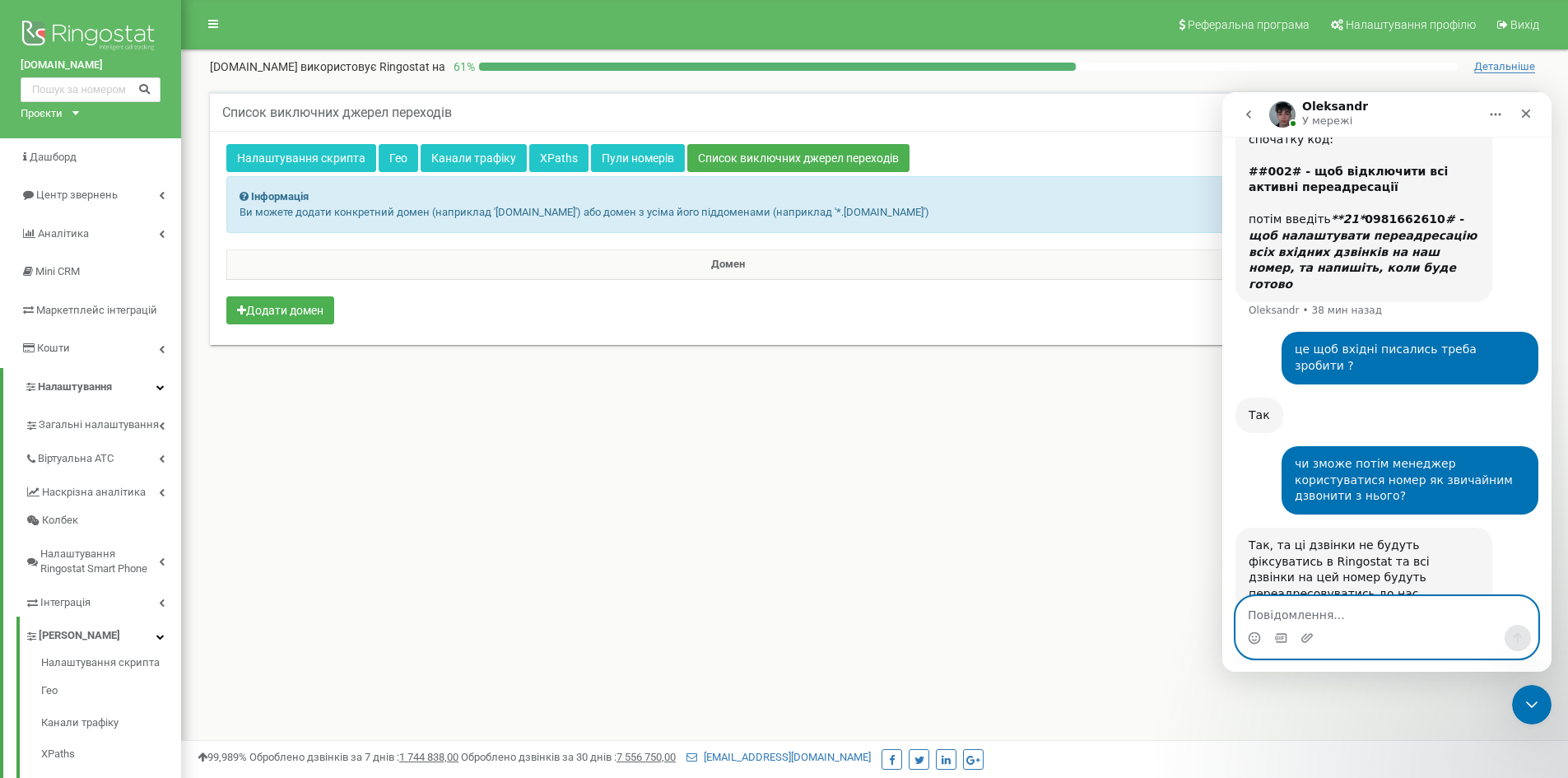
scroll to position [2082, 0]
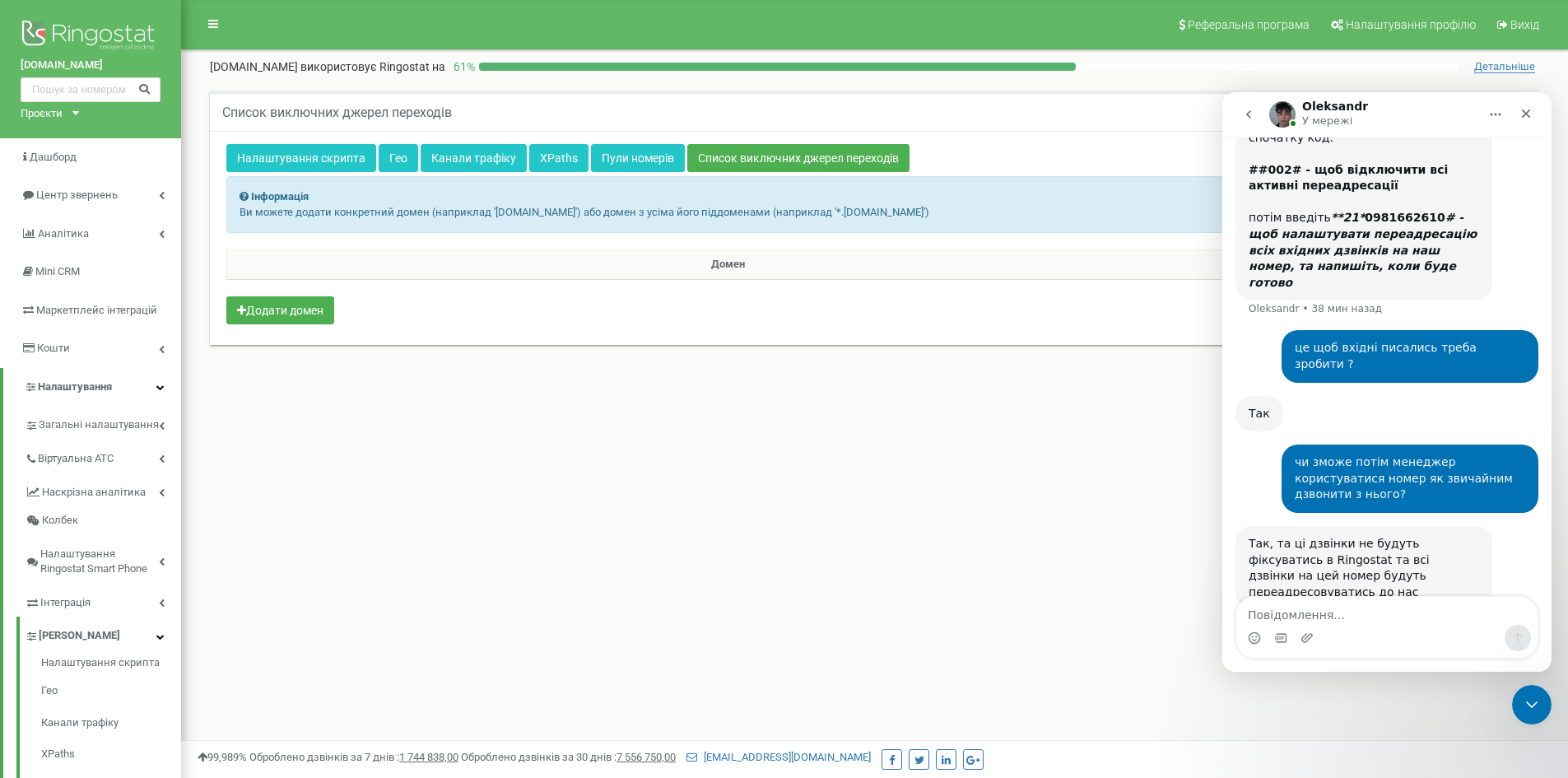
drag, startPoint x: 1471, startPoint y: 544, endPoint x: 1249, endPoint y: 513, distance: 224.2
click at [1249, 747] on div "Якщо він буде телефонувати на пряму із телефону на якому СІМ карта то так, але …" at bounding box center [1364, 779] width 230 height 64
copy div "Якщо він буде телефонувати на пряму із телефону на якому СІМ карта то так, але …"
